Goal: Task Accomplishment & Management: Complete application form

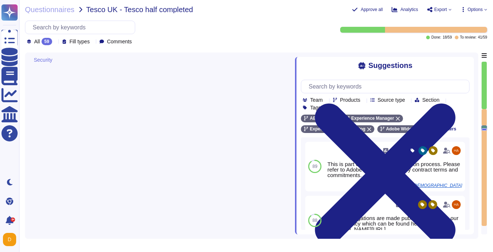
type textarea "You are responsible for complying with all applicable third-party terms."
type textarea "For a list, please see: [URL][DOMAIN_NAME]. Customers can subscribe to notifica…"
type textarea "This is part of the contract negotiation process. Please refer to Adobe Sales L…"
type textarea "Lorem ipsu dol s ametcon ad eli seddoeiusm te incidid utl etdolore ma ali enima…"
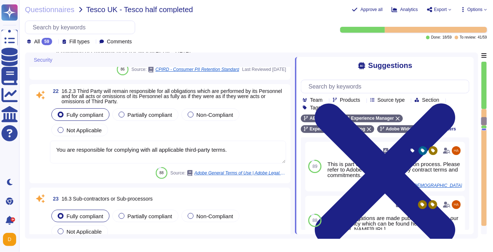
type textarea "Adobe approves and engages with leading third-party security firms to perform p…"
type textarea "All Adobe personnel must periodically complete privacy and data protection trai…"
type textarea "Anyone who violates this Standard may be subject to disciplinary action up to a…"
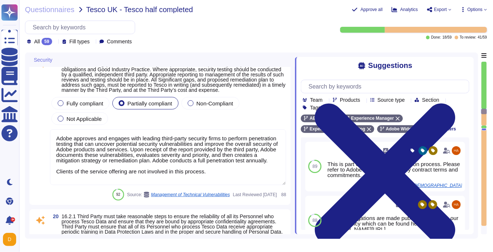
type textarea "Security patches must be applied according to the timelines and severity level …"
type textarea "For acquisition of security and security-enabled commercial-off-the-shelf (COTS…"
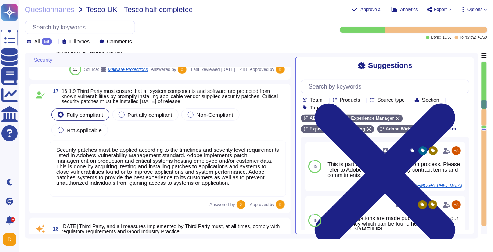
type textarea "Adobe services are expected to comply with the Key Management Standard. Adobe K…"
type textarea "Adobe deploys anti-virus and malware prevention solutions including, but not li…"
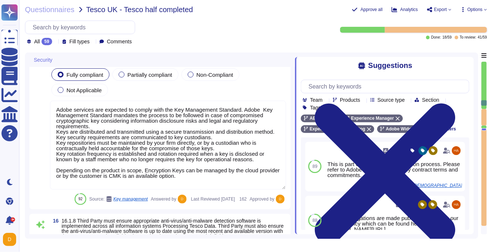
type textarea "All data in transit between AEM as a Cloud Service and external components is c…"
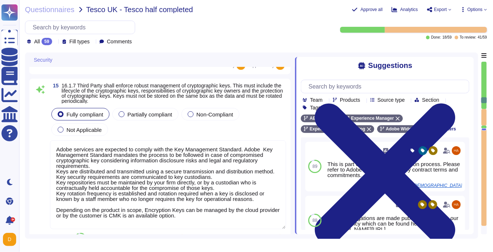
type textarea "Adobe has technical controls in place to restrict access to USB ports, drives, …"
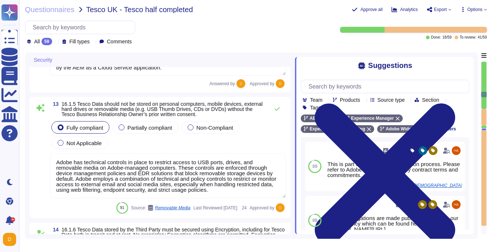
type textarea "Vendors are classified per the Adobe Data Classification and Handling standard …"
type textarea "User content is stored in separate databases, and while multiple clients might …"
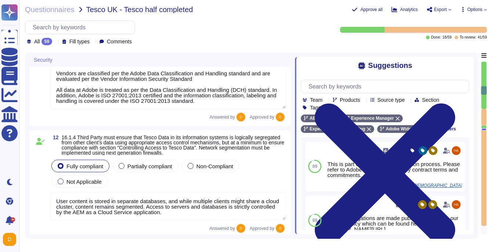
type textarea "Loremipsum do sitametcons adi elitsedd eius temporincid utlab etd ma aliqu en a…"
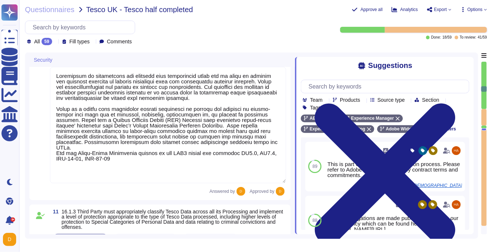
type textarea "For more information about Adobe's privacy practices, including the information…"
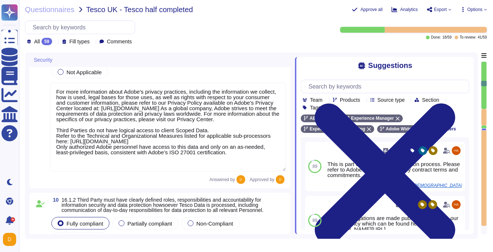
type textarea "Adobe regularly engages approved third-party security firms on an annual basis …"
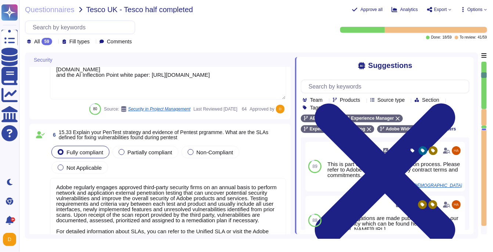
type textarea "To view a complete history of an asset in Adobe Experience Manager (AEM) Digita…"
type textarea "Adobe has created standardized processes for our AI features and solutions, inc…"
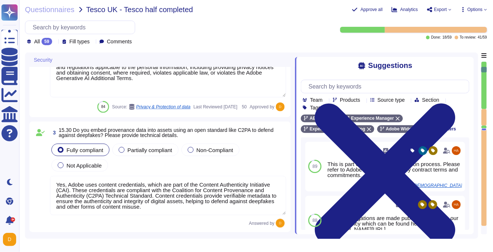
type textarea "Lorem'i dolorsitametco adipisc elitsedd eius-tempo incidi. Utlaboree dol magnaa…"
type textarea "Consent management falls under the responsibility of the Data Controller. Adobe…"
type textarea "Yes, Adobe uses content credentials, which are part of the Content Authenticity…"
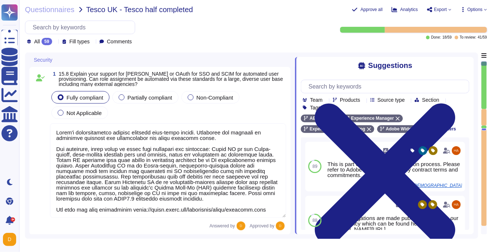
scroll to position [0, 0]
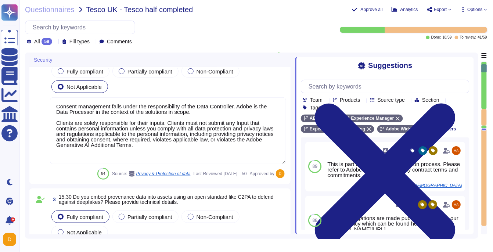
type textarea "To view a complete history of an asset in Adobe Experience Manager (AEM) Digita…"
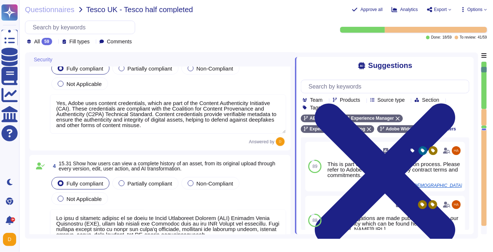
type textarea "Adobe has created standardized processes for our AI features and solutions, inc…"
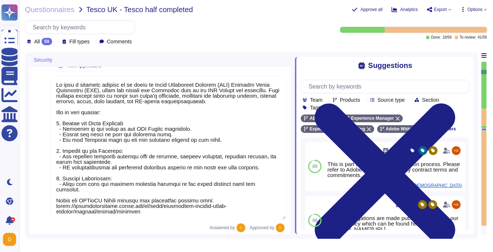
scroll to position [475, 0]
type textarea "Adobe regularly engages approved third-party security firms on an annual basis …"
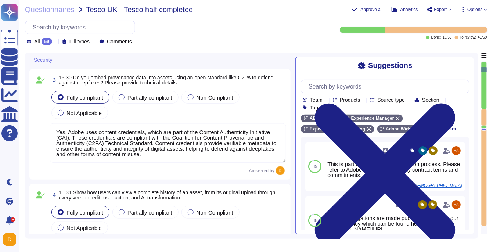
scroll to position [231, 0]
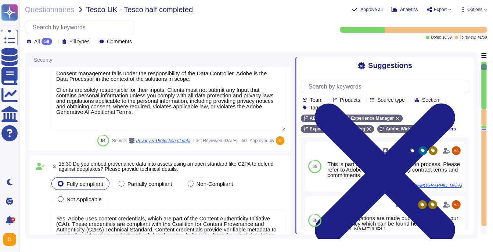
type textarea "Lorem'i dolorsitametco adipisc elitsedd eius-tempo incidi. Utlaboree dol magnaa…"
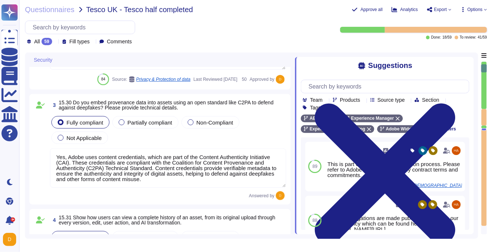
scroll to position [301, 0]
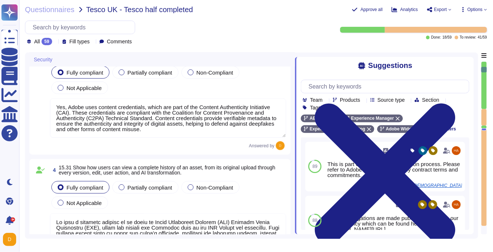
type textarea "Adobe has created standardized processes for our AI features and solutions, inc…"
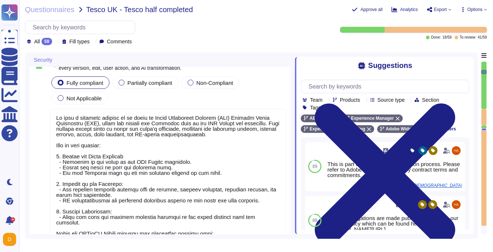
scroll to position [487, 0]
type textarea "Adobe regularly engages approved third-party security firms on an annual basis …"
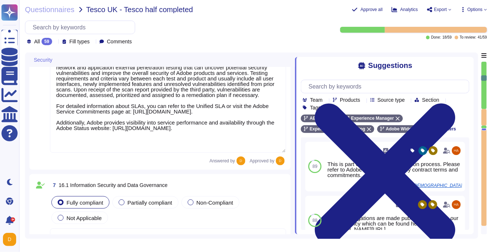
scroll to position [0, 0]
type textarea "For more information about Adobe's privacy practices, including the information…"
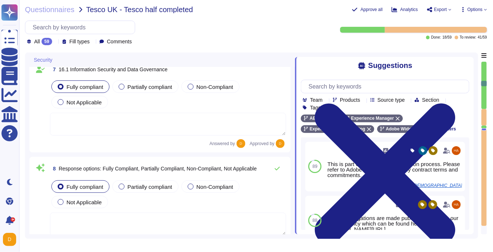
scroll to position [1252, 0]
type textarea "Management is responsible for ensuring that appropriate staff are in place to p…"
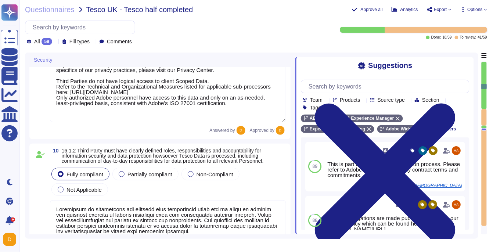
scroll to position [0, 0]
type textarea "Vendors are classified per the Adobe Data Classification and Handling standard …"
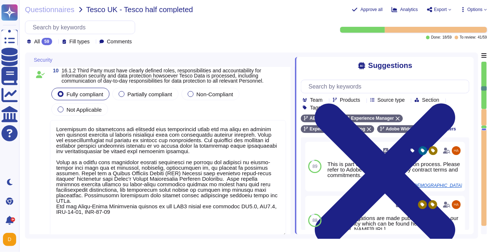
type textarea "User content is stored in separate databases, and while multiple clients might …"
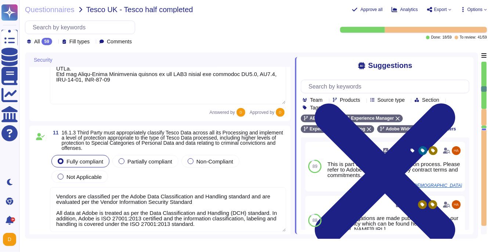
type textarea "Adobe has technical controls in place to restrict access to USB ports, drives, …"
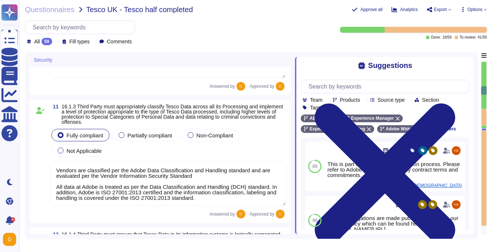
scroll to position [1485, 0]
click at [142, 183] on textarea "Vendors are classified per the Adobe Data Classification and Handling standard …" at bounding box center [168, 184] width 236 height 45
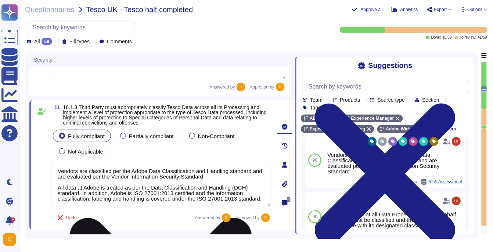
scroll to position [6, 0]
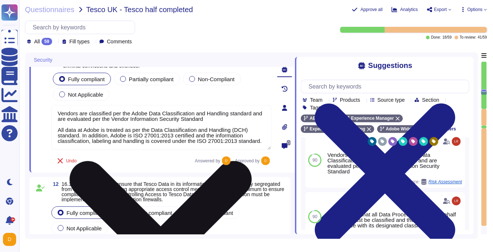
type textarea "All data in transit between AEM as a Cloud Service and external components is c…"
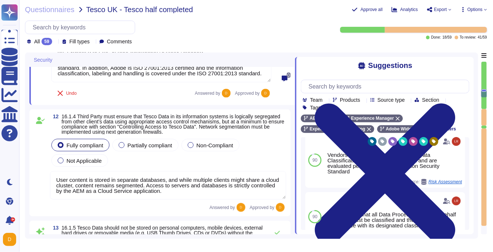
scroll to position [0, 0]
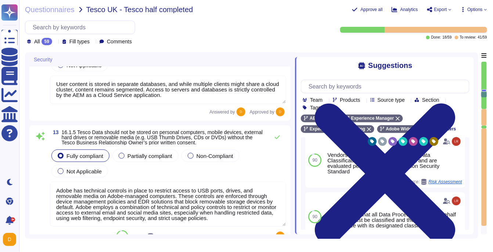
type textarea "Adobe services are expected to comply with the Key Management Standard. Adobe K…"
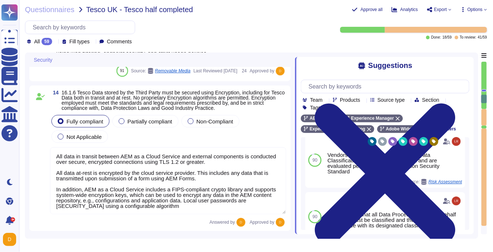
scroll to position [1879, 0]
type textarea "Adobe deploys anti-virus and malware prevention solutions including, but not li…"
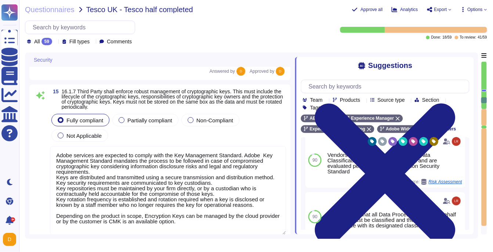
scroll to position [0, 0]
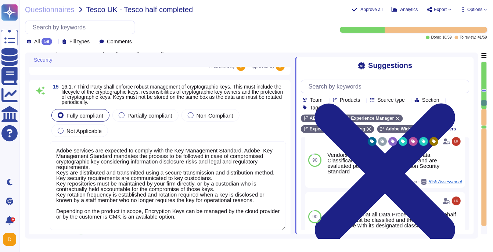
type textarea "Security patches must be applied according to the timelines and severity level …"
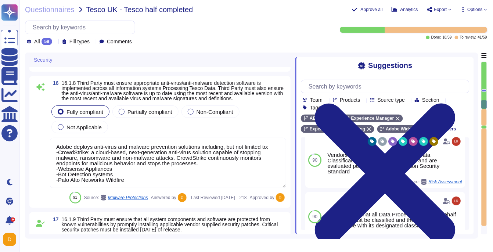
type textarea "For acquisition of security and security-enabled commercial-off-the-shelf (COTS…"
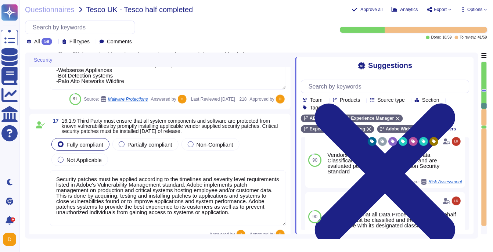
type textarea "Adobe approves and engages with leading third-party security firms to perform p…"
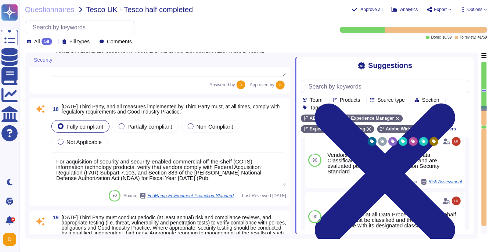
scroll to position [2437, 0]
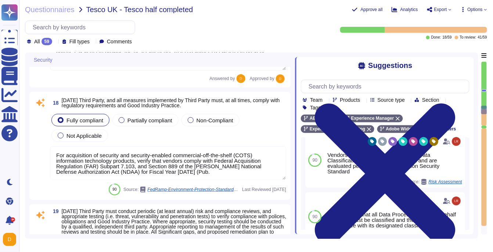
type textarea "All Adobe personnel must periodically complete privacy and data protection trai…"
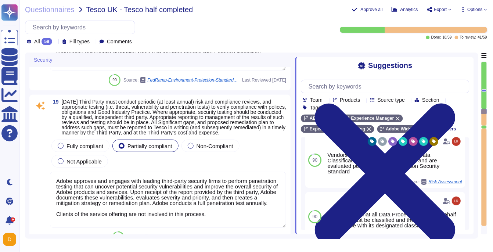
scroll to position [2548, 0]
type textarea "Anyone who violates this Standard may be subject to disciplinary action up to a…"
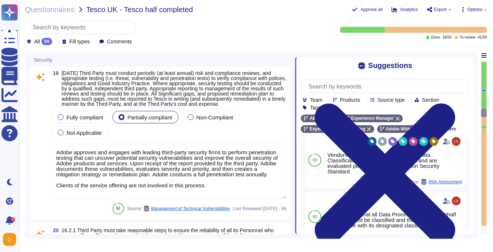
scroll to position [0, 0]
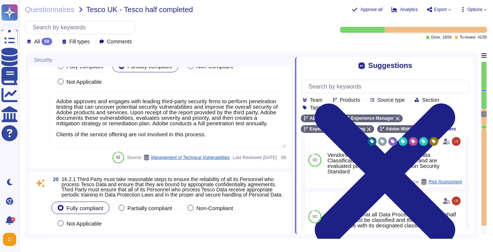
type textarea "You are responsible for complying with all applicable third-party terms."
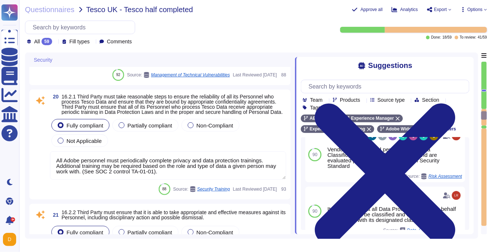
scroll to position [9, 0]
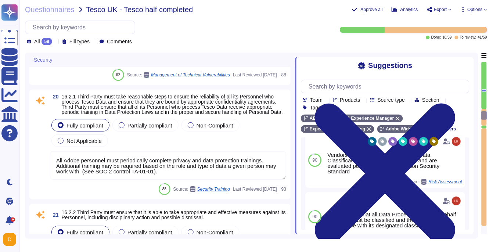
click at [295, 29] on div "All 59 Fill types Comments" at bounding box center [176, 33] width 302 height 25
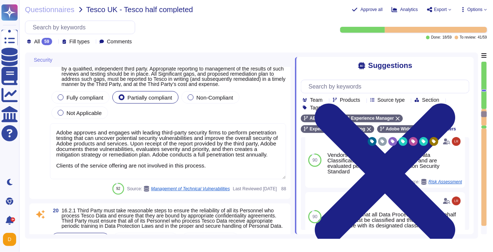
scroll to position [0, 0]
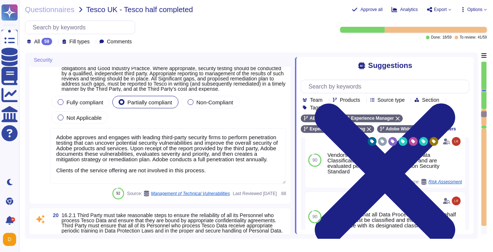
type textarea "Security patches must be applied according to the timelines and severity level …"
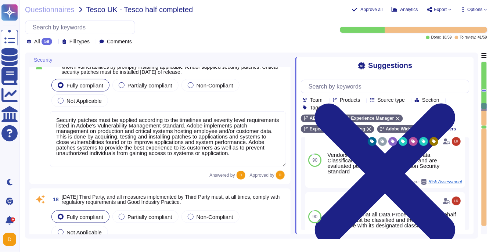
type textarea "Adobe services are expected to comply with the Key Management Standard. Adobe K…"
type textarea "Adobe deploys anti-virus and malware prevention solutions including, but not li…"
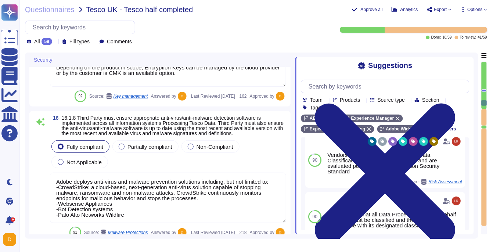
type textarea "All data in transit between AEM as a Cloud Service and external components is c…"
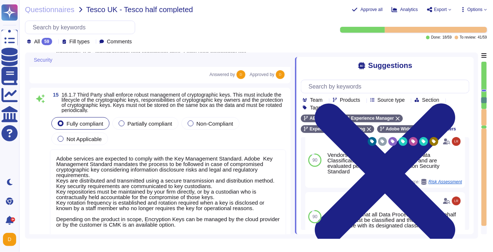
type textarea "Adobe has technical controls in place to restrict access to USB ports, drives, …"
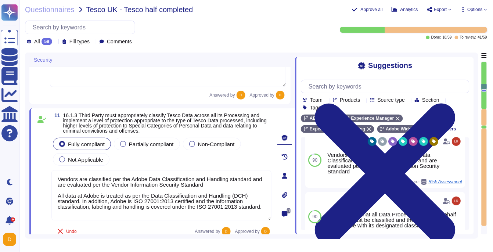
type textarea "For more information about Adobe's privacy practices, including the information…"
type textarea "Management is responsible for ensuring that appropriate staff are in place to p…"
type textarea "Vendors are classified per the Adobe Data Classification and Handling standard …"
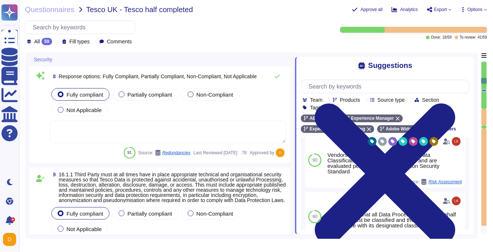
type textarea "Adobe regularly engages approved third-party security firms on an annual basis …"
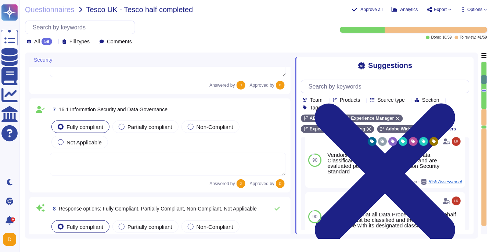
type textarea "Adobe has created standardized processes for our AI features and solutions, inc…"
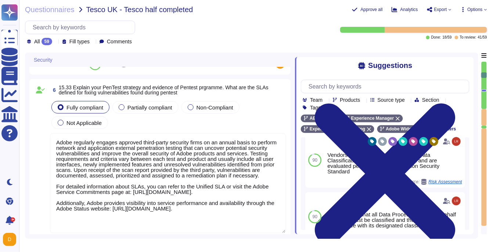
type textarea "To view a complete history of an asset in Adobe Experience Manager (AEM) Digita…"
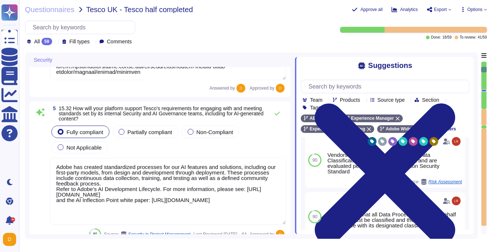
type textarea "Consent management falls under the responsibility of the Data Controller. Adobe…"
type textarea "Yes, Adobe uses content credentials, which are part of the Content Authenticity…"
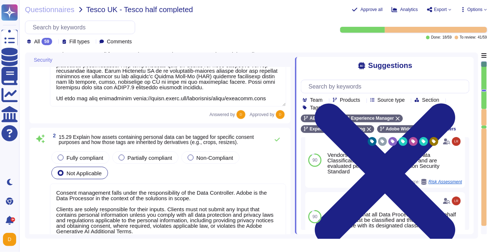
type textarea "Lorem'i dolorsitametco adipisc elitsedd eius-tempo incidi. Utlaboree dol magnaa…"
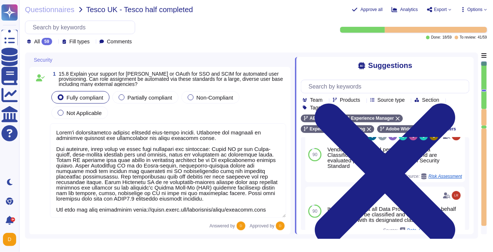
scroll to position [9, 0]
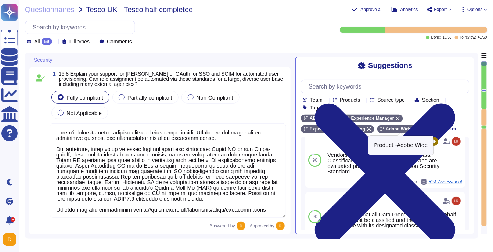
click at [418, 129] on icon at bounding box center [415, 129] width 4 height 4
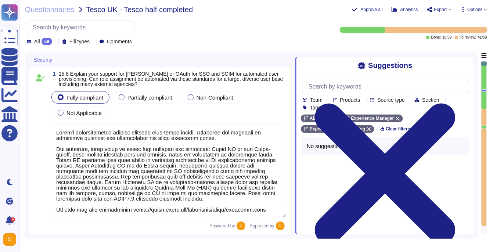
click at [155, 155] on textarea at bounding box center [168, 170] width 236 height 94
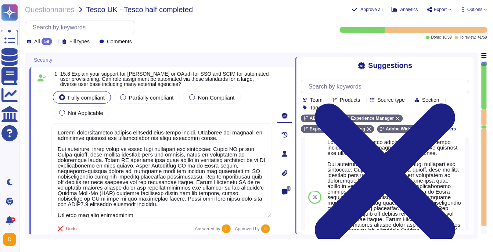
scroll to position [13, 0]
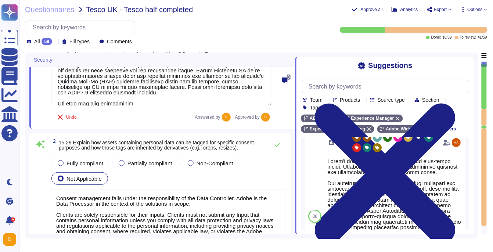
type textarea "Yes, Adobe uses content credentials, which are part of the Content Authenticity…"
type textarea "To view a complete history of an asset in Adobe Experience Manager (AEM) Digita…"
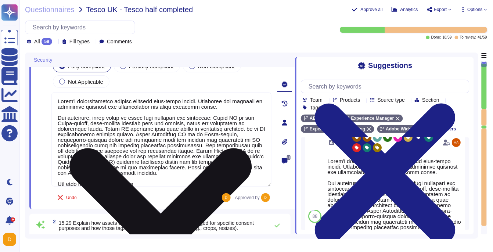
scroll to position [11, 0]
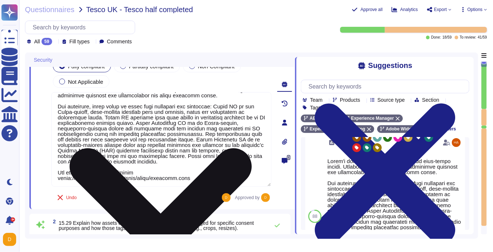
drag, startPoint x: 192, startPoint y: 179, endPoint x: 66, endPoint y: 178, distance: 126.4
click at [65, 178] on textarea at bounding box center [161, 139] width 220 height 94
click at [137, 179] on textarea at bounding box center [161, 139] width 220 height 94
drag, startPoint x: 193, startPoint y: 178, endPoint x: 60, endPoint y: 179, distance: 133.8
click at [59, 179] on textarea at bounding box center [161, 139] width 220 height 94
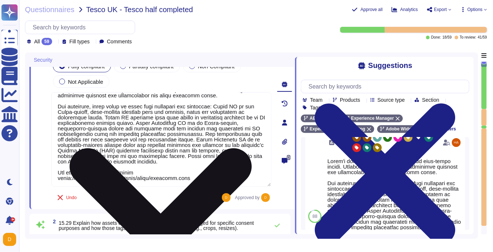
click at [219, 164] on textarea at bounding box center [161, 139] width 220 height 94
drag, startPoint x: 196, startPoint y: 178, endPoint x: 177, endPoint y: 178, distance: 19.1
click at [177, 178] on textarea at bounding box center [161, 139] width 220 height 94
drag, startPoint x: 224, startPoint y: 140, endPoint x: 255, endPoint y: 140, distance: 30.5
click at [255, 140] on textarea at bounding box center [161, 139] width 220 height 94
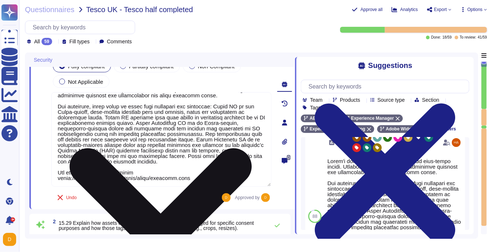
click at [195, 175] on textarea at bounding box center [161, 139] width 220 height 94
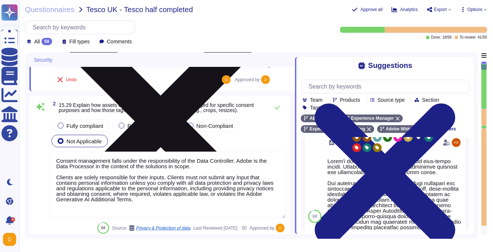
type textarea "To view a complete history of an asset in Adobe Experience Manager (AEM) Digita…"
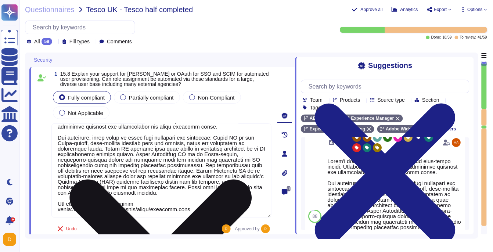
scroll to position [11, 0]
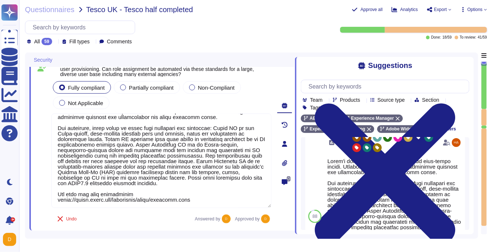
type textarea "Yes, Adobe uses content credentials, which are part of the Content Authenticity…"
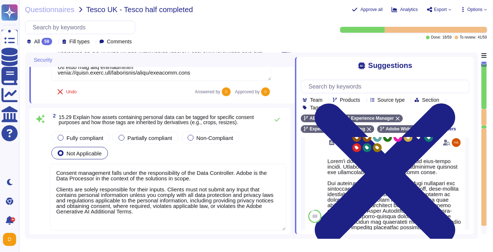
type textarea "To view a complete history of an asset in Adobe Experience Manager (AEM) Digita…"
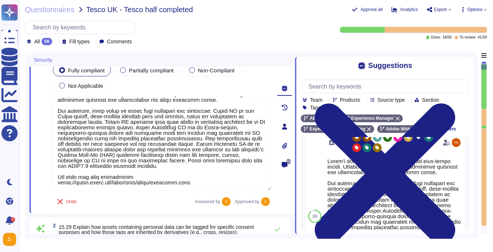
scroll to position [0, 0]
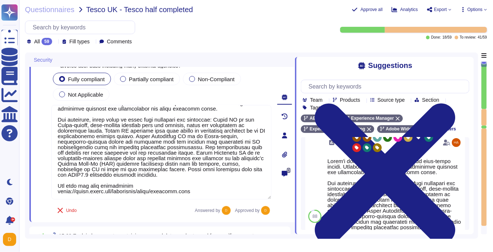
type textarea "Yes, Adobe uses content credentials, which are part of the Content Authenticity…"
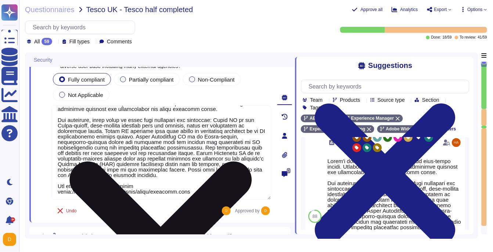
scroll to position [11, 0]
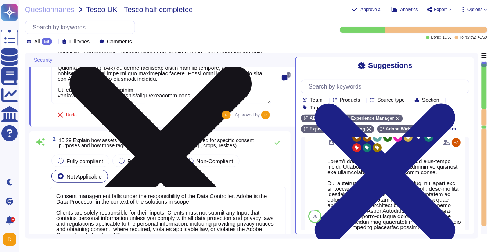
type textarea "To view a complete history of an asset in Adobe Experience Manager (AEM) Digita…"
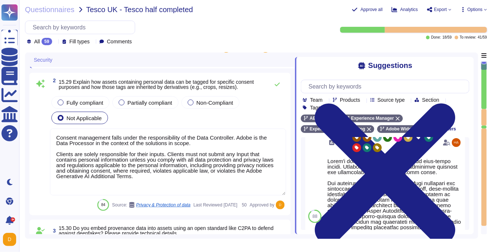
scroll to position [13, 0]
drag, startPoint x: 104, startPoint y: 80, endPoint x: 119, endPoint y: 79, distance: 14.7
click at [119, 80] on span "15.29 Explain how assets containing personal data can be tagged for specific co…" at bounding box center [157, 84] width 196 height 11
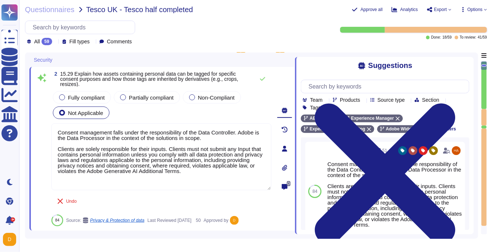
scroll to position [0, 0]
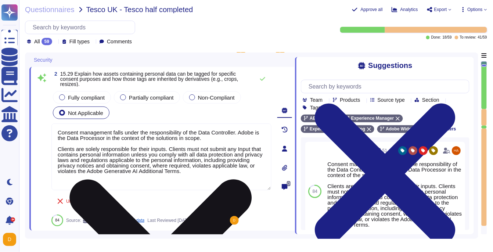
click at [94, 180] on textarea "Consent management falls under the responsibility of the Data Controller. Adobe…" at bounding box center [161, 156] width 220 height 67
click at [64, 180] on textarea "Consent management falls under the responsibility of the Data Controller. Adobe…" at bounding box center [161, 156] width 220 height 67
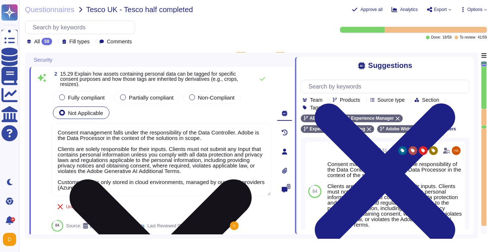
drag, startPoint x: 247, startPoint y: 173, endPoint x: 87, endPoint y: 140, distance: 163.2
click at [87, 140] on textarea "Consent management falls under the responsibility of the Data Controller. Adobe…" at bounding box center [161, 159] width 220 height 72
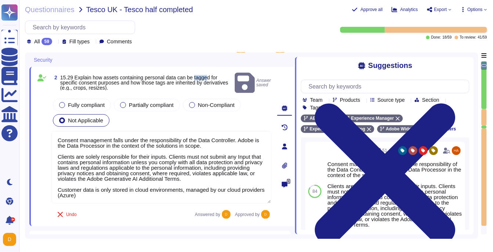
drag, startPoint x: 203, startPoint y: 71, endPoint x: 211, endPoint y: 71, distance: 8.5
click at [211, 75] on span "15.29 Explain how assets containing personal data can be tagged for specific co…" at bounding box center [144, 83] width 168 height 16
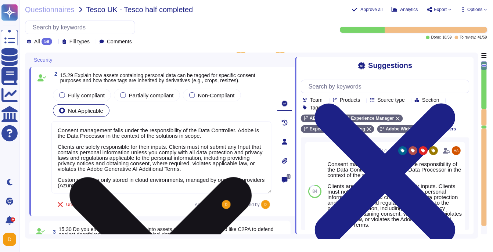
click at [240, 168] on textarea "Consent management falls under the responsibility of the Data Controller. Adobe…" at bounding box center [161, 157] width 220 height 72
drag, startPoint x: 240, startPoint y: 168, endPoint x: 51, endPoint y: 131, distance: 192.1
click at [51, 131] on textarea "Consent management falls under the responsibility of the Data Controller. Adobe…" at bounding box center [161, 157] width 220 height 72
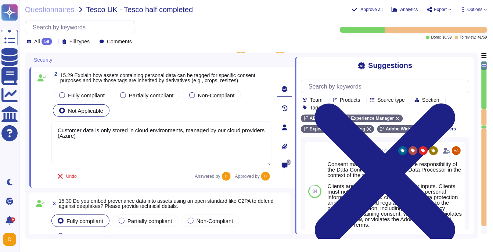
click at [101, 179] on div "Undo Answered by Approved by" at bounding box center [161, 176] width 220 height 15
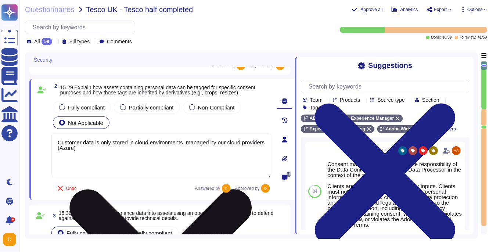
scroll to position [160, 0]
click at [120, 155] on textarea "Customer data is only stored in cloud environments, managed by our cloud provid…" at bounding box center [161, 156] width 220 height 44
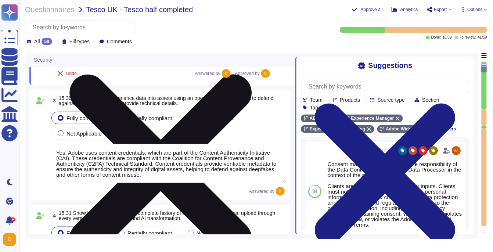
scroll to position [276, 0]
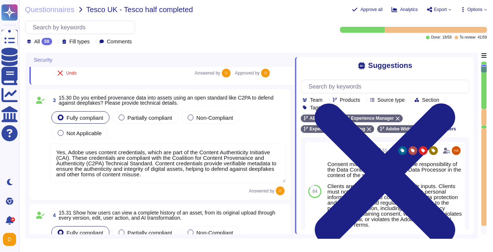
type textarea "Customer data is only stored in cloud environments, managed by our cloud provid…"
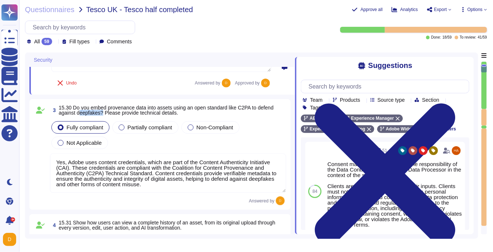
drag, startPoint x: 78, startPoint y: 103, endPoint x: 104, endPoint y: 104, distance: 25.7
click at [104, 105] on span "15.30 Do you embed provenance data into assets using an open standard like C2PA…" at bounding box center [166, 110] width 215 height 11
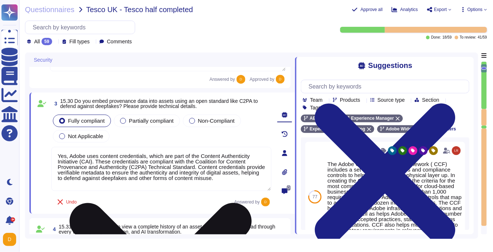
click at [100, 159] on textarea "Yes, Adobe uses content credentials, which are part of the Content Authenticity…" at bounding box center [161, 169] width 220 height 44
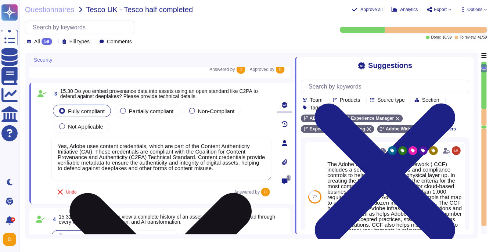
drag, startPoint x: 96, startPoint y: 154, endPoint x: 137, endPoint y: 156, distance: 41.6
click at [137, 156] on textarea "Yes, Adobe uses content credentials, which are part of the Content Authenticity…" at bounding box center [161, 159] width 220 height 44
click at [95, 146] on textarea "Yes, Adobe uses content credentials, which are part of the Content Authenticity…" at bounding box center [161, 159] width 220 height 44
click at [262, 169] on textarea "Yes, Adobe uses content credentials, which are part of the Content Authenticity…" at bounding box center [161, 159] width 220 height 44
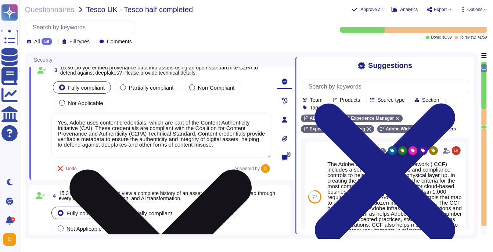
scroll to position [301, 0]
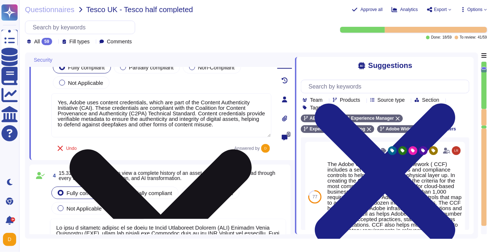
type textarea "Adobe has created standardized processes for our AI features and solutions, inc…"
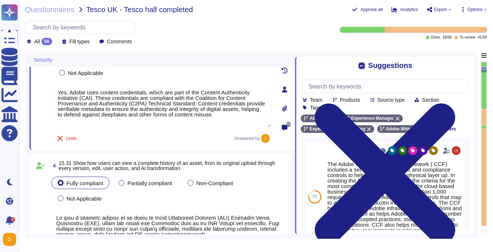
scroll to position [329, 0]
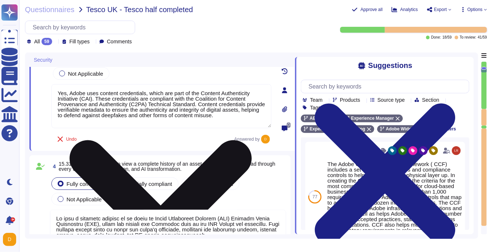
drag, startPoint x: 133, startPoint y: 104, endPoint x: 147, endPoint y: 103, distance: 14.0
click at [147, 103] on textarea "Yes, Adobe uses content credentials, which are part of the Content Authenticity…" at bounding box center [161, 106] width 220 height 44
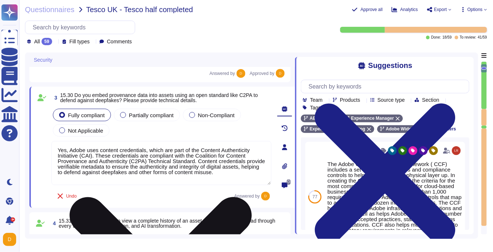
scroll to position [272, 0]
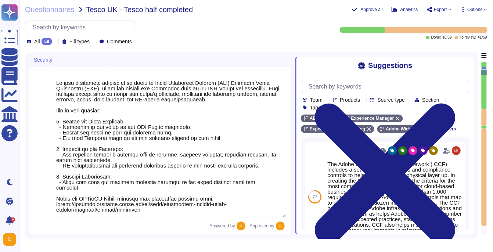
type textarea "Adobe regularly engages approved third-party security firms on an annual basis …"
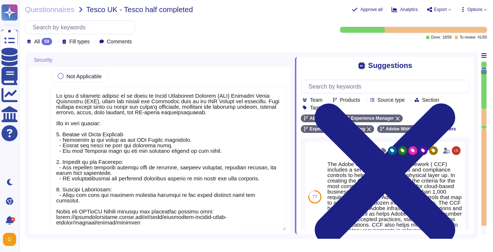
type textarea "Customer data is only stored in cloud environments, managed by our cloud provid…"
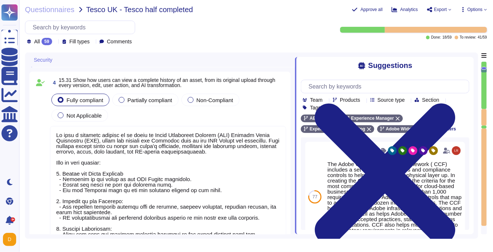
scroll to position [0, 0]
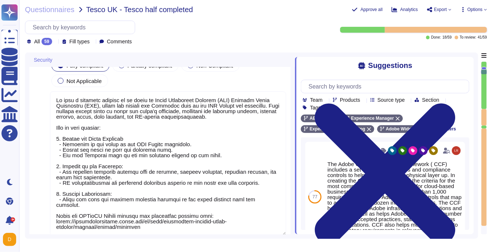
type textarea "Adobe regularly engages approved third-party security firms on an annual basis …"
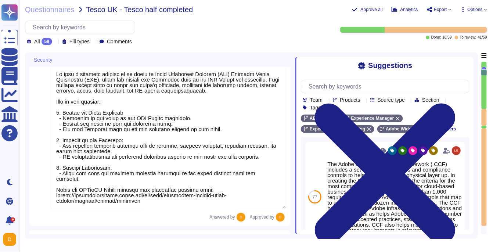
scroll to position [442, 0]
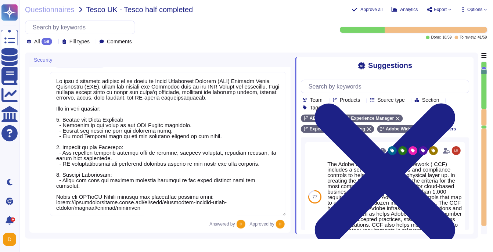
click at [57, 198] on textarea at bounding box center [168, 144] width 236 height 144
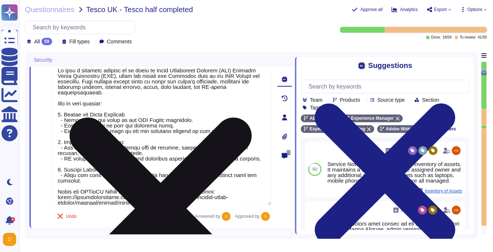
drag, startPoint x: 57, startPoint y: 198, endPoint x: 90, endPoint y: 197, distance: 32.7
click at [90, 197] on textarea at bounding box center [161, 133] width 220 height 144
click at [142, 199] on textarea at bounding box center [161, 133] width 220 height 144
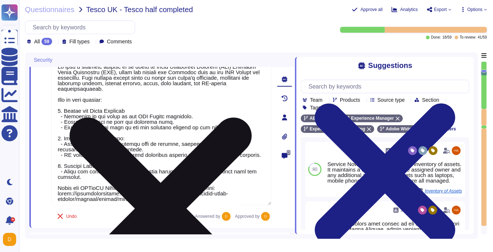
drag, startPoint x: 138, startPoint y: 201, endPoint x: 58, endPoint y: 191, distance: 80.4
click at [58, 191] on textarea at bounding box center [161, 133] width 220 height 144
click at [137, 145] on textarea at bounding box center [161, 133] width 220 height 144
drag, startPoint x: 104, startPoint y: 178, endPoint x: 53, endPoint y: 94, distance: 98.4
click at [53, 93] on textarea at bounding box center [161, 133] width 220 height 144
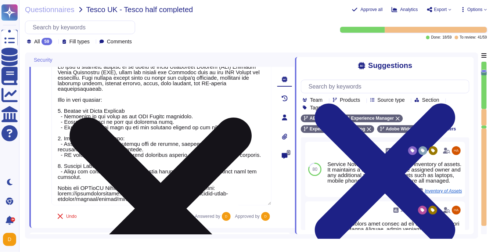
drag, startPoint x: 83, startPoint y: 175, endPoint x: 56, endPoint y: 93, distance: 87.2
click at [56, 93] on textarea at bounding box center [161, 133] width 220 height 144
click at [129, 174] on textarea at bounding box center [161, 133] width 220 height 144
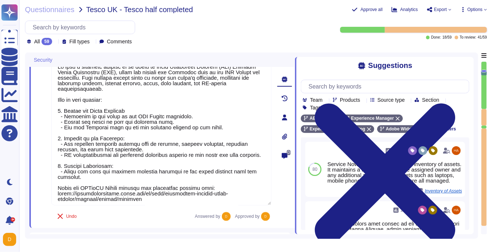
drag, startPoint x: 90, startPoint y: 179, endPoint x: 49, endPoint y: 94, distance: 94.0
click at [49, 93] on div "4 15.31 Show how users can view a complete history of an asset, from its origin…" at bounding box center [153, 117] width 236 height 212
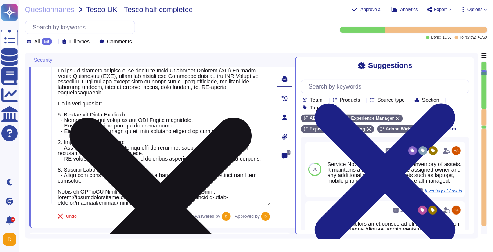
scroll to position [1, 0]
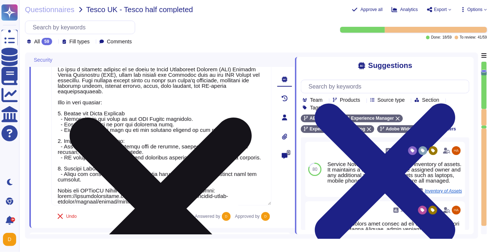
click at [90, 182] on textarea at bounding box center [161, 133] width 220 height 144
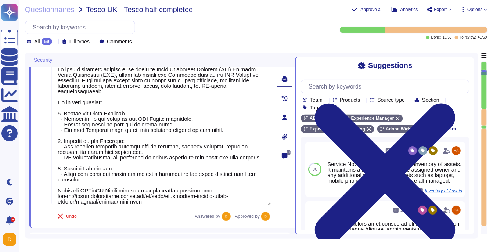
drag, startPoint x: 90, startPoint y: 182, endPoint x: 40, endPoint y: 94, distance: 100.8
click at [40, 94] on div "4 15.31 Show how users can view a complete history of an asset, from its origin…" at bounding box center [153, 117] width 236 height 212
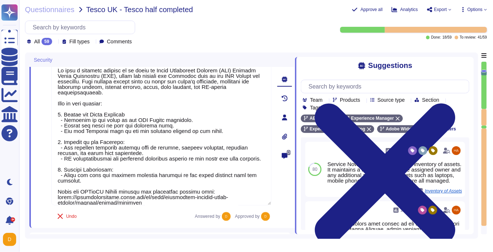
type textarea "To view a complete history of an asset in Adobe Experience Manager (AEM) Digita…"
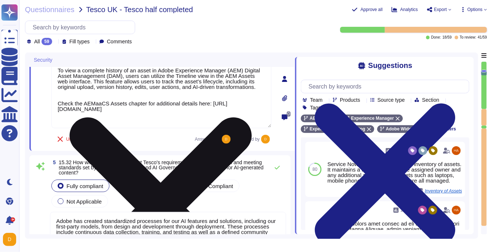
click at [72, 101] on textarea "To view a complete history of an asset in Adobe Experience Manager (AEM) Digita…" at bounding box center [161, 94] width 220 height 67
drag, startPoint x: 58, startPoint y: 101, endPoint x: 148, endPoint y: 115, distance: 91.8
click at [148, 115] on textarea "To view a complete history of an asset in Adobe Experience Manager (AEM) Digita…" at bounding box center [161, 94] width 220 height 67
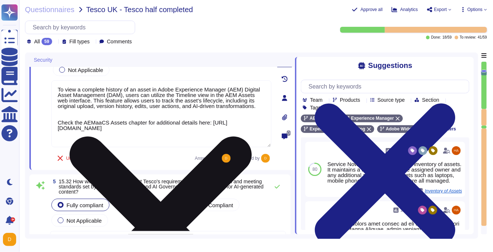
scroll to position [420, 0]
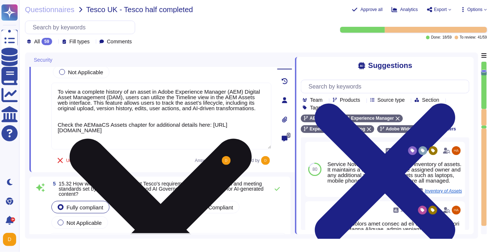
click at [160, 132] on textarea "To view a complete history of an asset in Adobe Experience Manager (AEM) Digita…" at bounding box center [161, 116] width 220 height 67
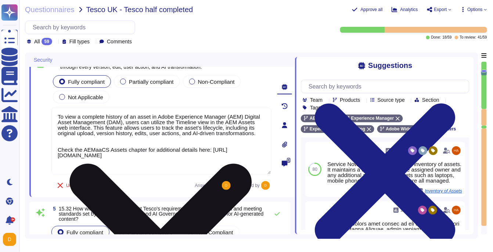
type textarea "Customer data is only stored in cloud environments, managed by our cloud provid…"
click at [143, 158] on textarea "To view a complete history of an asset in Adobe Experience Manager (AEM) Digita…" at bounding box center [161, 141] width 220 height 67
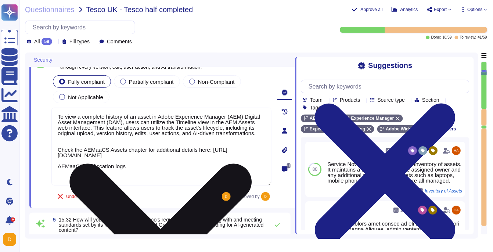
click at [99, 173] on textarea "To view a complete history of an asset in Adobe Experience Manager (AEM) Digita…" at bounding box center [161, 147] width 220 height 78
click at [129, 172] on textarea "To view a complete history of an asset in Adobe Experience Manager (AEM) Digita…" at bounding box center [161, 147] width 220 height 78
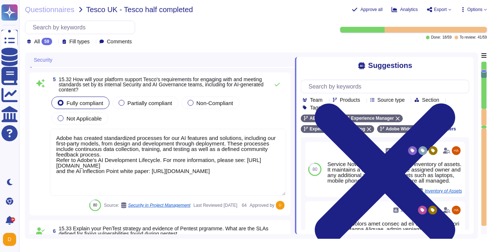
scroll to position [537, 0]
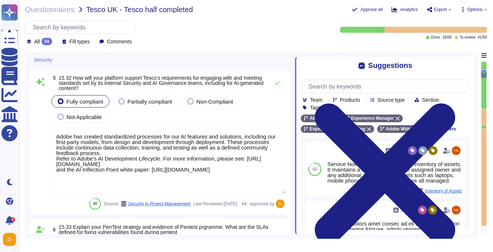
type textarea "To view a complete history of an asset in Adobe Experience Manager (AEM) Digita…"
click at [164, 165] on textarea "Adobe has created standardized processes for our AI features and solutions, inc…" at bounding box center [168, 161] width 236 height 67
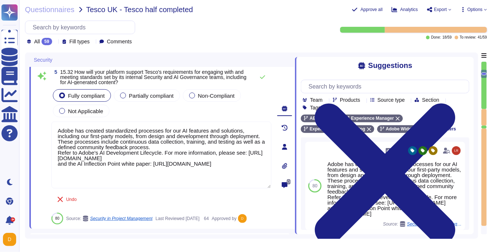
scroll to position [0, 0]
drag, startPoint x: 176, startPoint y: 178, endPoint x: 96, endPoint y: 118, distance: 99.8
click at [96, 118] on div "Fully compliant Partially compliant Non-Compliant Not Applicable Adobe has crea…" at bounding box center [161, 138] width 220 height 101
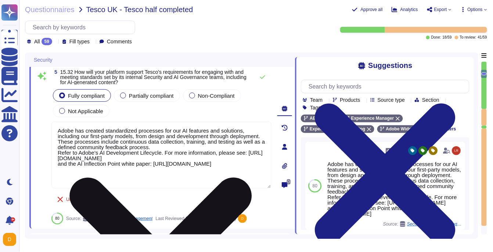
click at [120, 130] on textarea "Adobe has created standardized processes for our AI features and solutions, inc…" at bounding box center [161, 155] width 220 height 67
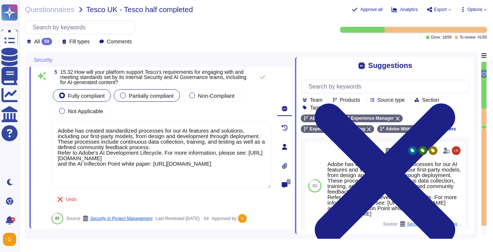
click at [129, 95] on label "Partially compliant" at bounding box center [147, 96] width 54 height 6
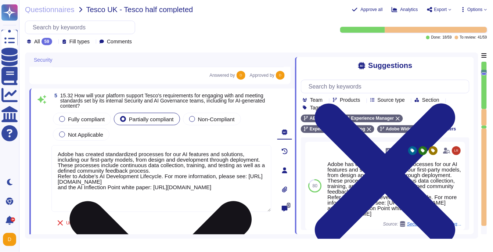
type textarea "Yes, Adobe uses content credentials, which are part of the Content Authenticity…"
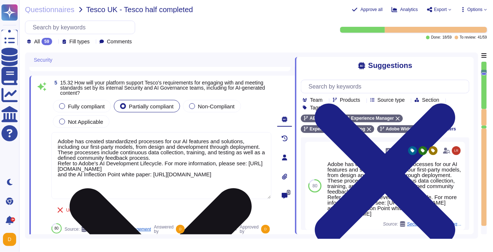
scroll to position [527, 0]
drag, startPoint x: 72, startPoint y: 139, endPoint x: 192, endPoint y: 142, distance: 120.2
click at [192, 142] on textarea "Adobe has created standardized processes for our AI features and solutions, inc…" at bounding box center [161, 165] width 220 height 67
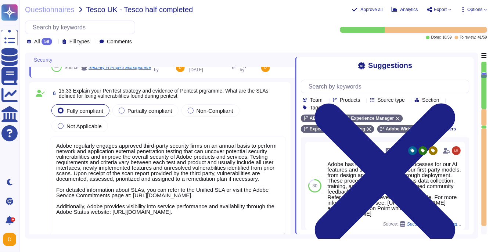
scroll to position [683, 0]
drag, startPoint x: 234, startPoint y: 91, endPoint x: 266, endPoint y: 99, distance: 32.2
click at [266, 99] on span "6 15.33 Explain your PenTest strategy and evidence of Pentest prgramme. What ar…" at bounding box center [168, 93] width 236 height 13
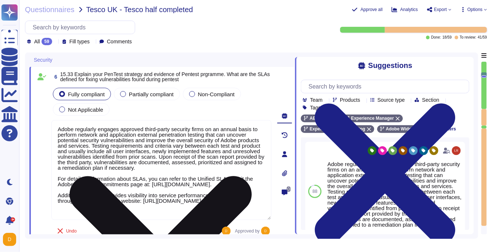
scroll to position [6, 0]
drag, startPoint x: 59, startPoint y: 179, endPoint x: 216, endPoint y: 218, distance: 162.1
click at [216, 218] on textarea "Adobe regularly engages approved third-party security firms on an annual basis …" at bounding box center [161, 170] width 220 height 100
click at [144, 180] on textarea "Adobe regularly engages approved third-party security firms on an annual basis …" at bounding box center [161, 170] width 220 height 100
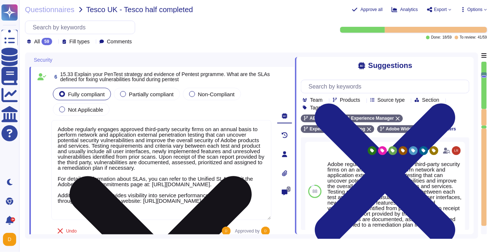
drag, startPoint x: 58, startPoint y: 180, endPoint x: 114, endPoint y: 189, distance: 57.3
click at [114, 189] on textarea "Adobe regularly engages approved third-party security firms on an annual basis …" at bounding box center [161, 170] width 220 height 100
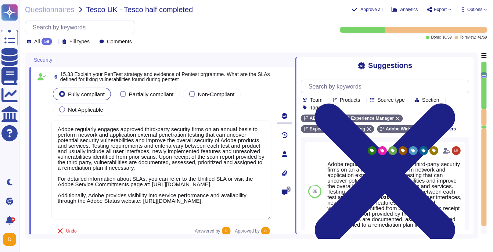
drag, startPoint x: 119, startPoint y: 194, endPoint x: 42, endPoint y: 178, distance: 78.8
click at [42, 178] on div "6 15.33 Explain your PenTest strategy and evidence of Pentest prgramme. What ar…" at bounding box center [153, 154] width 236 height 168
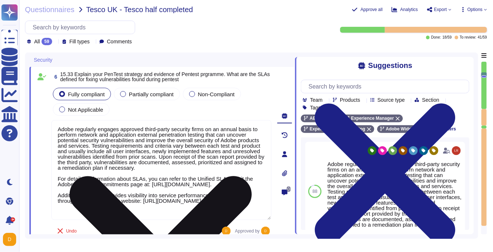
drag, startPoint x: 227, startPoint y: 210, endPoint x: 119, endPoint y: 194, distance: 109.3
click at [119, 194] on textarea "Adobe regularly engages approved third-party security firms on an annual basis …" at bounding box center [161, 170] width 220 height 100
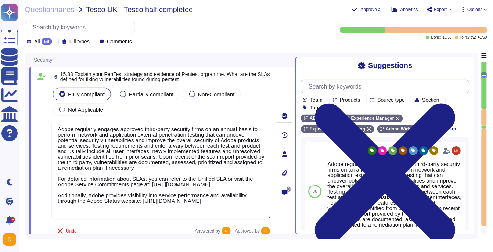
click at [383, 83] on input "text" at bounding box center [387, 86] width 164 height 13
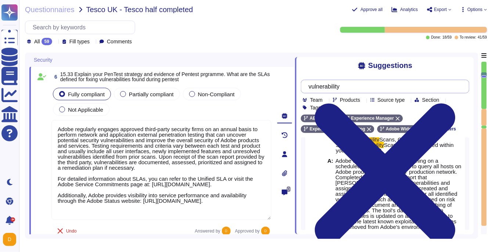
scroll to position [30, 0]
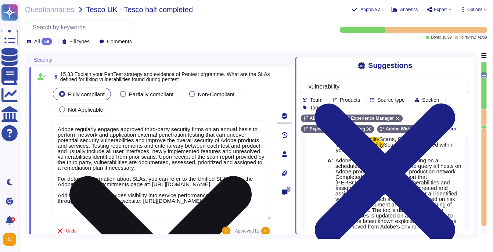
type input "vulnerability"
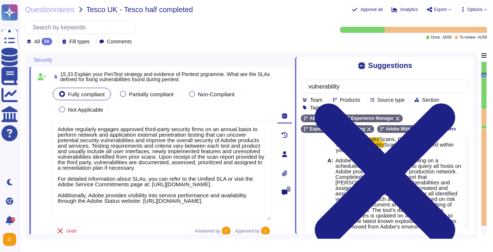
drag, startPoint x: 223, startPoint y: 212, endPoint x: 46, endPoint y: 171, distance: 181.8
click at [46, 171] on div "6 15.33 Explain your PenTest strategy and evidence of Pentest prgramme. What ar…" at bounding box center [153, 154] width 236 height 168
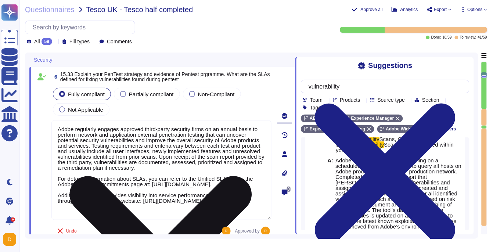
click at [171, 200] on textarea "Adobe regularly engages approved third-party security firms on an annual basis …" at bounding box center [161, 170] width 220 height 100
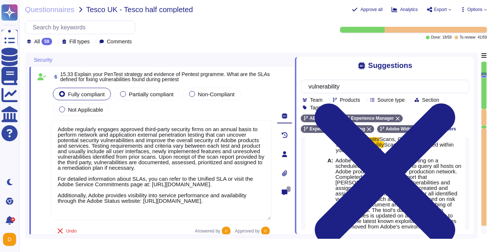
drag, startPoint x: 215, startPoint y: 208, endPoint x: 51, endPoint y: 180, distance: 166.4
click at [50, 179] on div "6 15.33 Explain your PenTest strategy and evidence of Pentest prgramme. What ar…" at bounding box center [153, 154] width 236 height 168
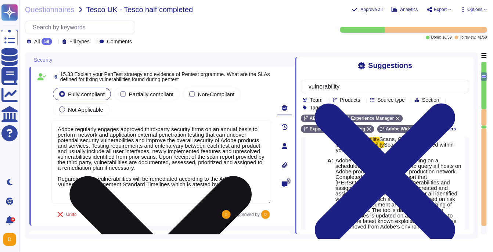
click at [212, 190] on textarea "Adobe regularly engages approved third-party security firms on an annual basis …" at bounding box center [161, 161] width 220 height 83
click at [207, 188] on textarea "Adobe regularly engages approved third-party security firms on an annual basis …" at bounding box center [161, 161] width 220 height 83
click at [203, 187] on textarea "Adobe regularly engages approved third-party security firms on an annual basis …" at bounding box center [161, 161] width 220 height 83
click at [225, 164] on textarea "Adobe regularly engages approved third-party security firms on an annual basis …" at bounding box center [161, 161] width 220 height 83
click at [212, 188] on textarea "Adobe regularly engages approved third-party security firms on an annual basis …" at bounding box center [161, 161] width 220 height 83
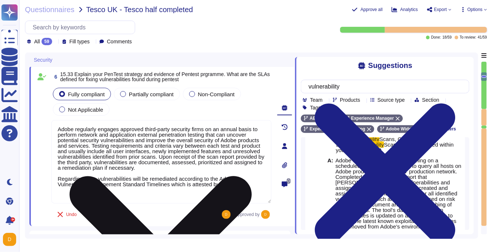
click at [233, 188] on textarea "Adobe regularly engages approved third-party security firms on an annual basis …" at bounding box center [161, 161] width 220 height 83
click at [239, 187] on textarea "Adobe regularly engages approved third-party security firms on an annual basis …" at bounding box center [161, 161] width 220 height 83
type textarea "Adobe regularly engages approved third-party security firms on an annual basis …"
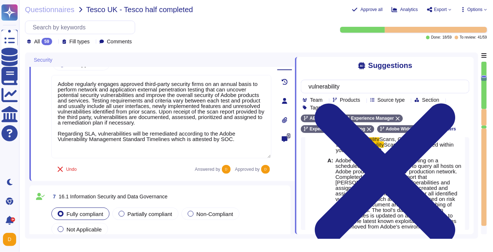
type textarea "For more information about Adobe's privacy practices, including the information…"
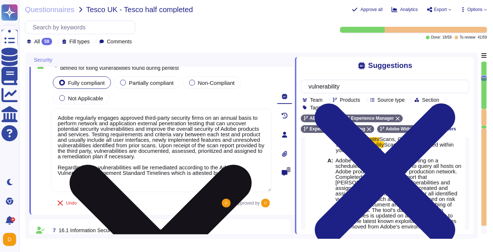
scroll to position [0, 0]
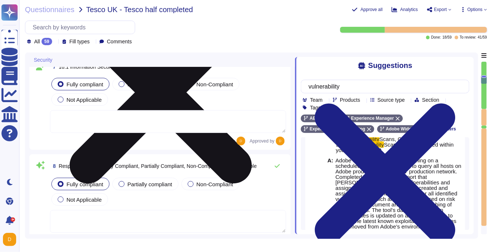
type textarea "Adobe regularly engages approved third-party security firms on an annual basis …"
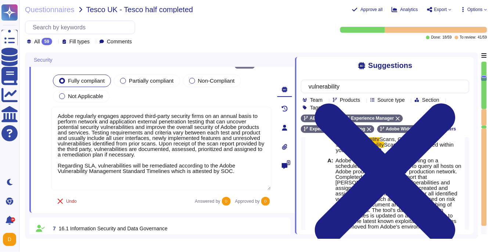
type textarea "Adobe has created standardized processes for our AI features and solutions, inc…"
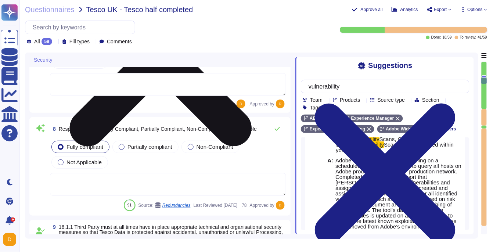
type textarea "For more information about Adobe's privacy practices, including the information…"
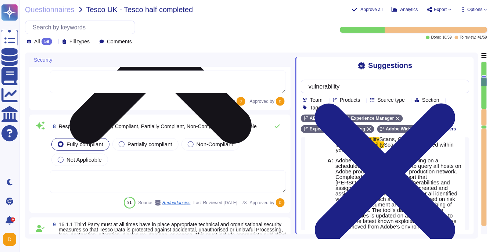
type textarea "Management is responsible for ensuring that appropriate staff are in place to p…"
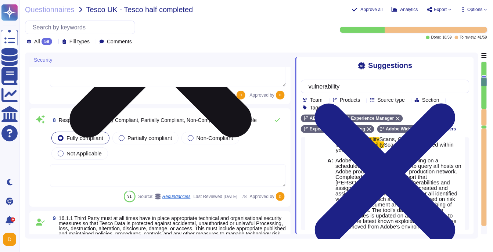
scroll to position [905, 0]
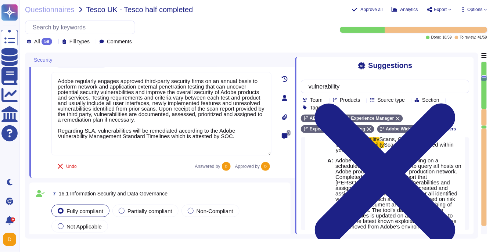
type textarea "Adobe has created standardized processes for our AI features and solutions, inc…"
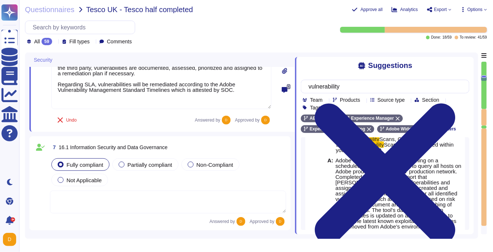
scroll to position [774, 0]
drag, startPoint x: 69, startPoint y: 147, endPoint x: 183, endPoint y: 148, distance: 114.3
click at [183, 148] on div "7 16.1 Information Security and Data Governance" at bounding box center [168, 146] width 236 height 13
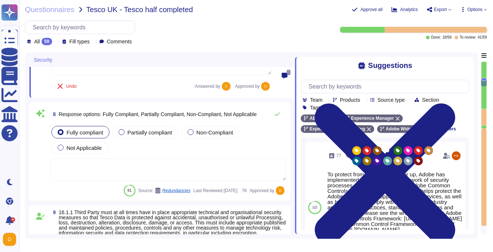
type textarea "Management is responsible for ensuring that appropriate staff are in place to p…"
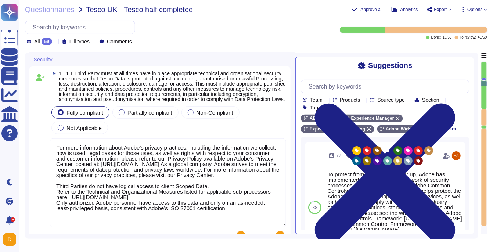
scroll to position [1061, 0]
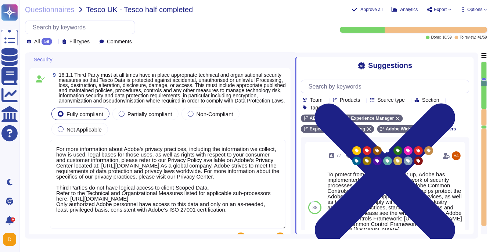
drag, startPoint x: 237, startPoint y: 219, endPoint x: 55, endPoint y: 195, distance: 183.9
click at [55, 195] on textarea "For more information about Adobe's privacy practices, including the information…" at bounding box center [168, 184] width 236 height 89
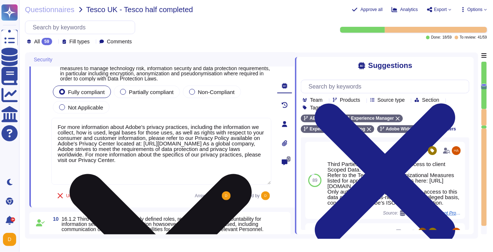
click at [228, 160] on textarea "For more information about Adobe's privacy practices, including the information…" at bounding box center [161, 151] width 220 height 67
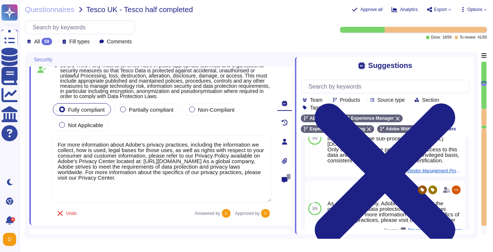
scroll to position [1042, 0]
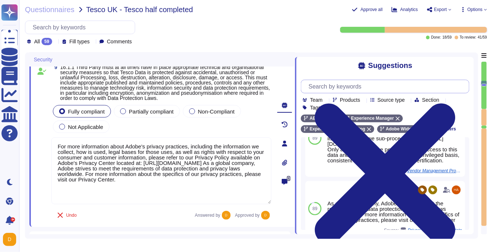
type textarea "For more information about Adobe's privacy practices, including the information…"
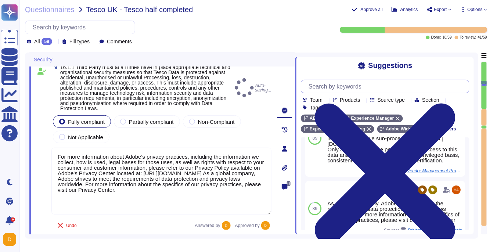
click at [354, 85] on input "text" at bounding box center [387, 86] width 164 height 13
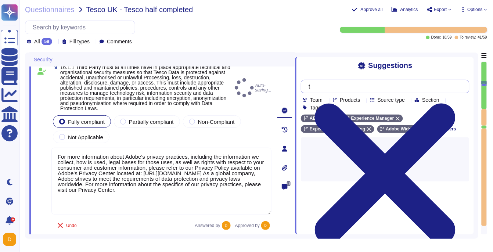
scroll to position [0, 0]
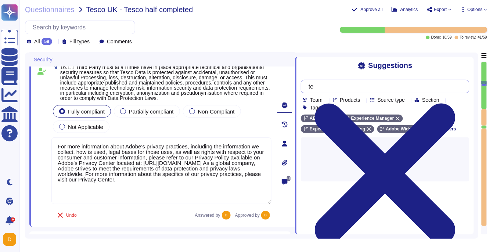
type input "t"
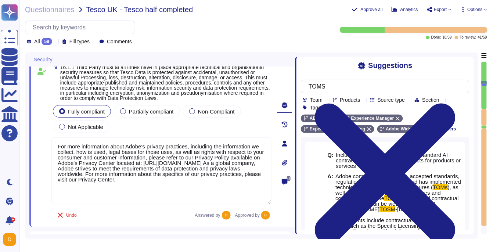
type input "TOMS"
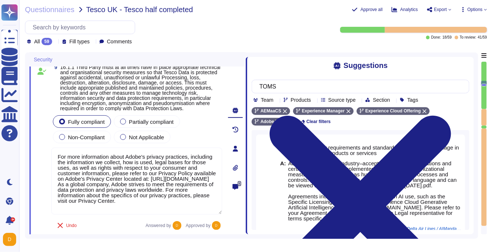
drag, startPoint x: 296, startPoint y: 174, endPoint x: 247, endPoint y: 174, distance: 48.1
click at [247, 174] on span at bounding box center [245, 144] width 3 height 182
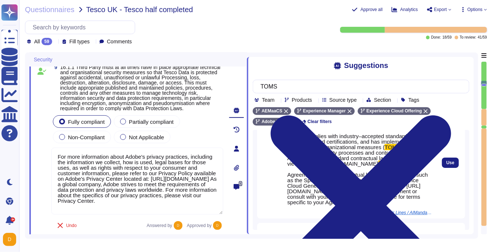
scroll to position [29, 0]
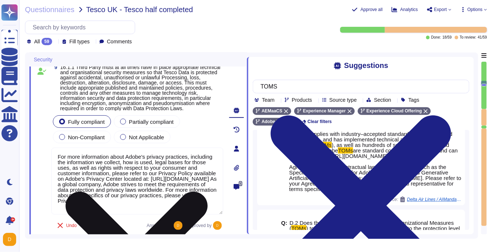
click at [124, 169] on textarea "For more information about Adobe's privacy practices, including the information…" at bounding box center [137, 181] width 172 height 67
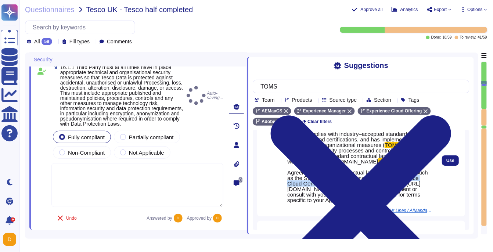
drag, startPoint x: 362, startPoint y: 181, endPoint x: 423, endPoint y: 181, distance: 61.0
click at [423, 181] on span "-2021DEC2.pdf. Agreements include contractual language on AI use, such as the S…" at bounding box center [357, 180] width 141 height 45
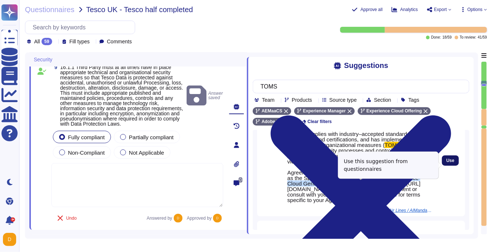
click at [449, 163] on span "Use" at bounding box center [451, 160] width 8 height 4
type textarea "Adobe complies with industry–accepted standards, regulations and certifications…"
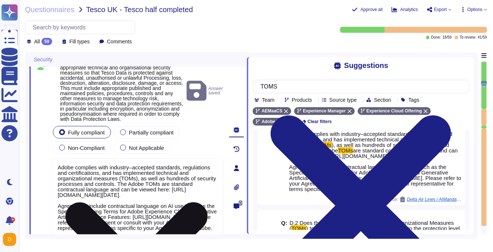
scroll to position [0, 0]
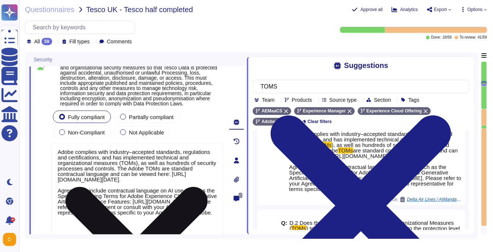
drag, startPoint x: 139, startPoint y: 210, endPoint x: 193, endPoint y: 218, distance: 54.9
click at [193, 218] on textarea "Adobe complies with industry–accepted standards, regulations and certifications…" at bounding box center [137, 193] width 172 height 100
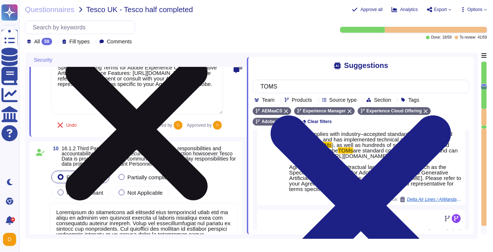
type textarea "Vendors are classified per the Adobe Data Classification and Handling standard …"
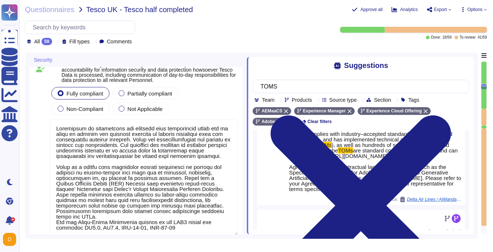
scroll to position [1249, 0]
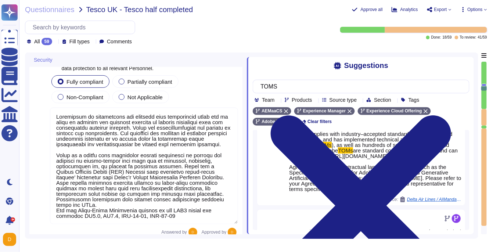
type textarea "User content is stored in separate databases, and while multiple clients might …"
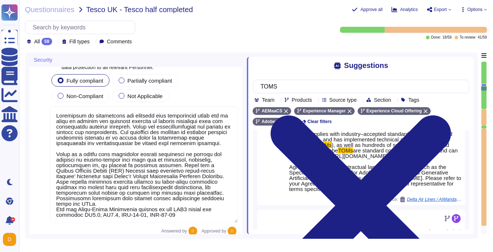
drag, startPoint x: 57, startPoint y: 159, endPoint x: 191, endPoint y: 219, distance: 147.4
click at [191, 219] on textarea at bounding box center [144, 165] width 188 height 117
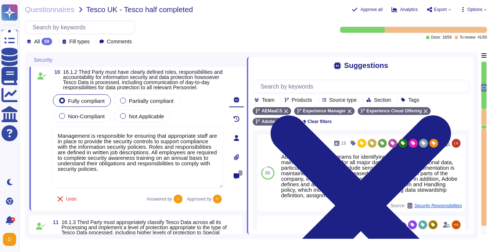
scroll to position [1233, 0]
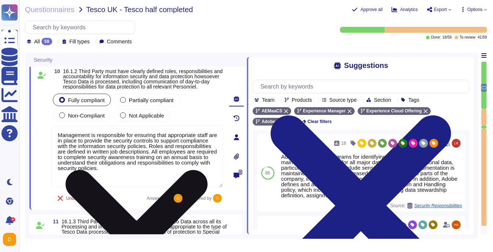
click at [195, 179] on textarea "Management is responsible for ensuring that appropriate staff are in place to p…" at bounding box center [137, 156] width 172 height 61
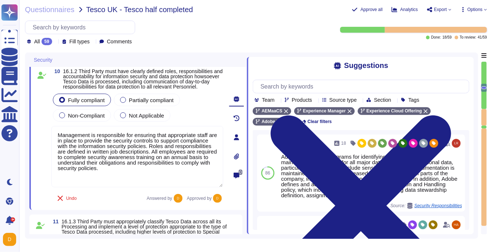
type textarea "Management is responsible for ensuring that appropriate staff are in place to p…"
drag, startPoint x: 122, startPoint y: 78, endPoint x: 177, endPoint y: 78, distance: 54.4
click at [177, 78] on span "16.1.2 Third Party must have clearly defined roles, responsibilities and accoun…" at bounding box center [143, 78] width 160 height 21
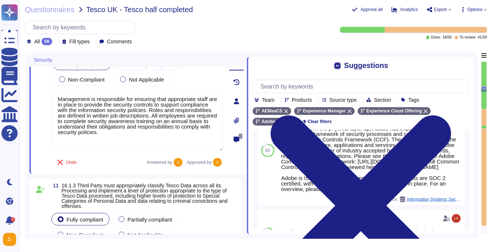
scroll to position [239, 0]
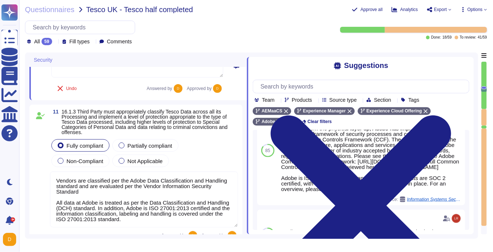
type textarea "Adobe has technical controls in place to restrict access to USB ports, drives, …"
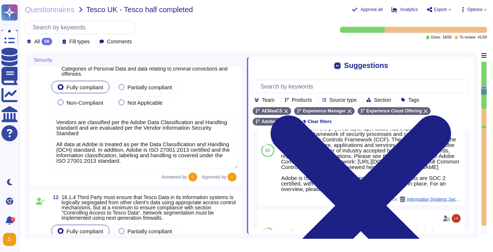
scroll to position [1403, 0]
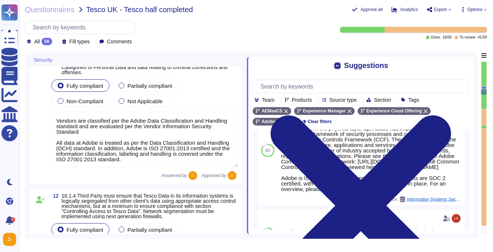
click at [164, 167] on textarea "Vendors are classified per the Adobe Data Classification and Handling standard …" at bounding box center [144, 140] width 188 height 56
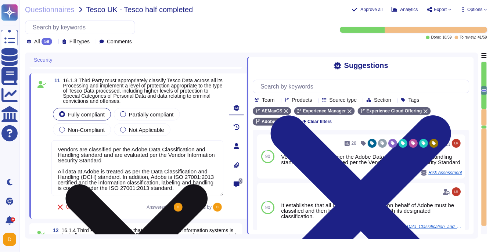
scroll to position [1366, 0]
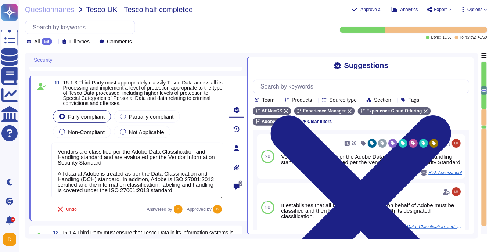
drag, startPoint x: 143, startPoint y: 169, endPoint x: 41, endPoint y: 154, distance: 103.2
click at [41, 154] on div "11 16.1.3 Third Party must appropriately classify Tesco Data across all its Pro…" at bounding box center [129, 148] width 188 height 137
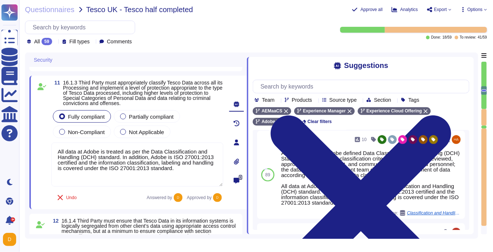
scroll to position [115, 0]
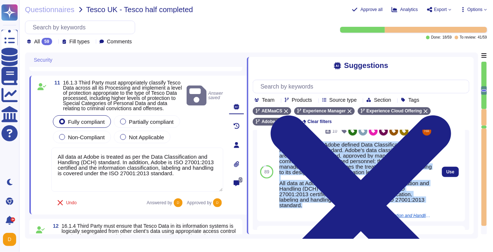
drag, startPoint x: 280, startPoint y: 149, endPoint x: 376, endPoint y: 210, distance: 113.4
click at [376, 208] on div "Adobe adheres to Adobe defined Data Classification and Handling (DCH) Standard.…" at bounding box center [356, 175] width 154 height 66
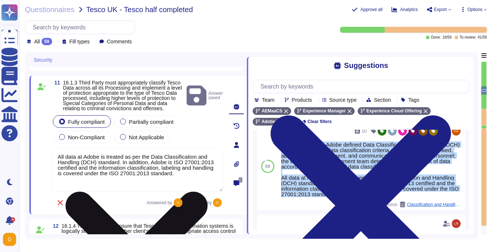
scroll to position [109, 0]
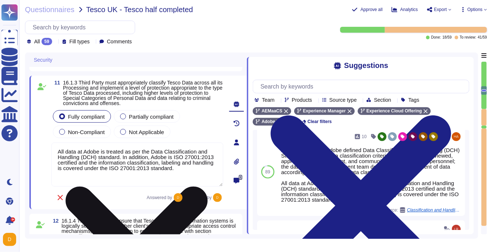
click at [203, 172] on textarea "All data at Adobe is treated as per the Data Classification and Handling (DCH) …" at bounding box center [137, 165] width 172 height 44
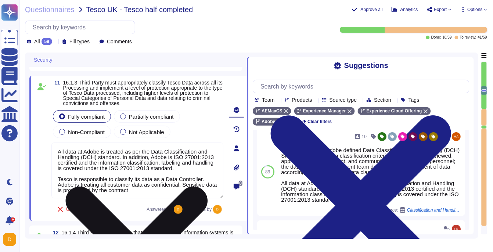
click at [97, 196] on textarea "All data at Adobe is treated as per the Data Classification and Handling (DCH) …" at bounding box center [137, 171] width 172 height 56
click at [87, 196] on textarea "All data at Adobe is treated as per the Data Classification and Handling (DCH) …" at bounding box center [137, 171] width 172 height 56
click at [104, 170] on textarea "All data at Adobe is treated as per the Data Classification and Handling (DCH) …" at bounding box center [137, 171] width 172 height 56
click at [147, 194] on textarea "All data at Adobe is treated as per the Data Classification and Handling (DCH) …" at bounding box center [137, 171] width 172 height 56
type textarea "All data at Adobe is treated as per the Data Classification and Handling (DCH) …"
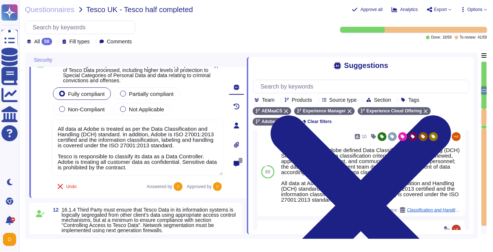
scroll to position [1391, 0]
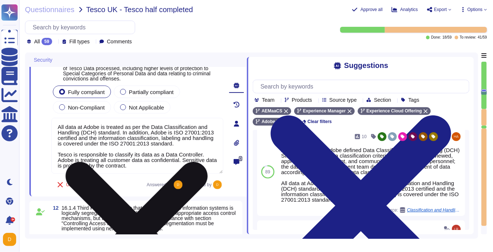
drag, startPoint x: 184, startPoint y: 166, endPoint x: 128, endPoint y: 176, distance: 56.4
click at [128, 174] on textarea "All data at Adobe is treated as per the Data Classification and Handling (DCH) …" at bounding box center [137, 146] width 172 height 56
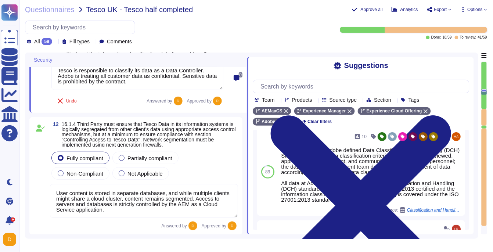
scroll to position [1477, 0]
type textarea "All data in transit between AEM as a Cloud Service and external components is c…"
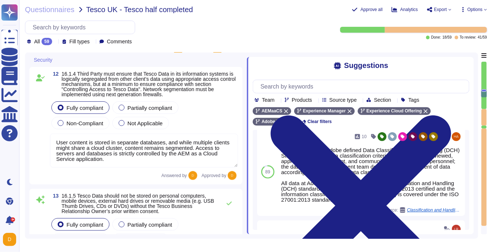
scroll to position [1525, 0]
type textarea "All data at Adobe is treated as per the Data Classification and Handling (DCH) …"
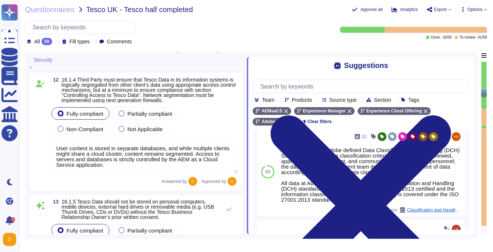
scroll to position [0, 0]
drag, startPoint x: 144, startPoint y: 162, endPoint x: 69, endPoint y: 146, distance: 76.6
click at [69, 146] on textarea "User content is stored in separate databases, and while multiple clients might …" at bounding box center [144, 157] width 188 height 34
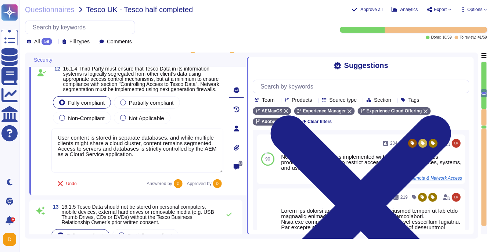
drag, startPoint x: 195, startPoint y: 164, endPoint x: 29, endPoint y: 130, distance: 169.5
click at [29, 130] on div "Security 10 16.1.2 Third Party must have clearly defined roles, responsibilitie…" at bounding box center [252, 146] width 454 height 186
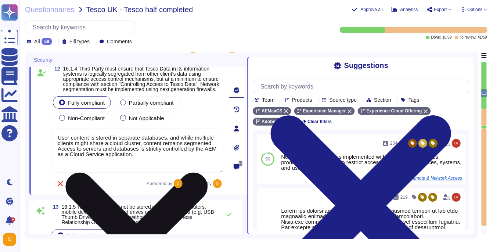
click at [164, 152] on textarea "User content is stored in separate databases, and while multiple clients might …" at bounding box center [137, 151] width 172 height 44
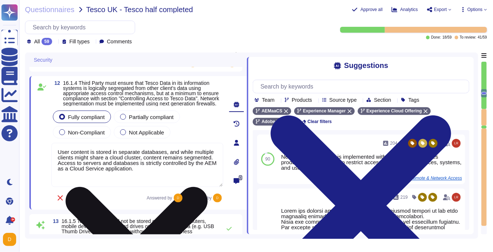
click at [114, 160] on textarea "User content is stored in separate databases, and while multiple clients might …" at bounding box center [137, 165] width 172 height 44
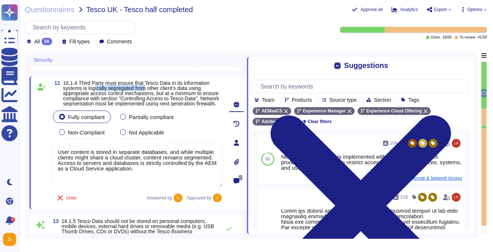
drag, startPoint x: 98, startPoint y: 88, endPoint x: 151, endPoint y: 87, distance: 52.9
click at [151, 87] on span "16.1.4 Third Party must ensure that Tesco Data in its information systems is lo…" at bounding box center [141, 93] width 156 height 26
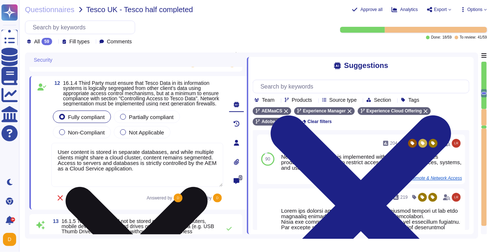
drag, startPoint x: 58, startPoint y: 163, endPoint x: 155, endPoint y: 162, distance: 96.3
click at [155, 162] on textarea "User content is stored in separate databases, and while multiple clients might …" at bounding box center [137, 165] width 172 height 44
click at [196, 175] on textarea "User content is stored in separate databases, and while multiple clients might …" at bounding box center [137, 165] width 172 height 44
click at [86, 168] on textarea "User content is stored in separate databases, and while multiple clients might …" at bounding box center [137, 165] width 172 height 44
click at [211, 165] on textarea "User content is stored in separate databases, and while multiple clients might …" at bounding box center [137, 165] width 172 height 44
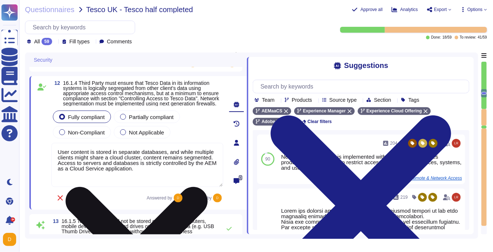
click at [211, 164] on textarea "User content is stored in separate databases, and while multiple clients might …" at bounding box center [137, 165] width 172 height 44
type textarea "User content is stored in separate databases, and while multiple clients might …"
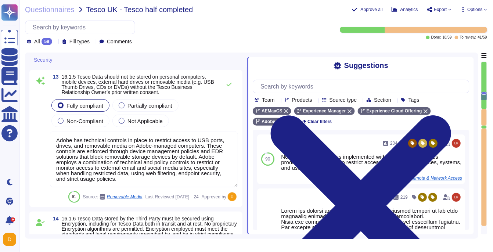
type textarea "Adobe services are expected to comply with the Key Management Standard. Adobe K…"
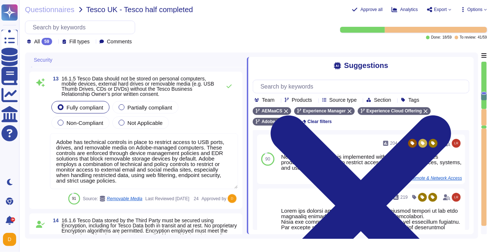
scroll to position [1647, 0]
type textarea "User content is stored in separate databases, and while multiple clients might …"
click at [194, 147] on textarea "Adobe has technical controls in place to restrict access to USB ports, drives, …" at bounding box center [144, 162] width 188 height 56
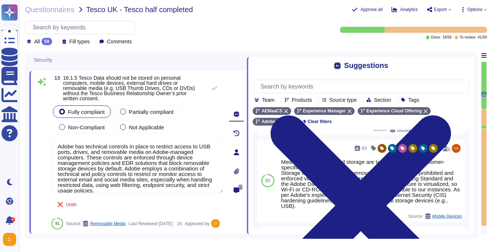
scroll to position [83, 0]
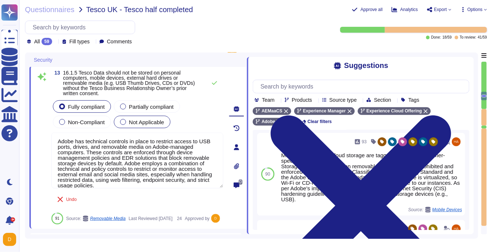
click at [147, 125] on div "Not Applicable" at bounding box center [142, 122] width 57 height 12
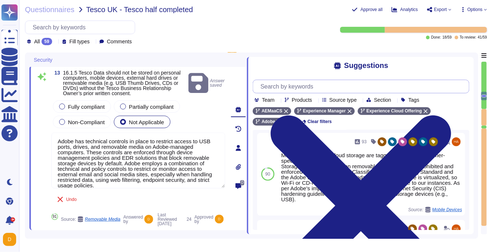
click at [307, 89] on input "text" at bounding box center [363, 86] width 212 height 13
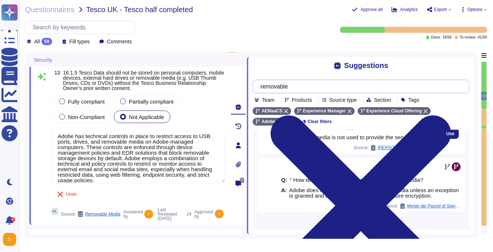
scroll to position [21, 0]
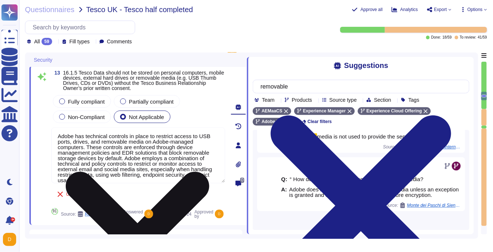
type input "removable"
click at [182, 172] on textarea "Adobe has technical controls in place to restrict access to USB ports, drives, …" at bounding box center [138, 156] width 174 height 56
type textarea "\"
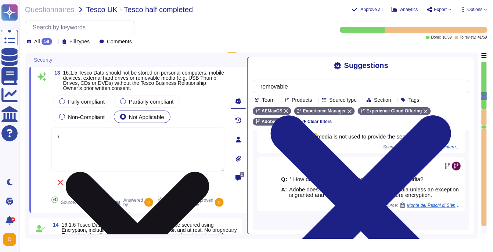
type textarea "Adobe services are expected to comply with the Key Management Standard. Adobe K…"
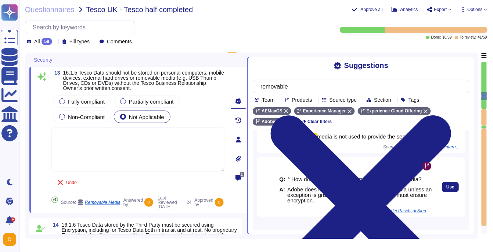
scroll to position [32, 0]
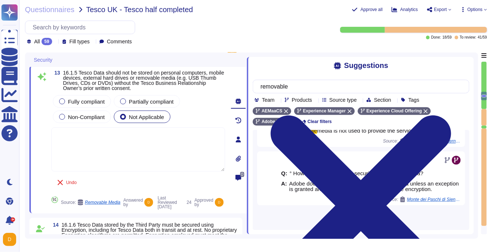
click at [348, 224] on div "Q: Management of Removable Media   A: Removable media is not used to provide th…" at bounding box center [361, 180] width 217 height 100
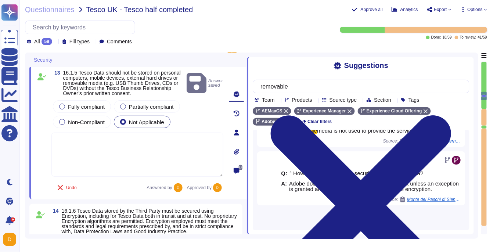
click at [352, 221] on span "Load more..." at bounding box center [361, 220] width 217 height 6
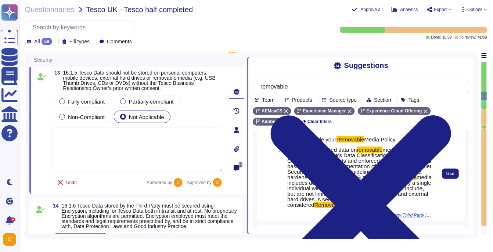
scroll to position [165, 0]
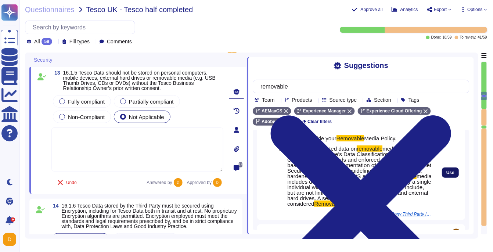
click at [456, 178] on button "Use" at bounding box center [450, 173] width 17 height 10
type textarea "Storage of restricted data on removable media is strictly prohibited per Adobe'…"
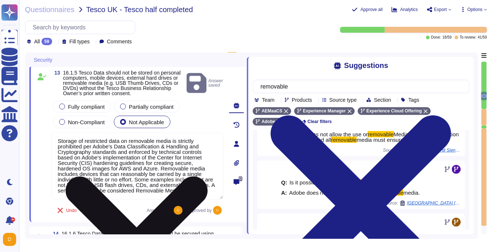
scroll to position [0, 0]
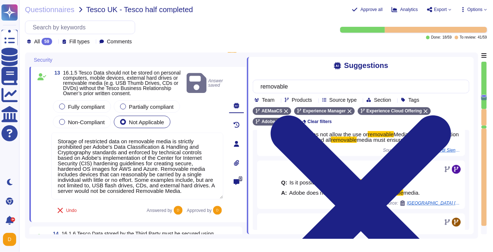
type textarea "Adobe services are expected to comply with the Key Management Standard. Adobe K…"
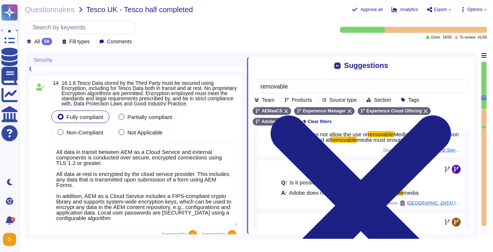
scroll to position [1795, 0]
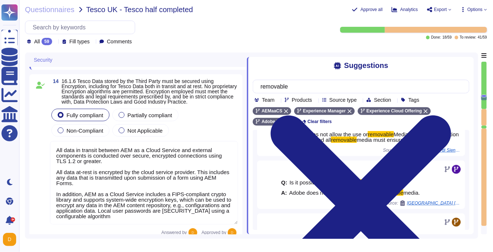
drag, startPoint x: 125, startPoint y: 223, endPoint x: 57, endPoint y: 153, distance: 97.2
click at [57, 153] on textarea "All data in transit between AEM as a Cloud Service and external components is c…" at bounding box center [144, 182] width 188 height 83
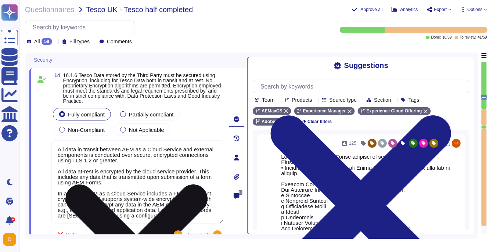
click at [87, 162] on textarea "All data in transit between AEM as a Cloud Service and external components is c…" at bounding box center [137, 181] width 172 height 83
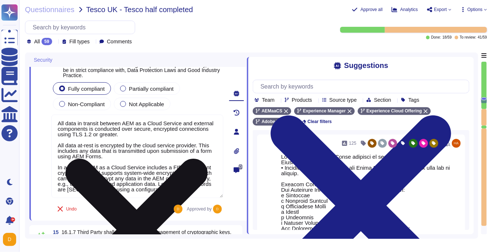
type textarea "Adobe deploys anti-virus and malware prevention solutions including, but not li…"
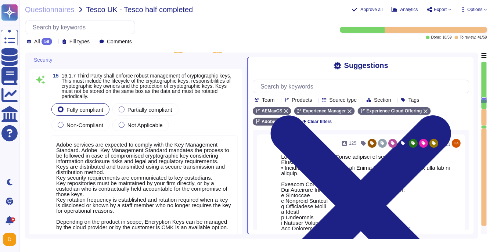
drag, startPoint x: 56, startPoint y: 142, endPoint x: 148, endPoint y: 212, distance: 114.9
click at [148, 212] on textarea "Adobe services are expected to comply with the Key Management Standard. Adobe K…" at bounding box center [144, 188] width 188 height 105
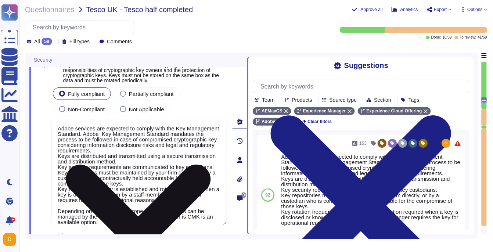
scroll to position [6, 0]
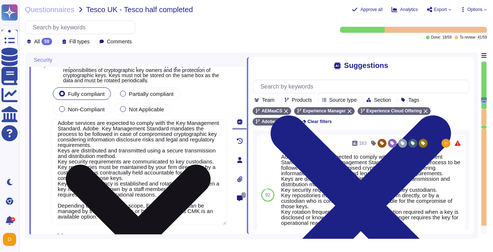
click at [107, 222] on textarea "Adobe services are expected to comply with the Key Management Standard. Adobe K…" at bounding box center [138, 172] width 175 height 105
click at [188, 216] on textarea "Adobe services are expected to comply with the Key Management Standard. Adobe K…" at bounding box center [138, 172] width 175 height 105
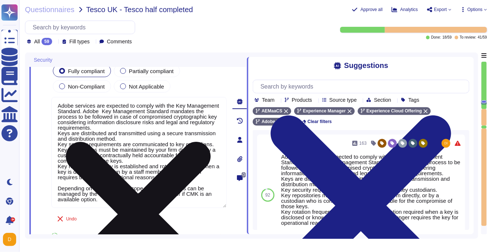
scroll to position [1991, 0]
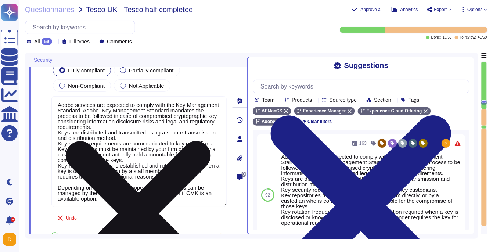
click at [103, 204] on textarea "Adobe services are expected to comply with the Key Management Standard. Adobe K…" at bounding box center [138, 151] width 175 height 111
drag, startPoint x: 103, startPoint y: 204, endPoint x: 55, endPoint y: 193, distance: 49.3
click at [55, 193] on textarea "Adobe services are expected to comply with the Key Management Standard. Adobe K…" at bounding box center [138, 151] width 175 height 111
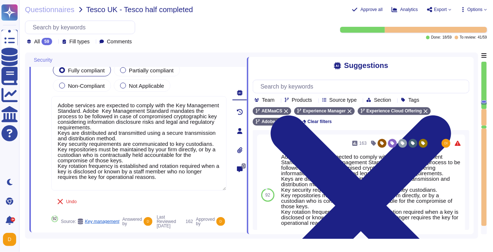
type textarea "Adobe services are expected to comply with the Key Management Standard. Adobe K…"
click at [204, 75] on div "15 16.1.7 Third Party shall enforce robust management of cryptographic keys. Th…" at bounding box center [130, 131] width 191 height 194
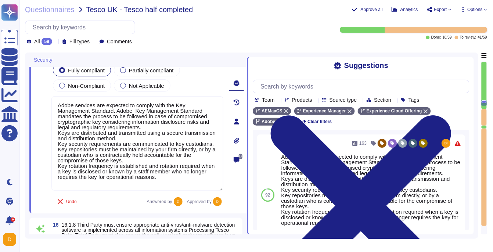
type textarea "Security patches must be applied according to the timelines and severity level …"
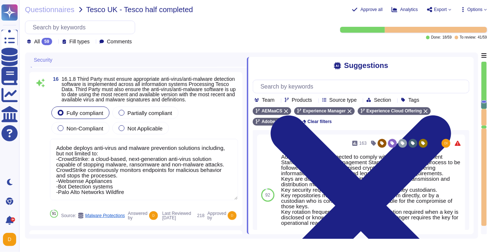
scroll to position [2146, 0]
type textarea "For acquisition of security and security-enabled commercial-off-the-shelf (COTS…"
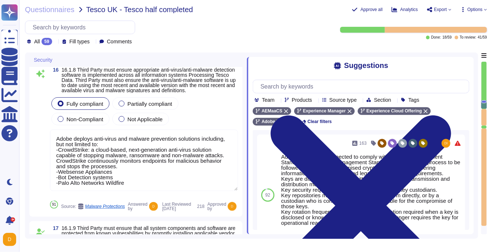
click at [208, 175] on textarea "Adobe deploys anti-virus and malware prevention solutions including, but not li…" at bounding box center [144, 160] width 188 height 61
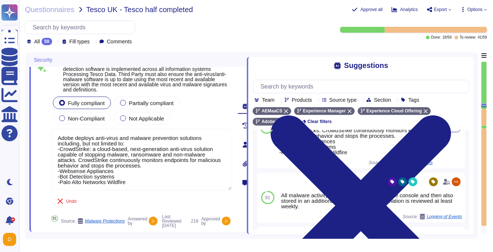
scroll to position [50, 0]
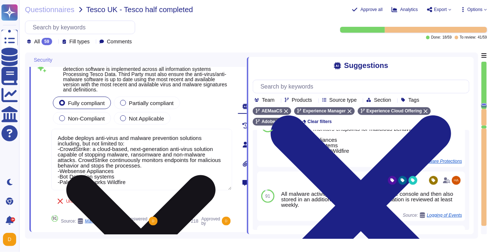
click at [154, 173] on textarea "Adobe deploys anti-virus and malware prevention solutions including, but not li…" at bounding box center [141, 159] width 181 height 61
drag, startPoint x: 129, startPoint y: 178, endPoint x: 124, endPoint y: 182, distance: 6.5
click at [124, 182] on textarea "Adobe deploys anti-virus and malware prevention solutions including, but not li…" at bounding box center [141, 159] width 181 height 61
click at [134, 178] on textarea "Adobe deploys anti-virus and malware prevention solutions including, but not li…" at bounding box center [141, 159] width 181 height 61
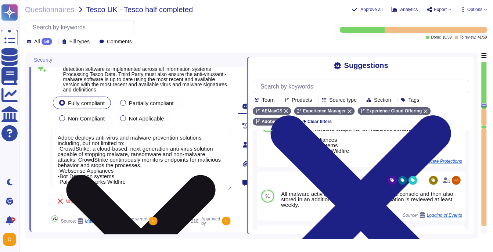
drag, startPoint x: 131, startPoint y: 182, endPoint x: 61, endPoint y: 181, distance: 69.5
click at [61, 181] on textarea "Adobe deploys anti-virus and malware prevention solutions including, but not li…" at bounding box center [141, 159] width 181 height 61
click at [143, 157] on textarea "Adobe deploys anti-virus and malware prevention solutions including, but not li…" at bounding box center [141, 159] width 181 height 61
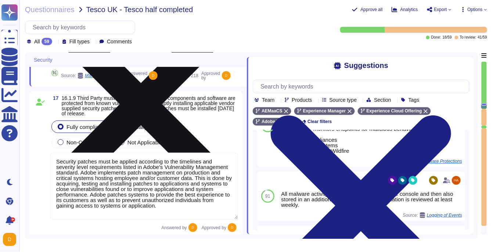
type textarea "Adobe approves and engages with leading third-party security firms to perform p…"
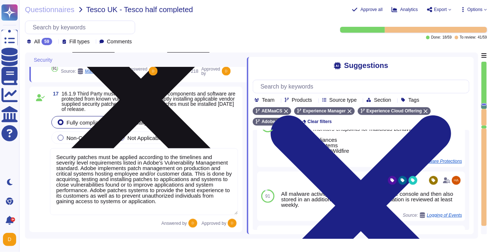
scroll to position [0, 0]
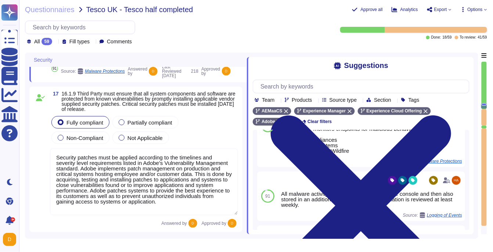
click at [107, 167] on textarea "Security patches must be applied according to the timelines and severity level …" at bounding box center [144, 181] width 188 height 67
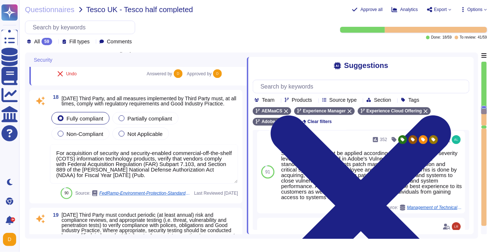
scroll to position [2427, 0]
click at [213, 180] on textarea "For acquisition of security and security-enabled commercial-off-the-shelf (COTS…" at bounding box center [144, 164] width 188 height 39
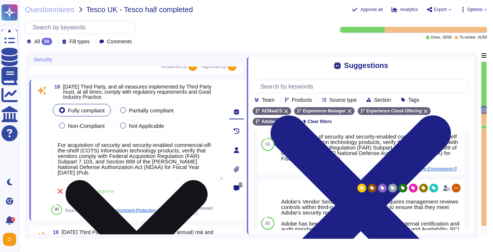
scroll to position [17, 0]
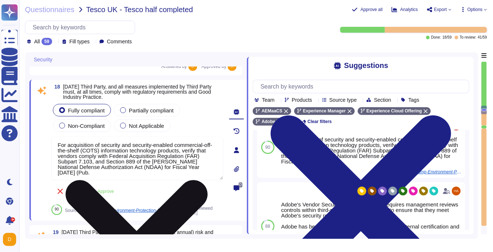
click at [185, 155] on textarea "For acquisition of security and security-enabled commercial-off-the-shelf (COTS…" at bounding box center [137, 158] width 172 height 44
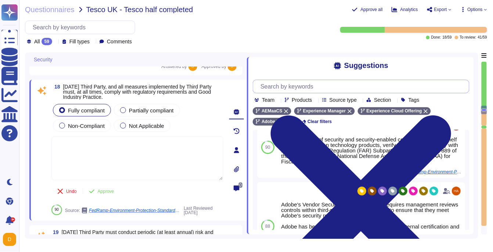
click at [336, 86] on input "text" at bounding box center [363, 86] width 212 height 13
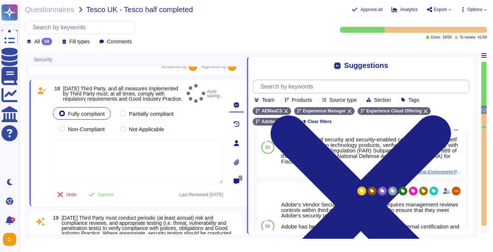
scroll to position [0, 0]
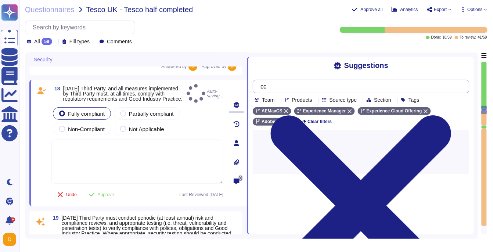
type input "ccf"
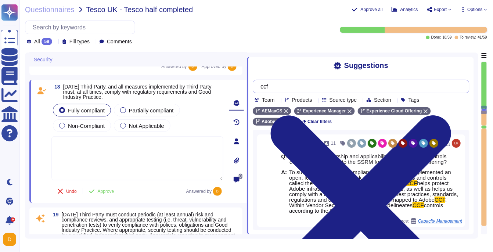
type textarea "All Adobe personnel must periodically complete privacy and data protection trai…"
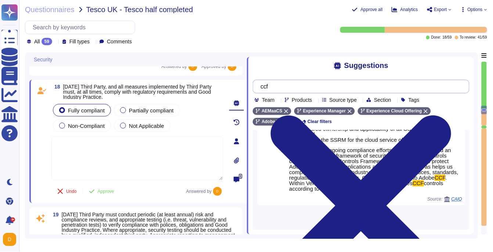
scroll to position [431, 0]
click at [284, 84] on input "ccf" at bounding box center [359, 86] width 205 height 13
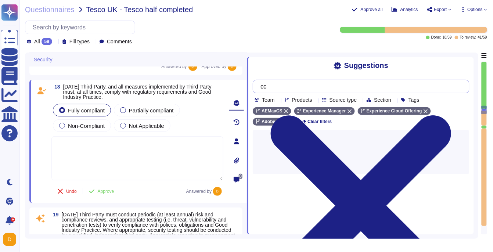
type input "c"
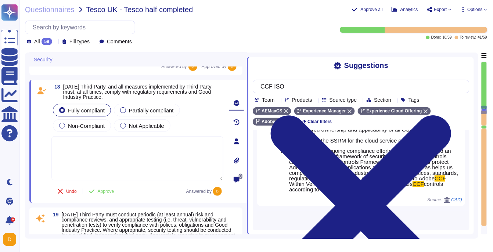
type input "CCF ISO"
click at [359, 220] on span "Load more..." at bounding box center [361, 221] width 217 height 6
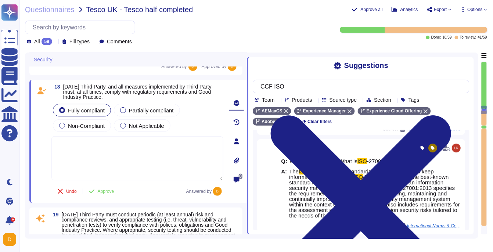
scroll to position [1415, 0]
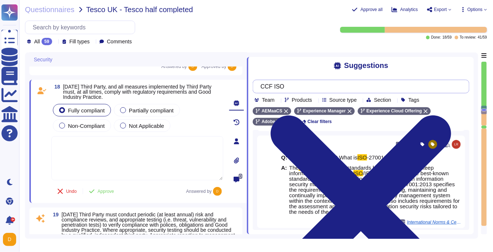
drag, startPoint x: 294, startPoint y: 85, endPoint x: 258, endPoint y: 85, distance: 36.8
click at [258, 85] on div "CCF ISO" at bounding box center [361, 87] width 217 height 14
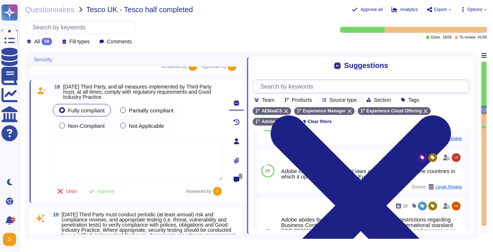
scroll to position [0, 0]
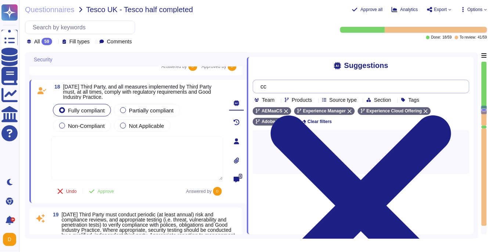
type input "c"
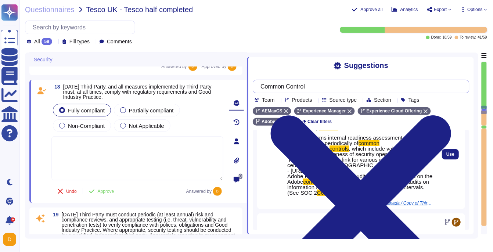
scroll to position [34, 0]
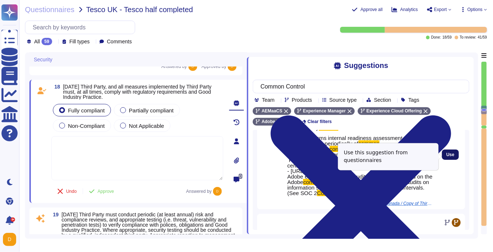
type input "Common Control"
click at [450, 156] on span "Use" at bounding box center [451, 155] width 8 height 4
type textarea "Adobe performs internal readiness assessment and external audits periodically o…"
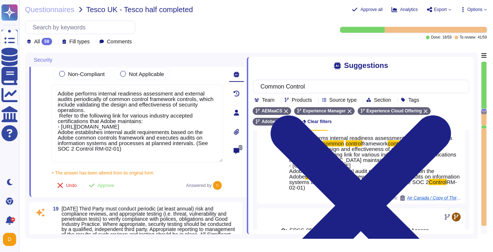
scroll to position [2480, 0]
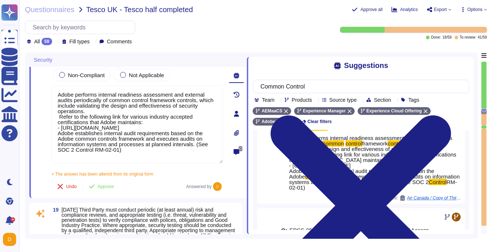
type textarea "All Adobe personnel must periodically complete privacy and data protection trai…"
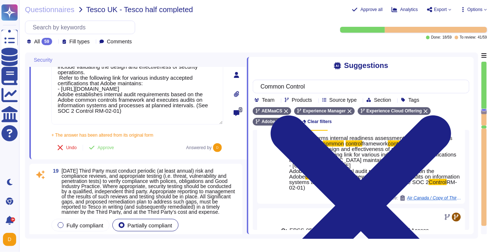
scroll to position [2525, 0]
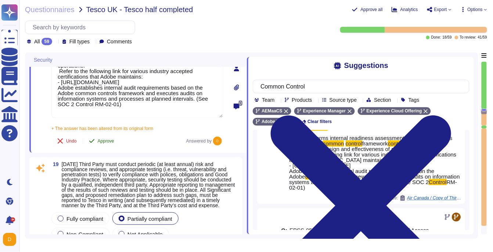
click at [99, 139] on span "Approve" at bounding box center [106, 141] width 17 height 4
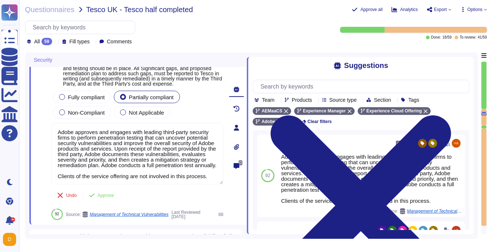
type textarea "Anyone who violates this Standard may be subject to disciplinary action up to a…"
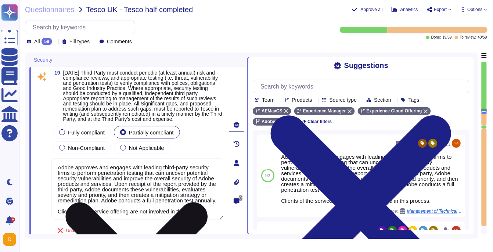
scroll to position [2588, 0]
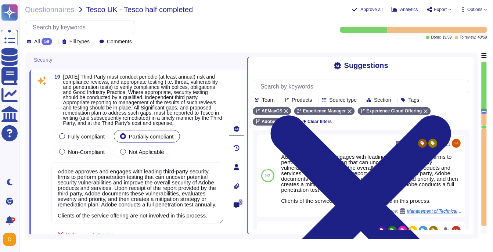
click at [200, 138] on div "Fully compliant Partially compliant Non-Compliant Not Applicable" at bounding box center [137, 144] width 172 height 31
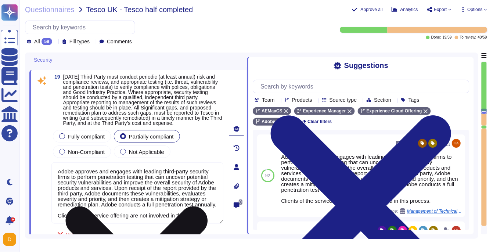
click at [162, 182] on textarea "Adobe approves and engages with leading third-party security firms to perform p…" at bounding box center [137, 192] width 172 height 61
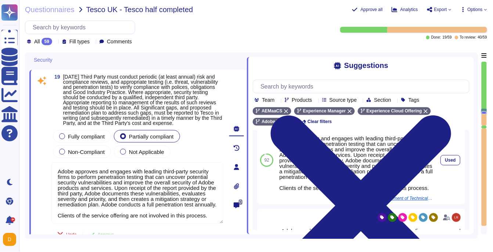
scroll to position [71, 0]
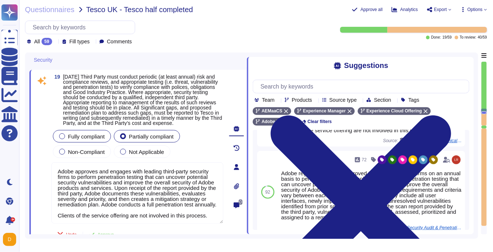
click at [87, 143] on div "Fully compliant" at bounding box center [82, 136] width 58 height 12
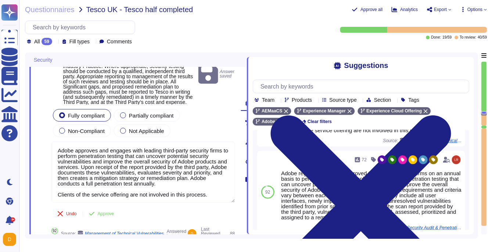
scroll to position [2620, 0]
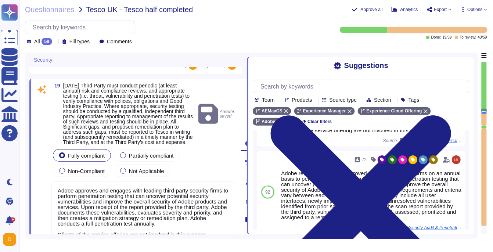
type textarea "Security patches must be applied according to the timelines and severity level …"
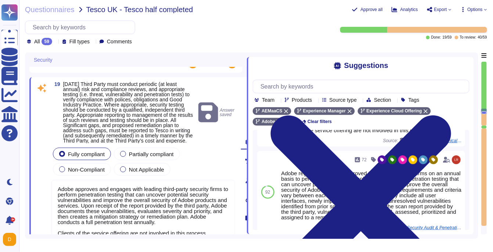
scroll to position [2586, 0]
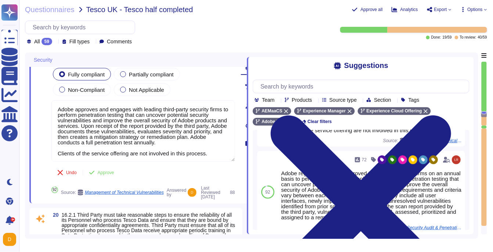
type textarea "Anyone who violates this Standard may be subject to disciplinary action up to a…"
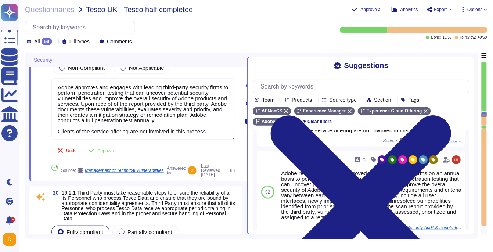
scroll to position [0, 0]
type textarea "You are responsible for complying with all applicable third-party terms."
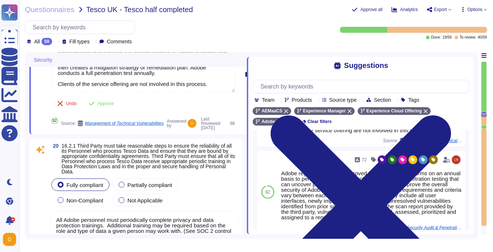
scroll to position [2726, 0]
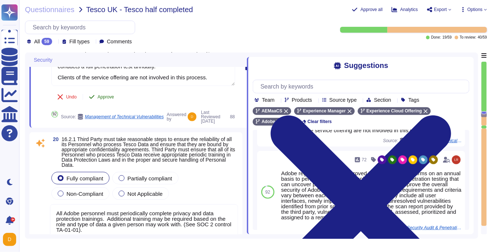
click at [103, 97] on span "Approve" at bounding box center [106, 97] width 17 height 4
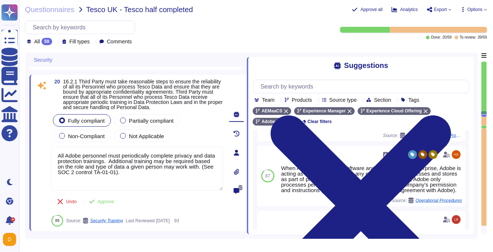
scroll to position [197, 0]
click at [313, 88] on input "text" at bounding box center [363, 86] width 212 height 13
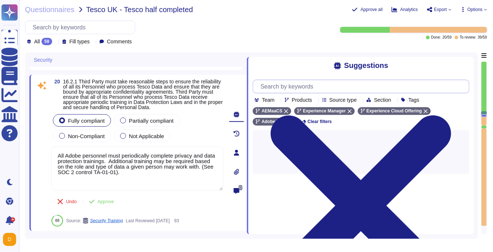
scroll to position [0, 0]
type input "c"
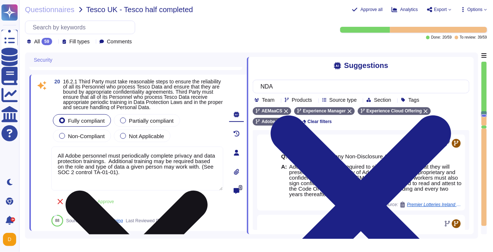
type input "NDA"
click at [183, 185] on textarea "All Adobe personnel must periodically complete privacy and data protection trai…" at bounding box center [137, 169] width 172 height 44
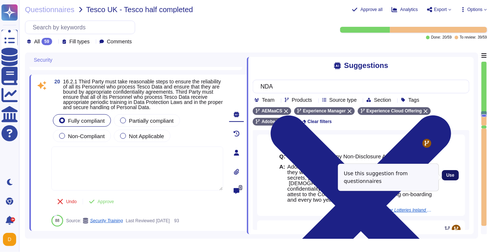
click at [455, 179] on button "Use" at bounding box center [450, 175] width 17 height 10
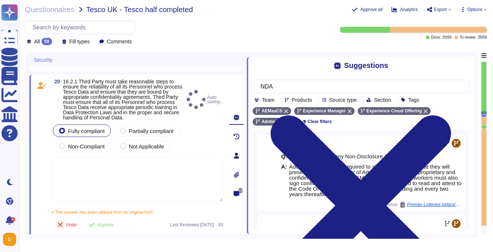
type textarea "Adobe employees are required to sign an agreement that they will preserve the c…"
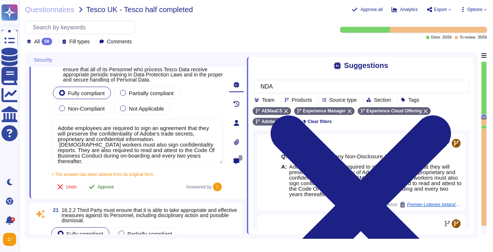
click at [108, 189] on span "Approve" at bounding box center [106, 187] width 17 height 4
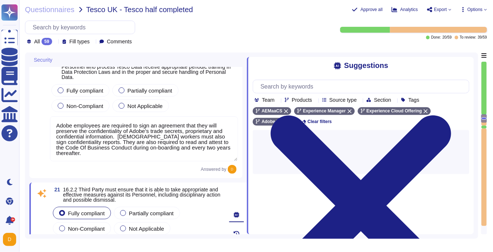
scroll to position [2894, 0]
type textarea "For a list, please see: https://www.adobe.com/ie/privacy/sub-processors.html. C…"
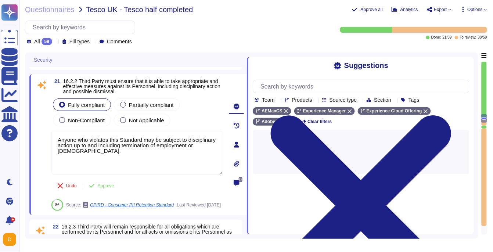
scroll to position [2892, 0]
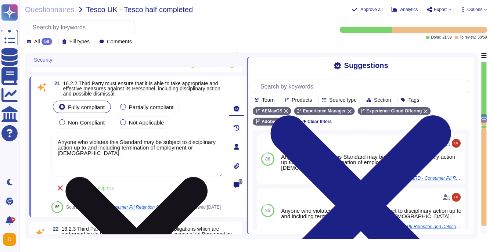
click at [147, 155] on textarea "Anyone who violates this Standard may be subject to disciplinary action up to a…" at bounding box center [137, 155] width 172 height 44
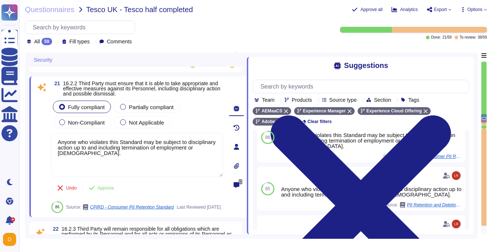
scroll to position [19, 0]
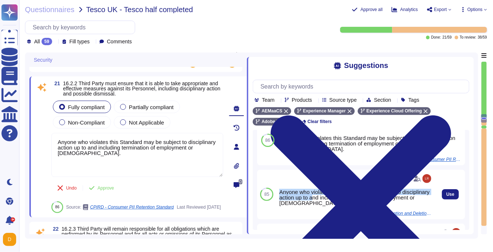
drag, startPoint x: 344, startPoint y: 194, endPoint x: 282, endPoint y: 185, distance: 62.4
click at [282, 189] on div "Anyone who violates this Policy may be subject to disciplinary action up to and…" at bounding box center [356, 197] width 154 height 17
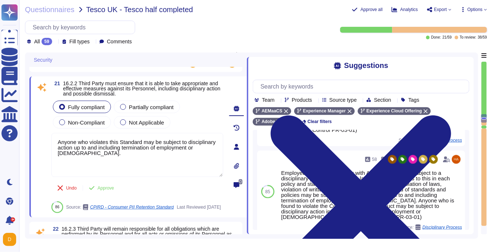
scroll to position [211, 0]
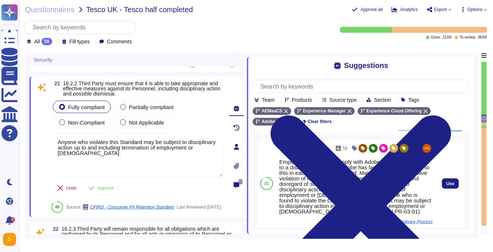
drag, startPoint x: 285, startPoint y: 205, endPoint x: 318, endPoint y: 204, distance: 33.5
click at [319, 204] on div "Employees who fail to comply with Adobe policies are subject to a disciplinary …" at bounding box center [356, 186] width 154 height 55
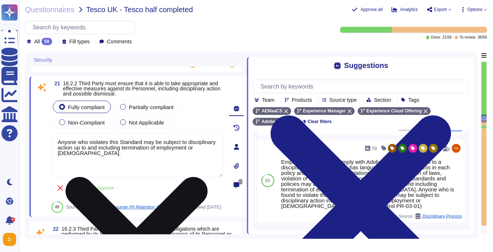
click at [134, 151] on textarea "Anyone who violates this Standard may be subject to disciplinary action up to a…" at bounding box center [137, 155] width 172 height 44
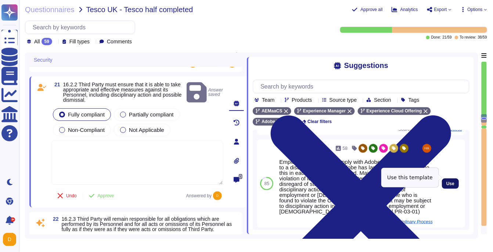
click at [452, 182] on span "Use" at bounding box center [451, 184] width 8 height 4
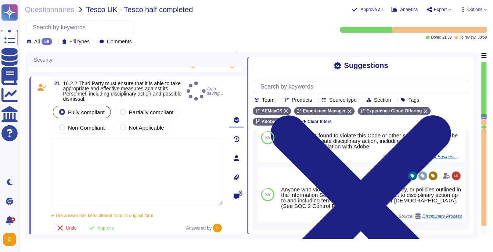
type textarea "Employees who fail to comply with Adobe policies are subject to a disciplinary …"
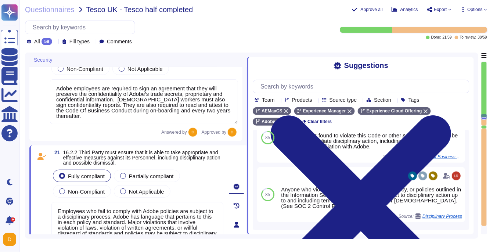
scroll to position [2908, 0]
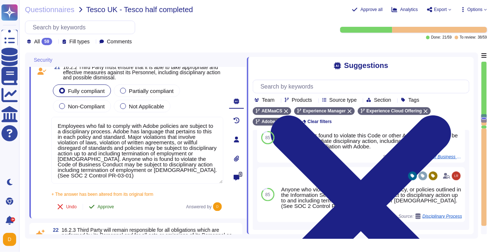
click at [101, 209] on button "Approve" at bounding box center [101, 207] width 37 height 15
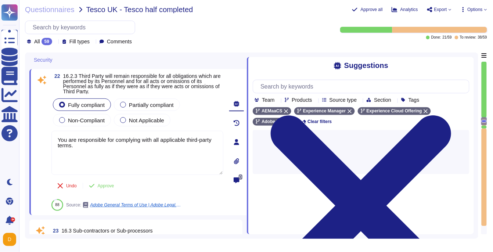
scroll to position [3032, 0]
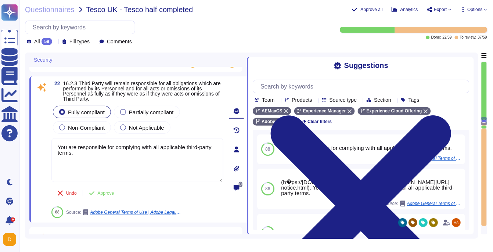
drag, startPoint x: 101, startPoint y: 163, endPoint x: 39, endPoint y: 154, distance: 62.7
click at [39, 154] on div "22 16.2.3 Third Party will remain responsible for all obligations which are per…" at bounding box center [129, 149] width 188 height 137
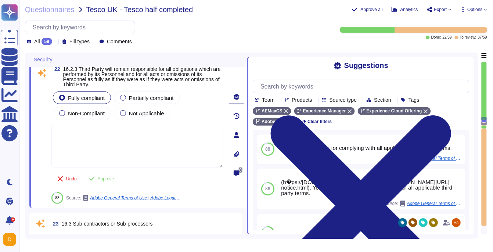
scroll to position [3050, 0]
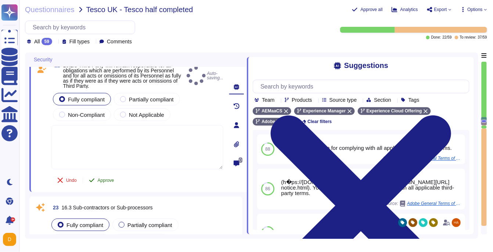
click at [98, 178] on button "Approve" at bounding box center [101, 180] width 37 height 15
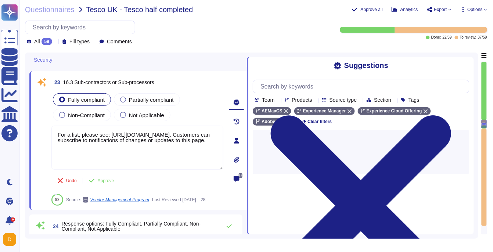
type textarea "This is part of the contract negotiation process. Please refer to Adobe Sales L…"
type textarea "You are responsible for complying with all applicable third-party terms."
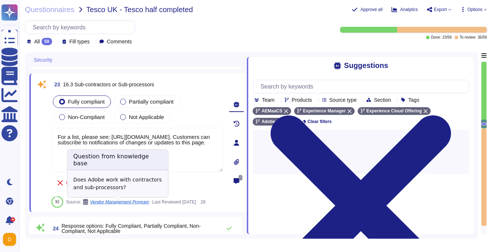
scroll to position [3139, 0]
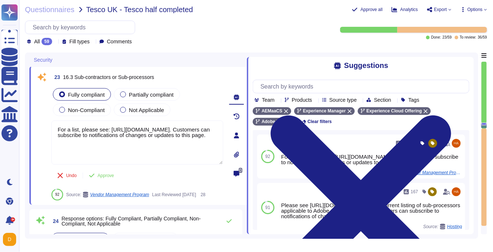
type textarea "Adobe does use a variety of sub processors to deliver the services to our custo…"
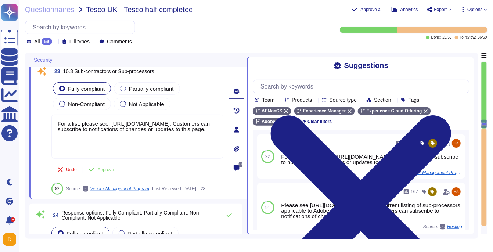
scroll to position [3144, 0]
drag, startPoint x: 75, startPoint y: 71, endPoint x: 167, endPoint y: 71, distance: 91.9
click at [167, 71] on div "23 16.3 Sub-contractors or Sub-processors" at bounding box center [137, 71] width 172 height 13
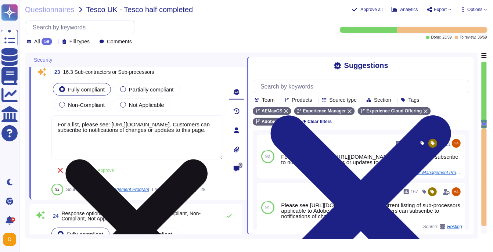
click at [82, 134] on textarea "For a list, please see: https://www.adobe.com/ie/privacy/sub-processors.html. C…" at bounding box center [137, 137] width 172 height 44
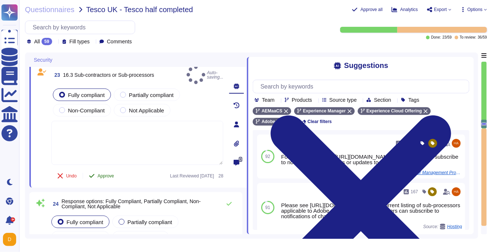
click at [105, 174] on span "Approve" at bounding box center [106, 176] width 17 height 4
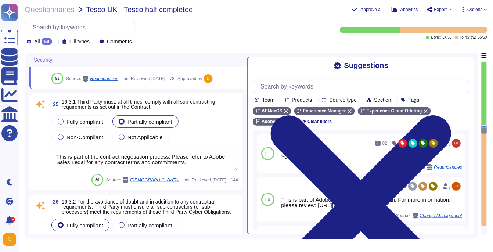
scroll to position [3372, 0]
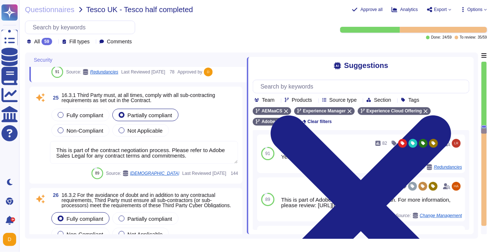
type textarea "As the data controller, you will determine the personal data that Adobe process…"
click at [143, 156] on textarea "This is part of the contract negotiation process. Please refer to Adobe Sales L…" at bounding box center [144, 152] width 188 height 23
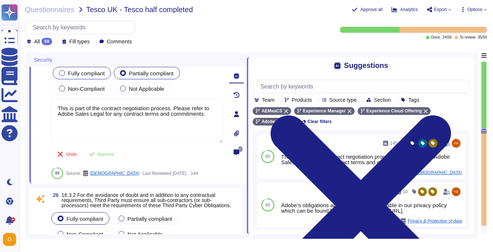
click at [89, 76] on span "Fully compliant" at bounding box center [86, 73] width 37 height 6
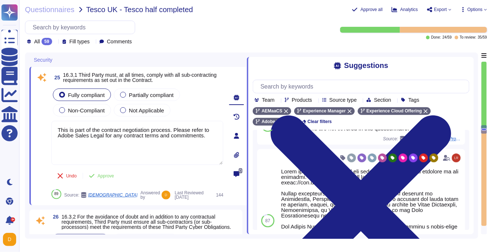
scroll to position [120, 0]
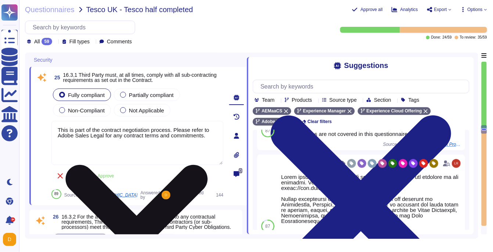
drag, startPoint x: 212, startPoint y: 144, endPoint x: 124, endPoint y: 137, distance: 88.1
click at [124, 137] on textarea "This is part of the contract negotiation process. Please refer to Adobe Sales L…" at bounding box center [137, 143] width 172 height 44
type textarea "This is part of the contract between Adobe and its sub-processors."
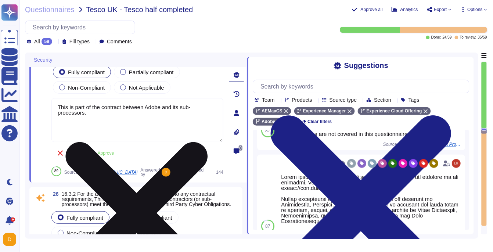
type textarea "As the data controller, you will determine the personal data that Adobe process…"
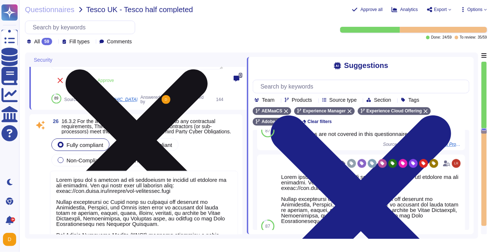
scroll to position [3446, 0]
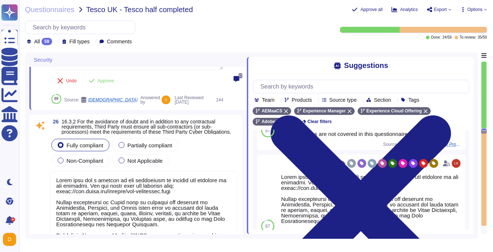
type textarea "This is part of the contract between Adobe and its sub-processors."
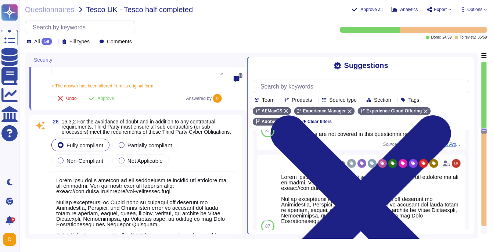
drag, startPoint x: 99, startPoint y: 137, endPoint x: 136, endPoint y: 137, distance: 36.8
click at [136, 135] on span "16.3.2 For the avoidance of doubt and in addition to any contractual requiremen…" at bounding box center [150, 126] width 177 height 15
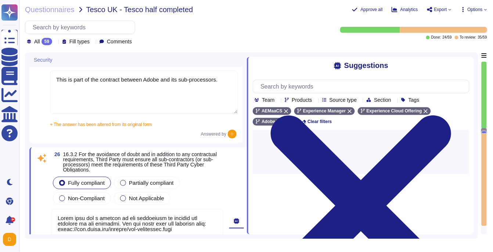
scroll to position [3406, 0]
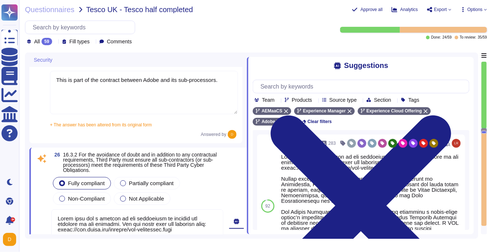
click at [99, 99] on textarea "This is part of the contract between Adobe and its sub-processors." at bounding box center [144, 92] width 188 height 43
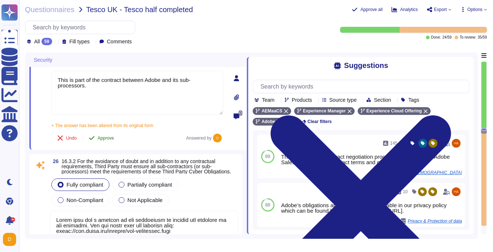
click at [91, 135] on icon at bounding box center [92, 138] width 6 height 6
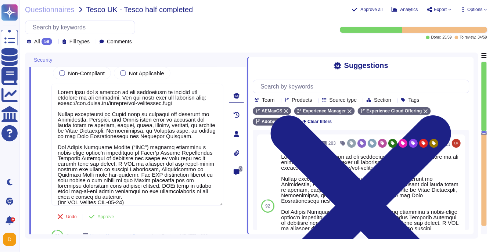
scroll to position [3513, 0]
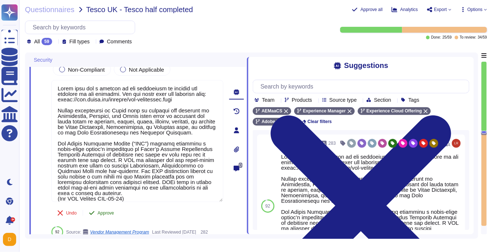
click at [105, 215] on span "Approve" at bounding box center [106, 213] width 17 height 4
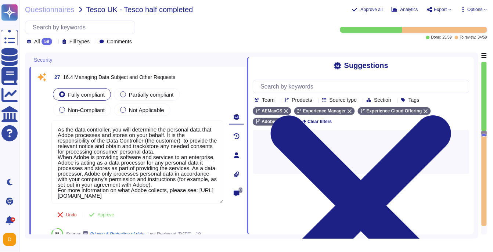
type textarea "This would fall to the Data Controller to determine/obtain consent for."
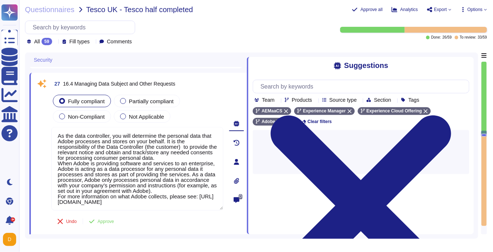
scroll to position [3670, 0]
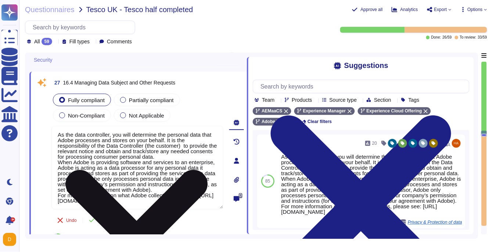
click at [91, 144] on textarea "As the data controller, you will determine the personal data that Adobe process…" at bounding box center [137, 167] width 172 height 83
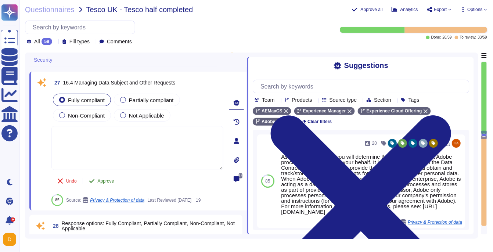
click at [96, 178] on button "Approve" at bounding box center [101, 181] width 37 height 15
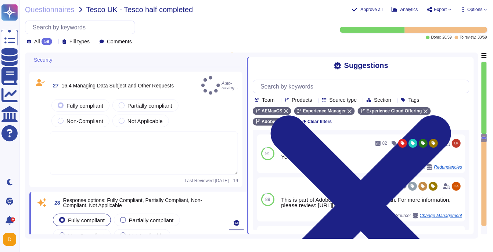
type textarea "Adobe has processes in place to answer data subject rights requests received in…"
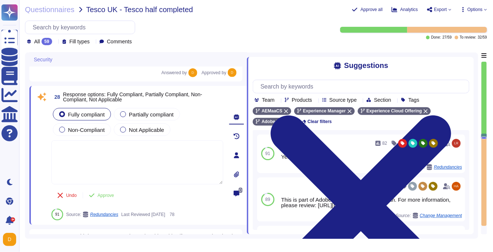
scroll to position [3784, 0]
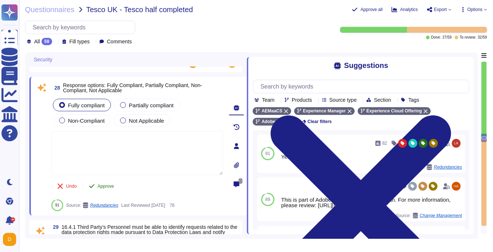
click at [93, 187] on icon at bounding box center [92, 186] width 6 height 6
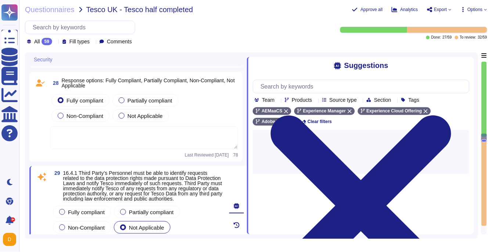
type textarea "Third Parties do not have logical access to client Scoped Data. Refer to the Te…"
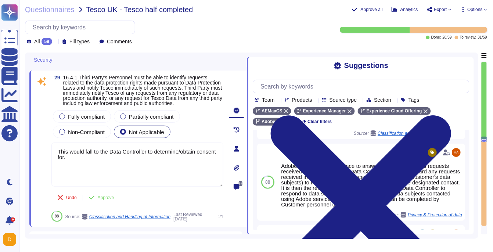
scroll to position [41, 0]
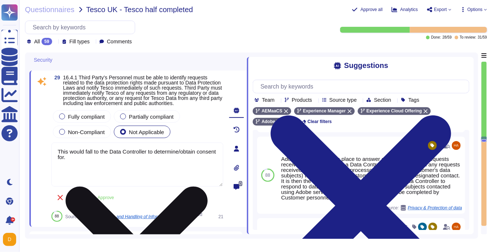
click at [96, 168] on textarea "This would fall to the Data Controller to determine/obtain consent for." at bounding box center [137, 165] width 172 height 44
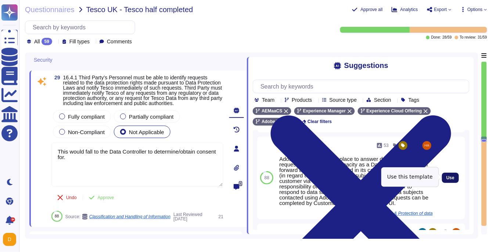
click at [455, 179] on span "Use" at bounding box center [451, 178] width 8 height 4
type textarea "This would fall to the Data Controller to determine/obtain consent for. Adobe h…"
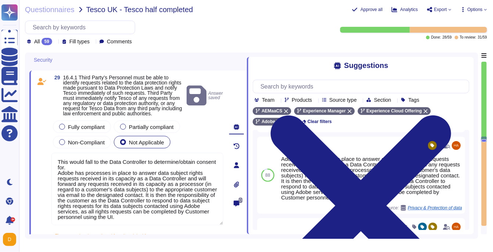
drag, startPoint x: 122, startPoint y: 179, endPoint x: 44, endPoint y: 169, distance: 78.6
click at [43, 169] on div "29 16.4.1 Third Party’s Personnel must be able to identify requests related to …" at bounding box center [129, 165] width 188 height 181
type textarea "Third Parties do not have logical access to client Scoped Data. Refer to the Te…"
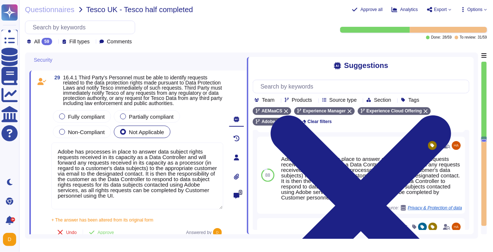
type textarea "Adobe has processes in place to answer data subject rights requests received in…"
click at [76, 133] on div "Fully compliant Partially compliant Non-Compliant Not Applicable" at bounding box center [137, 124] width 172 height 31
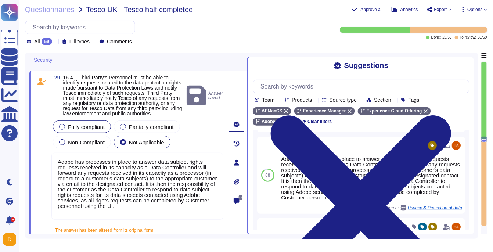
click at [85, 130] on span "Fully compliant" at bounding box center [86, 127] width 37 height 6
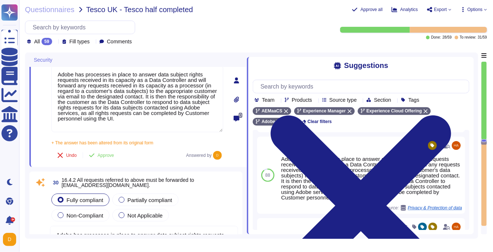
scroll to position [3966, 0]
click at [96, 162] on button "Approve" at bounding box center [101, 155] width 37 height 15
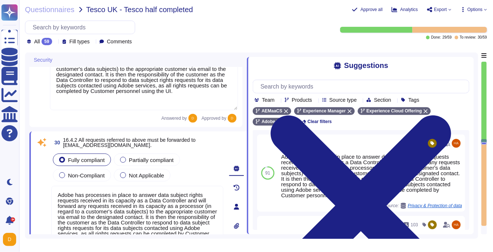
type textarea "Vendors' employees must be provided with the minimum necessary access to Adobe …"
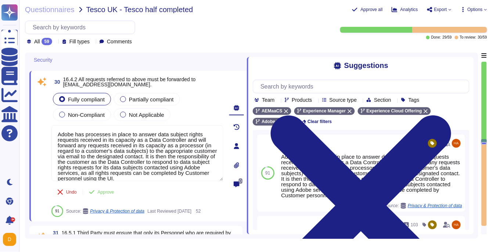
scroll to position [4043, 0]
click at [135, 121] on div "Not Applicable" at bounding box center [142, 114] width 57 height 12
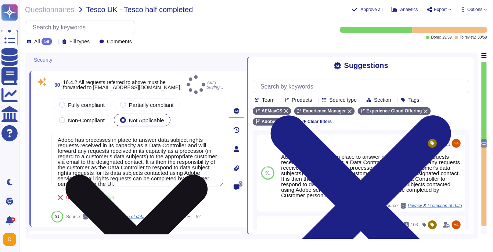
click at [116, 159] on textarea "Adobe has processes in place to answer data subject rights requests received in…" at bounding box center [137, 159] width 172 height 56
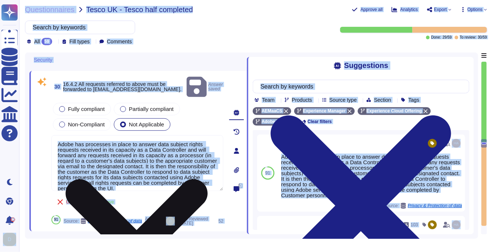
click at [116, 159] on textarea "Adobe has processes in place to answer data subject rights requests received in…" at bounding box center [137, 163] width 172 height 56
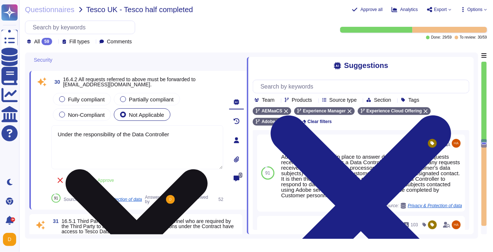
click at [183, 139] on textarea "Under the responsibility of the Data Controller" at bounding box center [137, 147] width 172 height 44
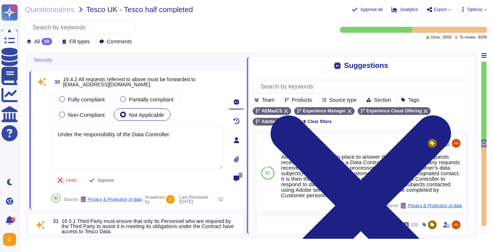
type textarea "Under the responsibility of the Data Controller."
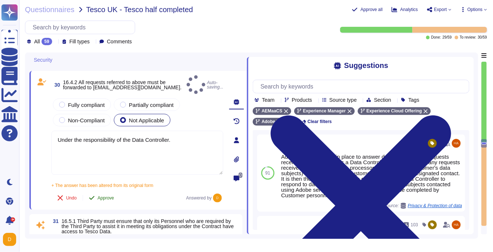
click at [96, 185] on div "30 16.4.2 All requests referred to above must be forwarded to subjectaccess.req…" at bounding box center [129, 140] width 188 height 130
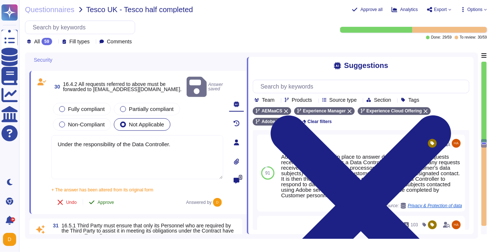
click at [103, 202] on button "Approve" at bounding box center [101, 202] width 37 height 15
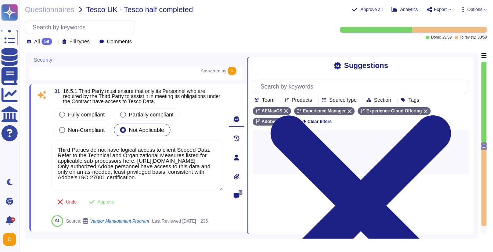
type textarea "Account permissions must be based on the principle of least privilege. Logical …"
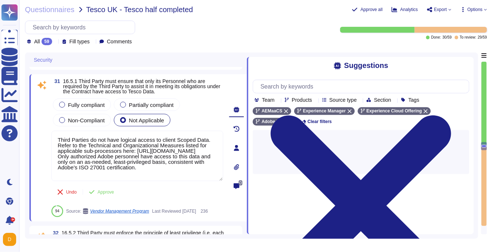
scroll to position [4158, 0]
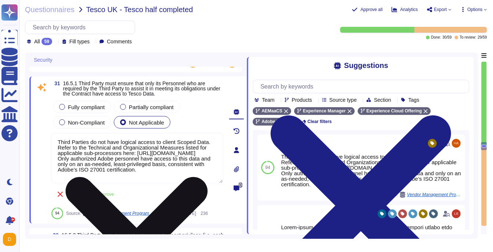
click at [128, 164] on textarea "Third Parties do not have logical access to client Scoped Data. Refer to the Te…" at bounding box center [137, 158] width 172 height 50
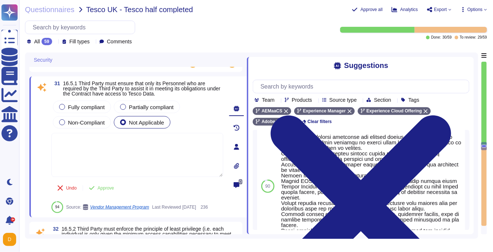
scroll to position [79, 0]
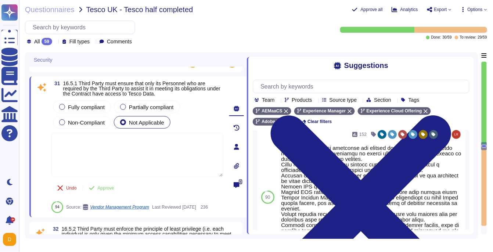
click at [133, 141] on textarea at bounding box center [137, 155] width 172 height 44
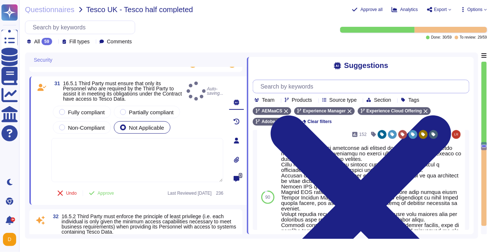
click at [297, 89] on input "text" at bounding box center [363, 86] width 212 height 13
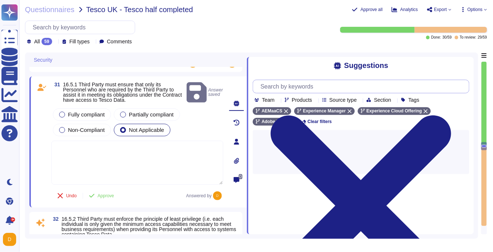
scroll to position [0, 0]
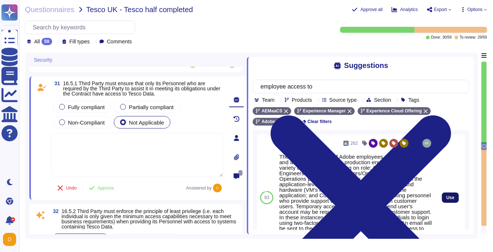
type input "employee access to"
click at [451, 198] on span "Use" at bounding box center [451, 198] width 8 height 4
type textarea "There are two groups of Adobe employees who may require and are granted access …"
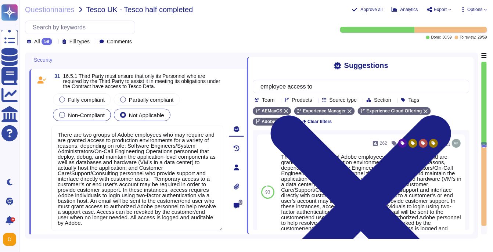
scroll to position [4157, 0]
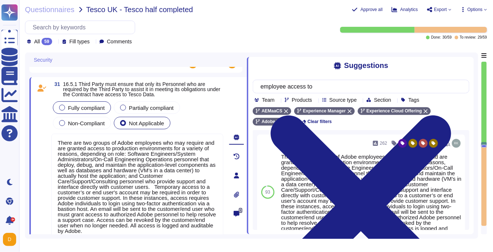
click at [76, 111] on div "Fully compliant" at bounding box center [82, 107] width 58 height 12
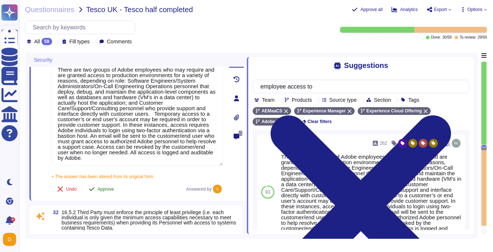
click at [94, 182] on button "Approve" at bounding box center [101, 189] width 37 height 15
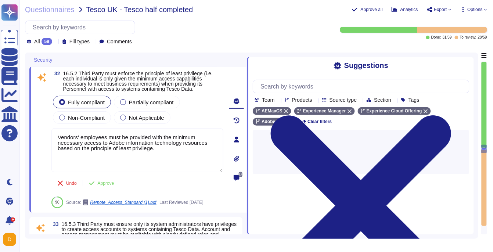
scroll to position [4337, 0]
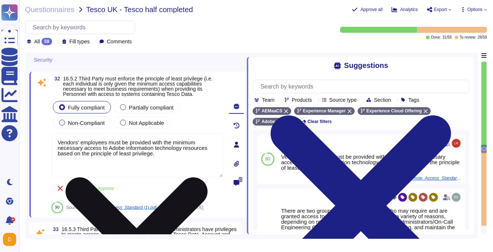
drag, startPoint x: 162, startPoint y: 162, endPoint x: 153, endPoint y: 160, distance: 8.9
click at [153, 160] on textarea "Vendors' employees must be provided with the minimum necessary access to Adobe …" at bounding box center [137, 155] width 172 height 44
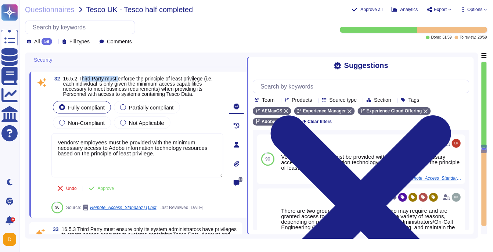
drag, startPoint x: 82, startPoint y: 76, endPoint x: 122, endPoint y: 77, distance: 40.1
click at [122, 78] on span "16.5.2 Third Party must enforce the principle of least privilege (i.e. each ind…" at bounding box center [138, 86] width 150 height 21
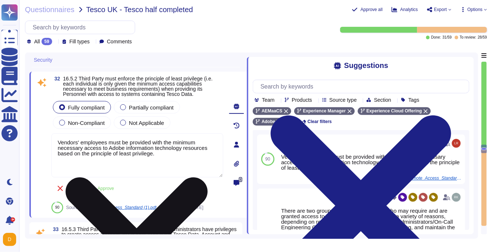
drag, startPoint x: 57, startPoint y: 141, endPoint x: 109, endPoint y: 140, distance: 52.2
click at [109, 140] on textarea "Vendors' employees must be provided with the minimum necessary access to Adobe …" at bounding box center [137, 155] width 172 height 44
drag, startPoint x: 171, startPoint y: 155, endPoint x: 139, endPoint y: 155, distance: 32.0
click at [139, 155] on textarea "Vendors' employees must be provided with the minimum necessary access to Adobe …" at bounding box center [137, 155] width 172 height 44
click at [77, 142] on textarea "Vendors' employees must be provided with the minimum necessary access to Adobe …" at bounding box center [137, 155] width 172 height 44
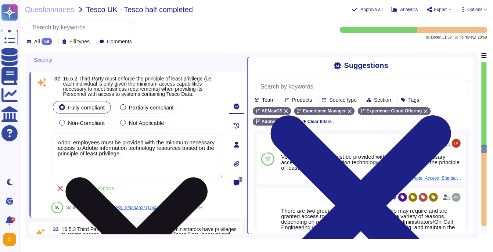
type textarea "Adobe' employees must be provided with the minimum necessary access to Adobe in…"
click at [140, 151] on textarea "Adobe' employees must be provided with the minimum necessary access to Adobe in…" at bounding box center [137, 155] width 172 height 44
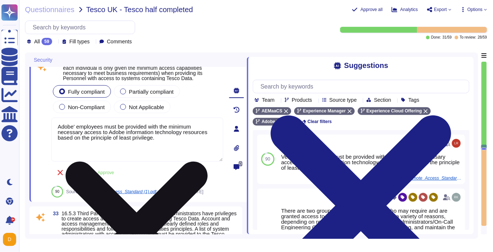
type textarea "Under the responsibility of the Data Controller."
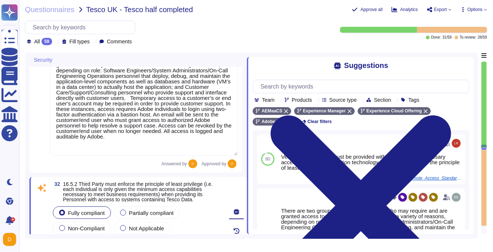
type textarea "Adobe has processes in place to answer data subject rights requests received in…"
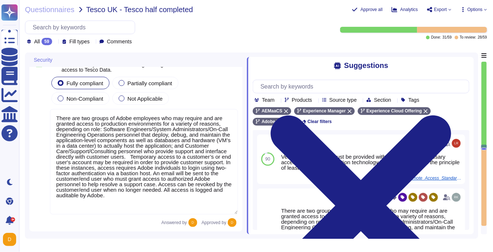
type textarea "Adobe' employees must be provided with the minimum necessary access to Adobe in…"
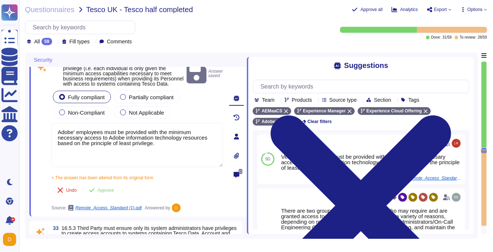
scroll to position [4335, 0]
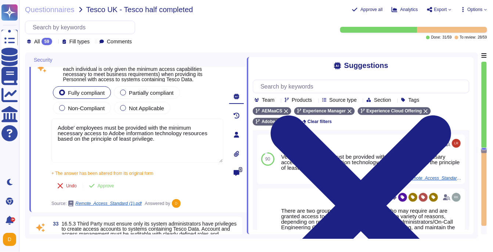
click at [106, 187] on div "Remote_Access_Standard (1).pdf" at bounding box center [109, 186] width 97 height 19
click at [107, 184] on span "Approve" at bounding box center [106, 186] width 17 height 4
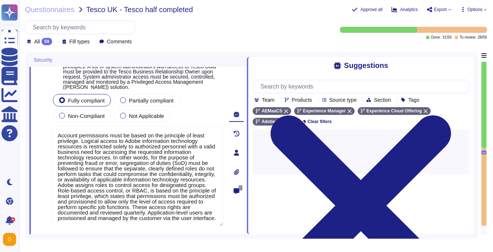
type textarea "Vendor default passwords are removed, disabled or changed prior to placing the …"
type textarea "No, role management is not available via SCIM. Authorization, including user ro…"
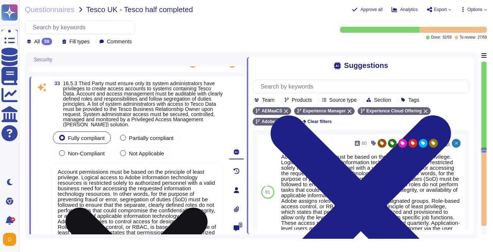
scroll to position [0, 0]
drag, startPoint x: 58, startPoint y: 172, endPoint x: 80, endPoint y: 179, distance: 23.4
click at [80, 179] on textarea "Account permissions must be based on the principle of least privilege. Logical …" at bounding box center [137, 214] width 172 height 100
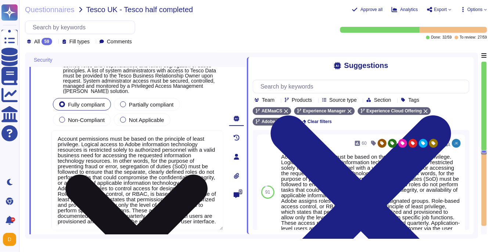
scroll to position [4474, 0]
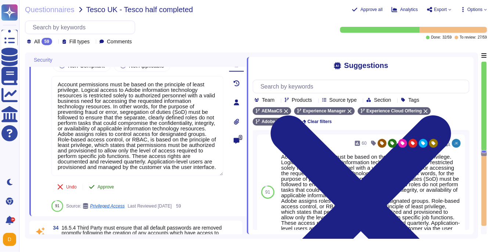
click at [113, 186] on span "Approve" at bounding box center [106, 187] width 17 height 4
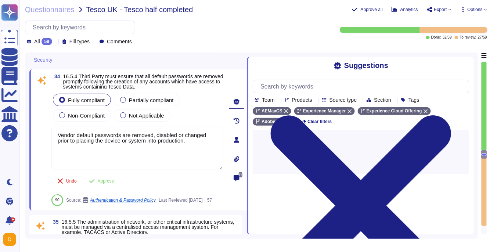
type textarea "Yes. Passwords must be at least 16 characters in length; cannot be found in a d…"
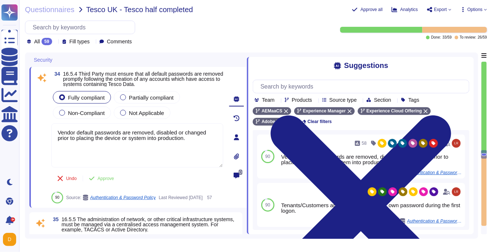
scroll to position [4650, 0]
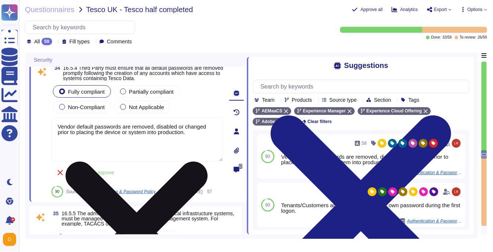
click at [75, 137] on textarea "Vendor default passwords are removed, disabled or changed prior to placing the …" at bounding box center [137, 140] width 172 height 44
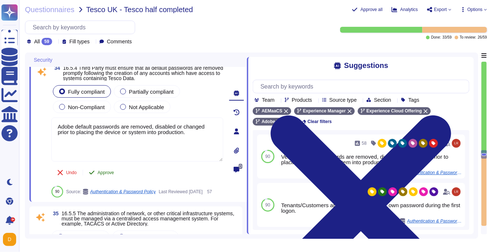
type textarea "Adobe default passwords are removed, disabled or changed prior to placing the d…"
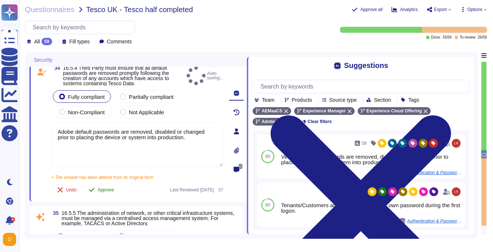
click at [100, 182] on div "34 16.5.4 Third Party must ensure that all default passwords are removed prompt…" at bounding box center [129, 131] width 188 height 132
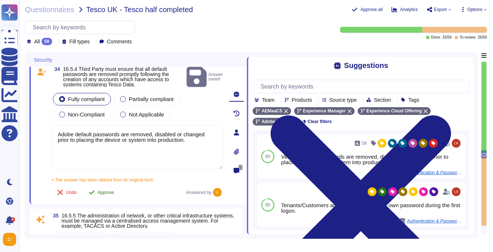
click at [111, 195] on span "Approve" at bounding box center [106, 192] width 17 height 4
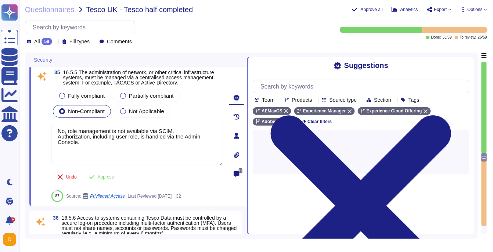
type textarea "The Adobe Authentication Standard mandate unique user ID."
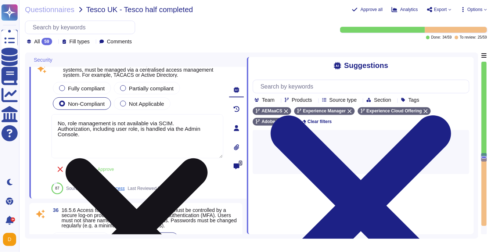
scroll to position [4767, 0]
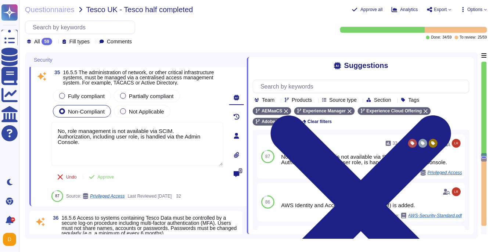
drag, startPoint x: 96, startPoint y: 158, endPoint x: 50, endPoint y: 145, distance: 48.1
click at [50, 145] on div "35 16.5.5 The administration of network, or other critical infrastructure syste…" at bounding box center [129, 136] width 188 height 132
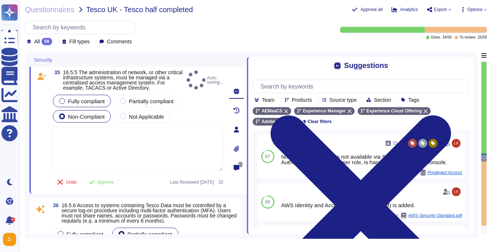
click at [75, 104] on span "Fully compliant" at bounding box center [86, 101] width 37 height 6
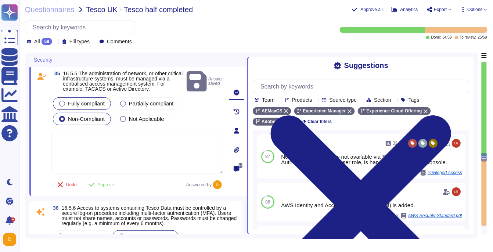
click at [65, 110] on div "Fully compliant" at bounding box center [82, 103] width 58 height 12
click at [83, 157] on textarea at bounding box center [137, 152] width 172 height 44
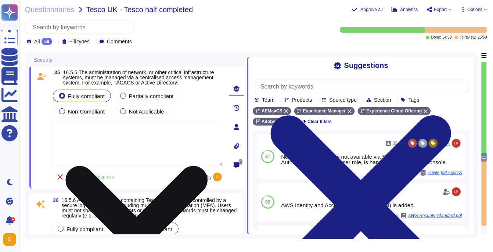
type textarea "<"
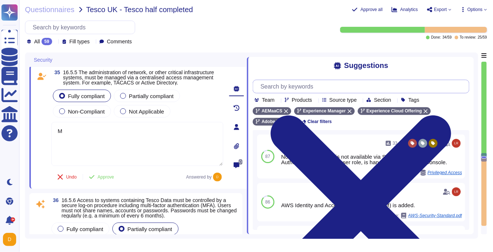
type textarea "M"
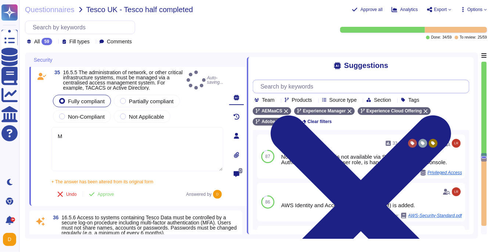
click at [290, 88] on input "text" at bounding box center [363, 86] width 212 height 13
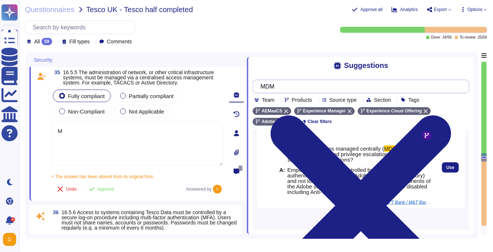
scroll to position [83, 0]
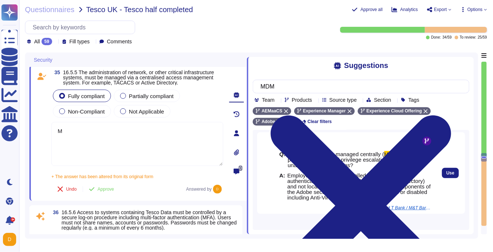
drag, startPoint x: 402, startPoint y: 199, endPoint x: 289, endPoint y: 173, distance: 116.5
click at [289, 173] on span "Employee profiles are controlled by a centralized authentication system (e.g. A…" at bounding box center [360, 187] width 146 height 28
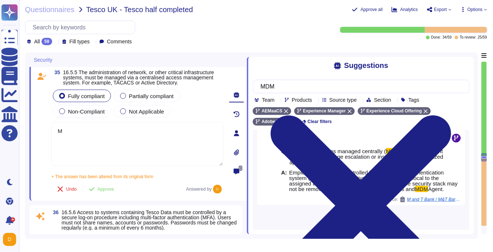
click at [364, 222] on span "Load more..." at bounding box center [361, 220] width 217 height 6
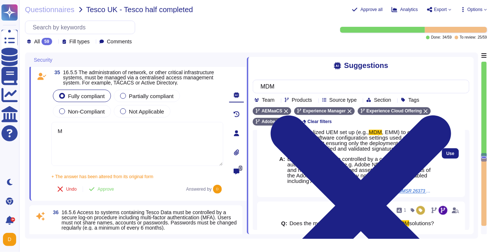
scroll to position [276, 0]
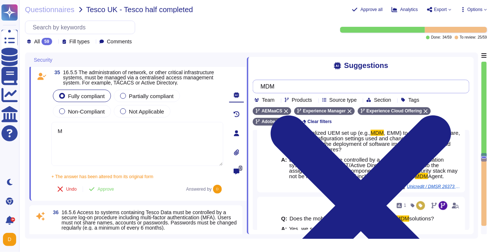
drag, startPoint x: 287, startPoint y: 87, endPoint x: 264, endPoint y: 87, distance: 23.2
click at [264, 87] on input "MDM" at bounding box center [359, 86] width 205 height 13
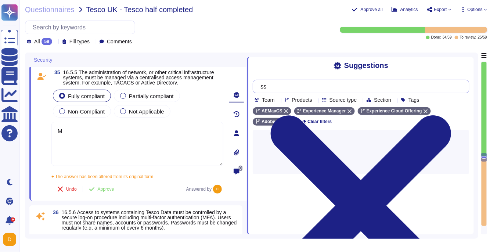
type input "s"
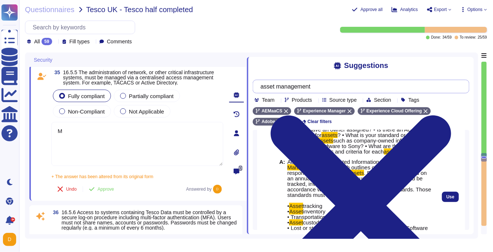
scroll to position [39, 0]
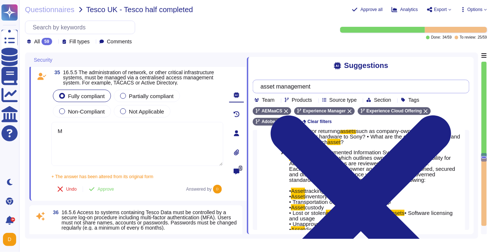
drag, startPoint x: 282, startPoint y: 89, endPoint x: 270, endPoint y: 89, distance: 11.8
click at [270, 89] on input "asset management" at bounding box center [359, 86] width 205 height 13
type input "asset management"
drag, startPoint x: 65, startPoint y: 93, endPoint x: 114, endPoint y: 93, distance: 48.9
click at [114, 86] on span "16.5.5 The administration of network, or other critical infrastructure systems,…" at bounding box center [138, 77] width 151 height 16
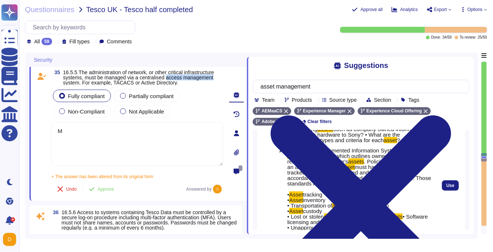
scroll to position [45, 0]
click at [451, 189] on span "Use" at bounding box center [451, 186] width 8 height 4
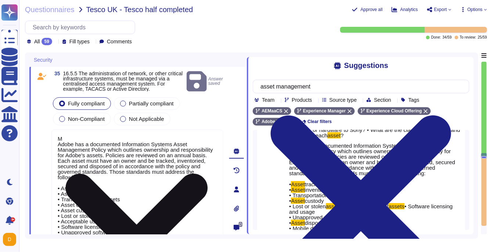
click at [69, 149] on textarea "M Adobe has a documented Information Systems Asset Management Policy which outl…" at bounding box center [137, 205] width 172 height 150
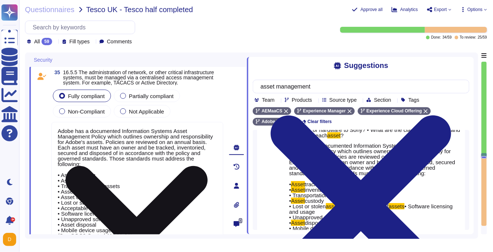
type textarea "Adobe has a documented Information Systems Asset Management Policy which outlin…"
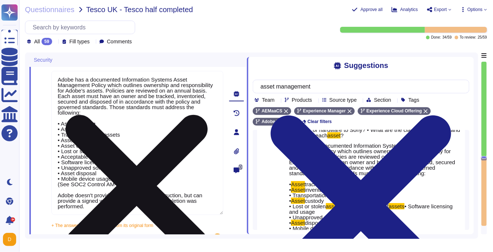
type textarea "The Adobe Authentication Standard mandate unique user ID."
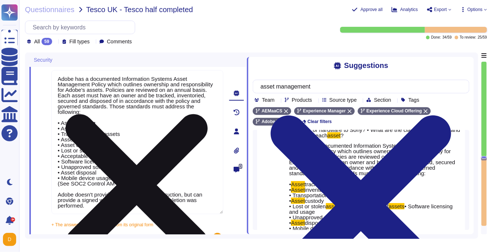
scroll to position [4824, 0]
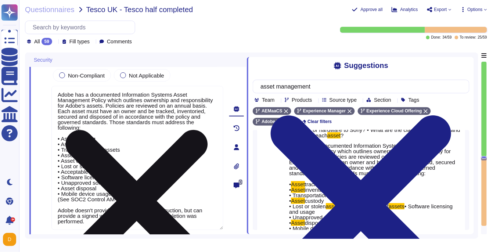
type textarea "Account permissions must be based on the principle of least privilege. Logical …"
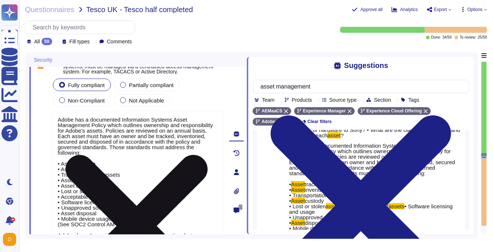
scroll to position [4778, 0]
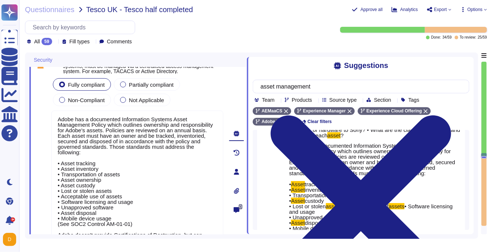
type textarea "Adobe has a documented Information Systems Asset Management Policy which outlin…"
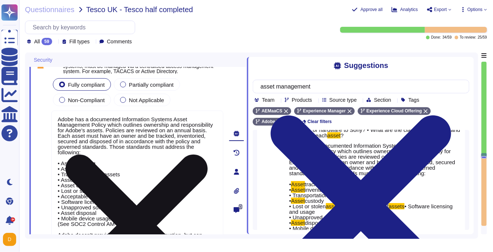
click at [108, 183] on textarea "Adobe has a documented Information Systems Asset Management Policy which outlin…" at bounding box center [137, 183] width 172 height 144
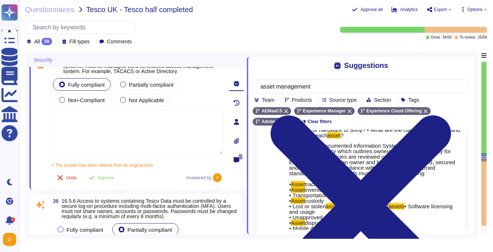
type textarea "The Adobe Authentication Standard mandate unique user ID."
paste textarea "Identity and Access Management (IAM) — Adobe uses Microsoft Active Directory in…"
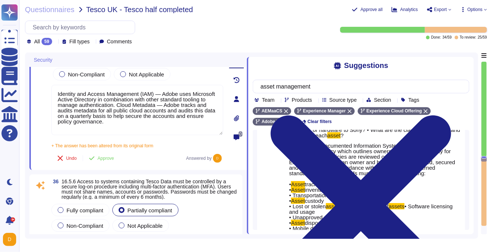
scroll to position [4809, 0]
type textarea "Identity and Access Management (IAM) — Adobe uses Microsoft Active Directory in…"
click at [99, 160] on span "Approve" at bounding box center [106, 158] width 17 height 4
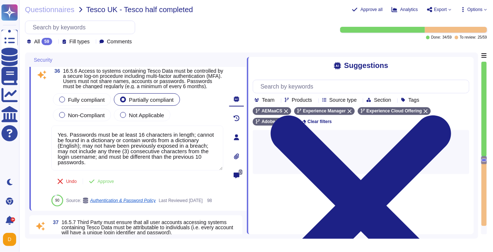
type textarea "Multi-factor authentication is required for remote access. (See SOC 2 control –…"
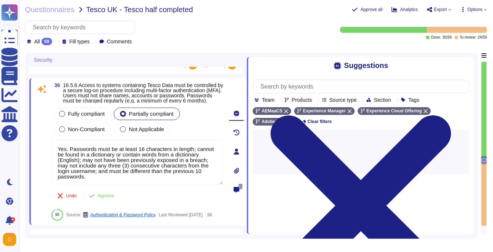
scroll to position [4895, 0]
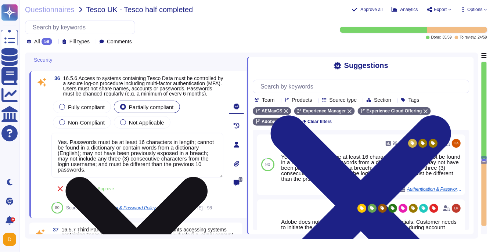
click at [57, 146] on textarea "Yes. Passwords must be at least 16 characters in length; cannot be found in a d…" at bounding box center [137, 155] width 172 height 45
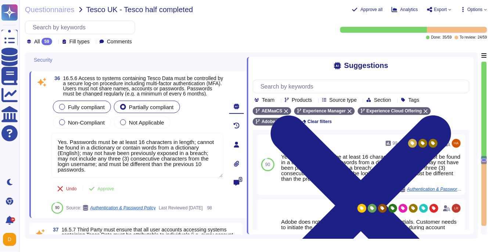
click at [61, 110] on div at bounding box center [62, 107] width 6 height 6
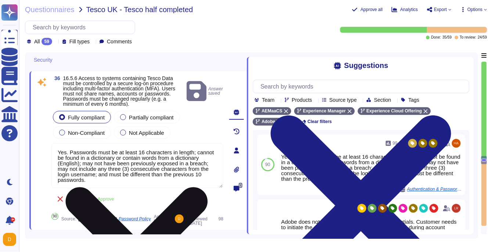
drag, startPoint x: 58, startPoint y: 151, endPoint x: 193, endPoint y: 160, distance: 134.4
click at [193, 160] on textarea "Yes. Passwords must be at least 16 characters in length; cannot be found in a d…" at bounding box center [137, 165] width 172 height 45
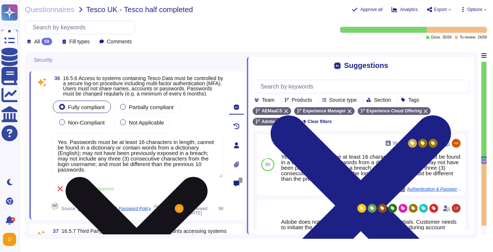
click at [58, 149] on textarea "Yes. Passwords must be at least 16 characters in length; cannot be found in a d…" at bounding box center [137, 155] width 172 height 45
click at [167, 162] on textarea "Yes. Passwords must be at least 16 characters in length; cannot be found in a d…" at bounding box center [137, 155] width 172 height 45
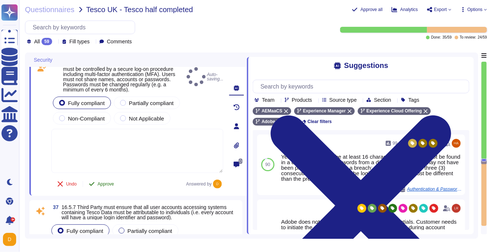
click at [99, 177] on button "Approve" at bounding box center [101, 184] width 37 height 15
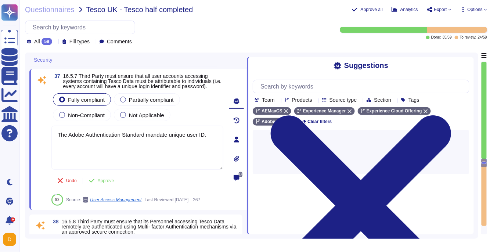
type textarea "In the event of employee or vendor termination (leaving Adobe voluntarily, redu…"
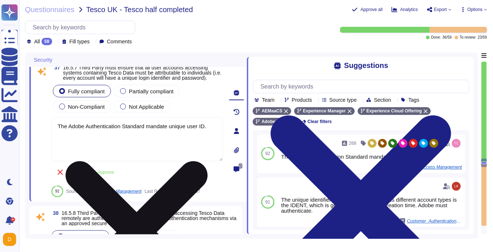
scroll to position [5030, 0]
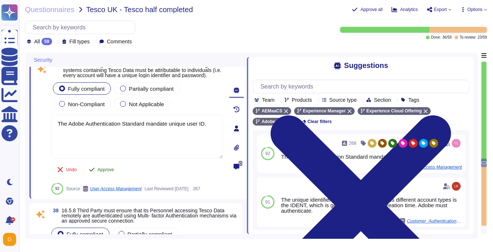
click at [106, 176] on button "Approve" at bounding box center [101, 169] width 37 height 15
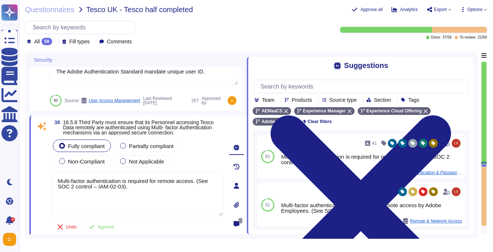
type textarea "For a list, please see: https://www.adobe.com/ie/privacy/sub-processors.html. C…"
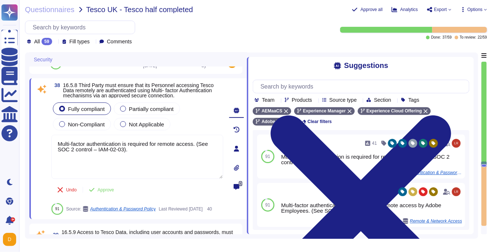
scroll to position [5122, 0]
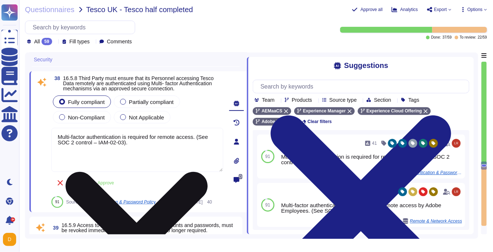
click at [143, 152] on textarea "Multi-factor authentication is required for remote access. (See SOC 2 control –…" at bounding box center [137, 150] width 172 height 44
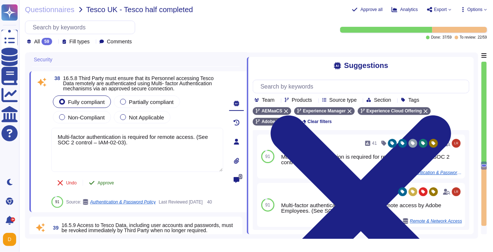
click at [103, 185] on button "Approve" at bounding box center [101, 183] width 37 height 15
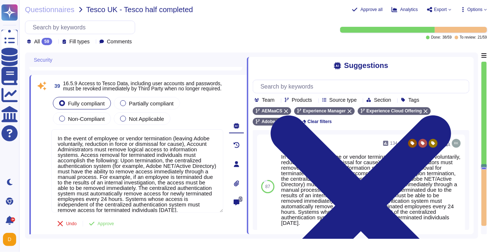
scroll to position [5227, 0]
type textarea "Review frequency depends on the classification of the data the vendor is involv…"
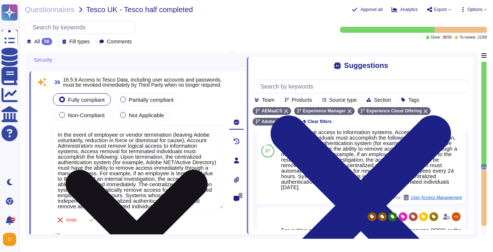
scroll to position [30, 0]
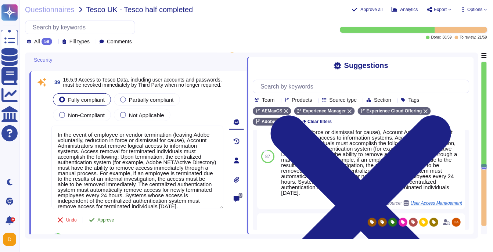
click at [111, 223] on button "Approve" at bounding box center [101, 220] width 37 height 15
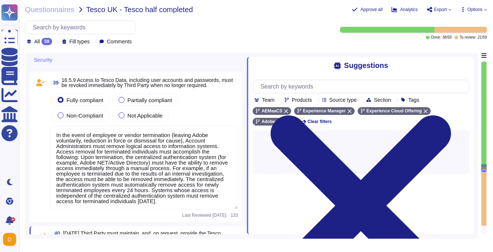
type textarea "A Security Incident and Event Management (SIEM) solution is used to perform his…"
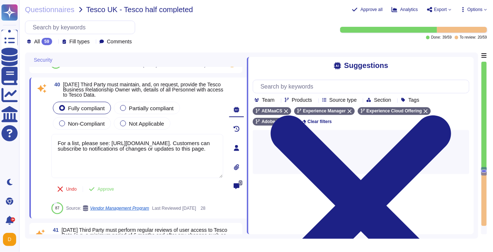
scroll to position [5392, 0]
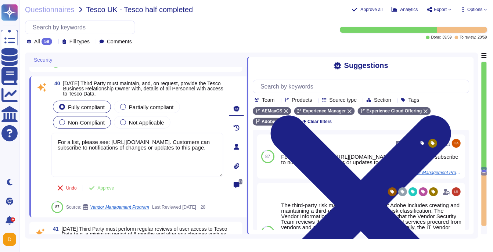
click at [101, 125] on div "Non-Compliant" at bounding box center [82, 122] width 58 height 12
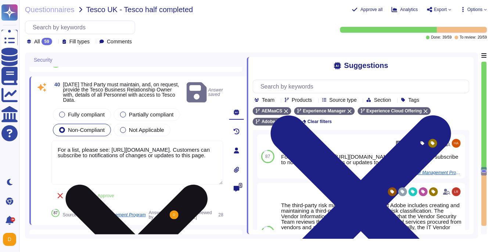
click at [97, 156] on textarea "For a list, please see: https://www.adobe.com/ie/privacy/sub-processors.html. C…" at bounding box center [137, 163] width 172 height 44
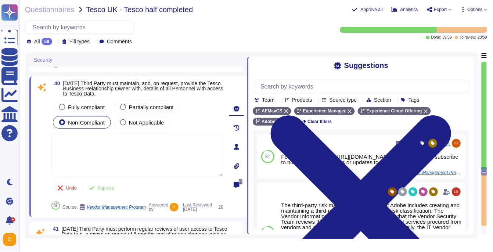
click at [86, 141] on textarea at bounding box center [137, 155] width 172 height 44
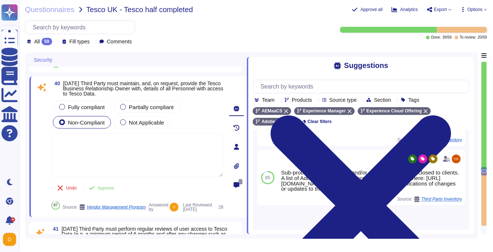
scroll to position [288, 0]
click at [115, 152] on textarea at bounding box center [137, 155] width 172 height 44
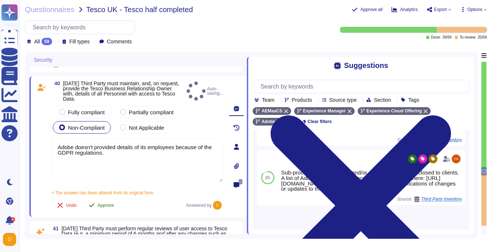
type textarea "Adobe doesn't provided details of its employees because of the GDPR regulations."
click at [100, 187] on div "40 16.5.10 Third Party must maintain, and, on request, provide the Tesco Busine…" at bounding box center [129, 147] width 188 height 132
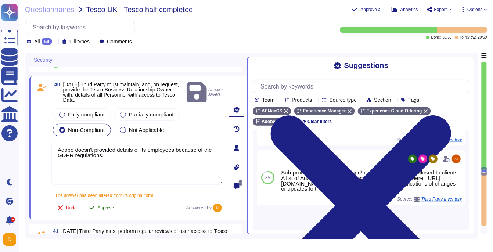
click at [99, 206] on span "Approve" at bounding box center [106, 208] width 17 height 4
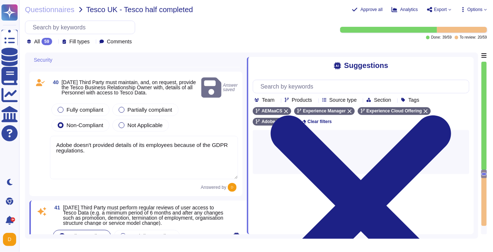
type textarea "Adobe does not use data outside of production. Please refer to the privacy poli…"
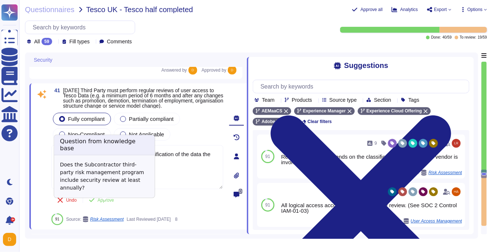
scroll to position [5508, 0]
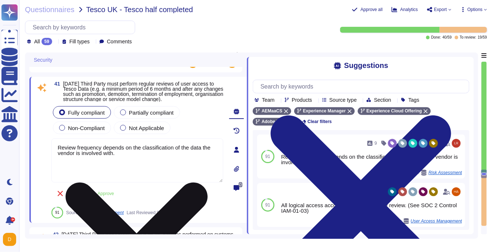
click at [139, 161] on textarea "Review frequency depends on the classification of the data the vendor is involv…" at bounding box center [137, 161] width 172 height 44
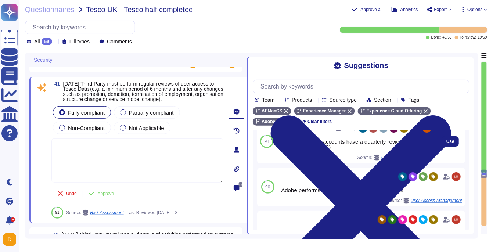
scroll to position [55, 0]
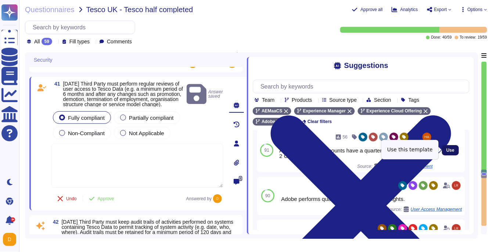
click at [449, 148] on span "Use" at bounding box center [451, 150] width 8 height 4
type textarea "All logical access accounts have a quarterly review. (See SOC 2 Control IAM-01-…"
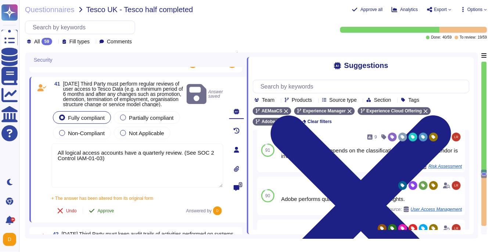
click at [98, 218] on button "Approve" at bounding box center [101, 211] width 37 height 15
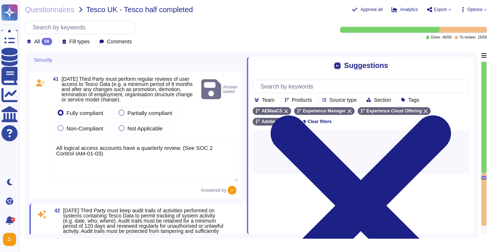
type textarea "Third Parties do not have logical access to client Scoped Data. Refer to the Te…"
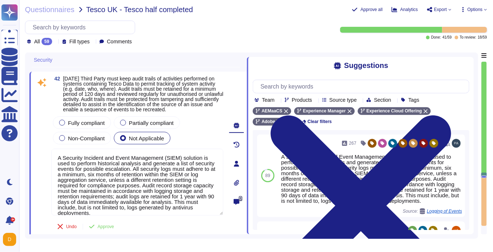
scroll to position [5630, 0]
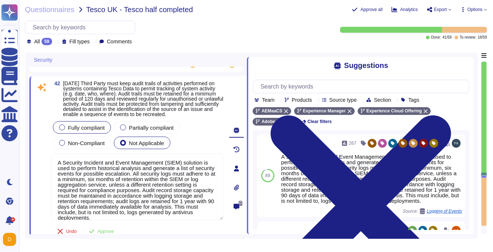
click at [85, 131] on span "Fully compliant" at bounding box center [86, 128] width 37 height 6
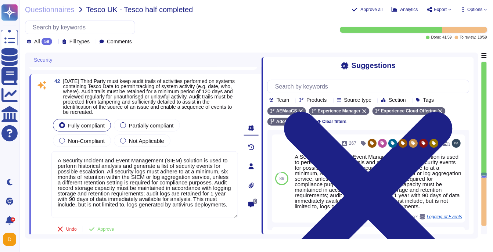
drag, startPoint x: 248, startPoint y: 76, endPoint x: 262, endPoint y: 76, distance: 14.0
click at [262, 76] on span at bounding box center [261, 144] width 3 height 182
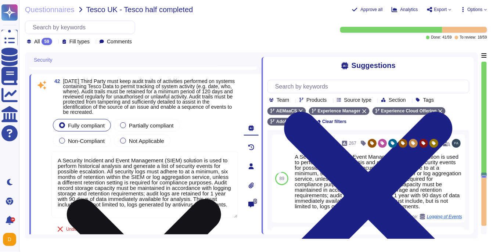
scroll to position [0, 0]
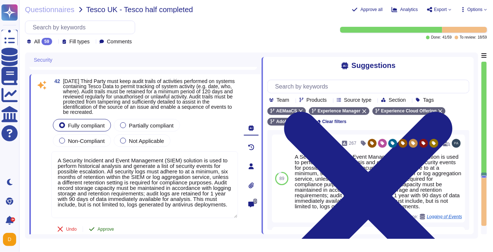
click at [106, 227] on button "Approve" at bounding box center [101, 229] width 37 height 15
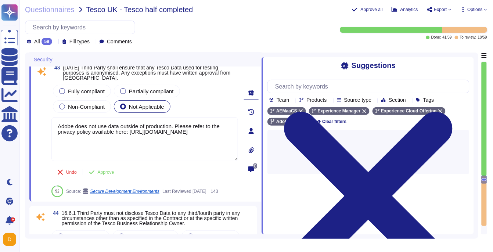
type textarea "Connectivity to services must be encrypted in transit using an Adobe-approved e…"
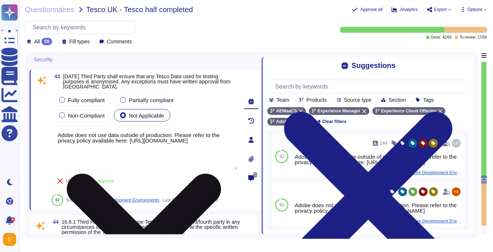
scroll to position [5800, 0]
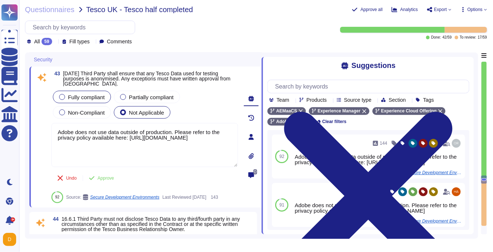
click at [90, 100] on span "Fully compliant" at bounding box center [86, 97] width 37 height 6
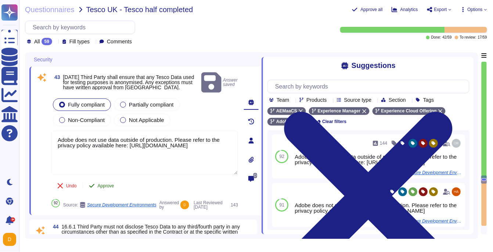
click at [104, 184] on span "Approve" at bounding box center [106, 186] width 17 height 4
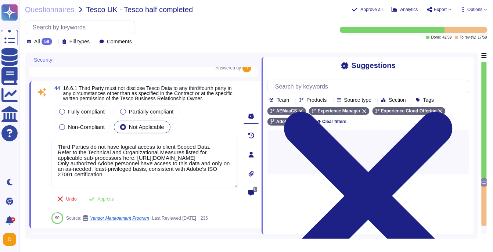
type textarea "Scoped data is sent and received electronically."
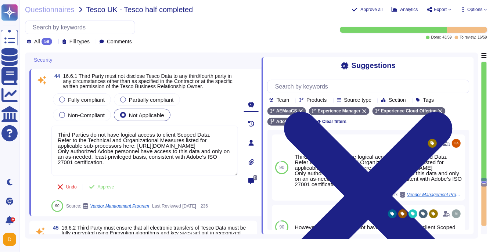
scroll to position [5909, 0]
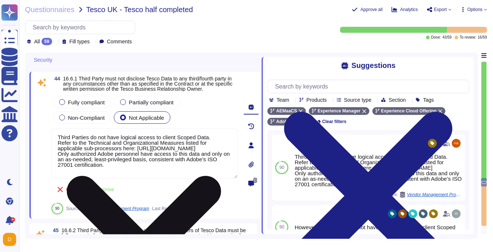
click at [109, 151] on textarea "Third Parties do not have logical access to client Scoped Data. Refer to the Te…" at bounding box center [144, 153] width 187 height 50
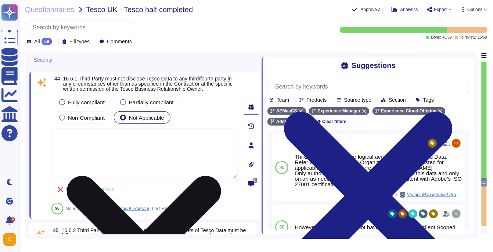
type textarea "Third Parties do not have logical access to client Scoped Data. Refer to the Te…"
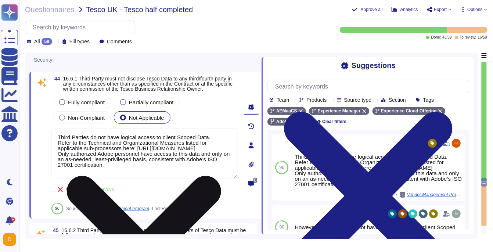
click at [104, 160] on textarea "Third Parties do not have logical access to client Scoped Data. Refer to the Te…" at bounding box center [144, 153] width 187 height 50
click at [85, 141] on textarea "Third Parties do not have logical access to client Scoped Data. Refer to the Te…" at bounding box center [144, 153] width 187 height 50
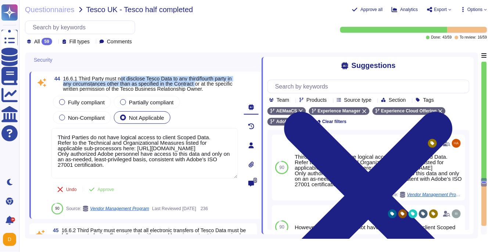
drag, startPoint x: 122, startPoint y: 83, endPoint x: 211, endPoint y: 87, distance: 88.3
click at [211, 87] on span "16.6.1 Third Party must not disclose Tesco Data to any third/fourth party in an…" at bounding box center [147, 84] width 169 height 16
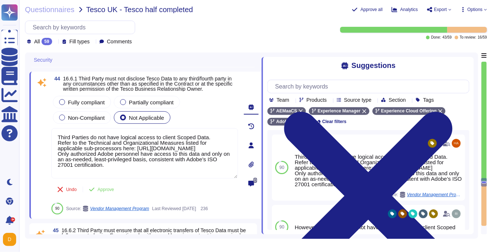
click at [173, 92] on span "16.6.1 Third Party must not disclose Tesco Data to any third/fourth party in an…" at bounding box center [147, 84] width 169 height 16
click at [89, 105] on span "Fully compliant" at bounding box center [86, 102] width 37 height 6
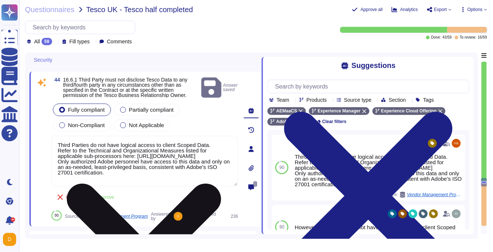
click at [105, 161] on textarea "Third Parties do not have logical access to client Scoped Data. Refer to the Te…" at bounding box center [144, 161] width 187 height 50
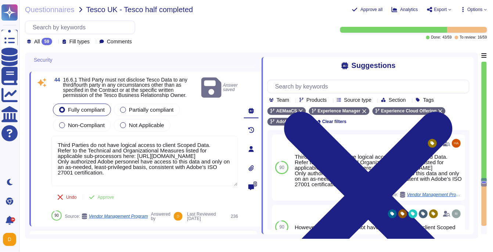
drag, startPoint x: 108, startPoint y: 178, endPoint x: 43, endPoint y: 148, distance: 71.4
click at [43, 148] on div "44 16.6.1 Third Party must not disclose Tesco Data to any third/fourth party in…" at bounding box center [136, 149] width 203 height 146
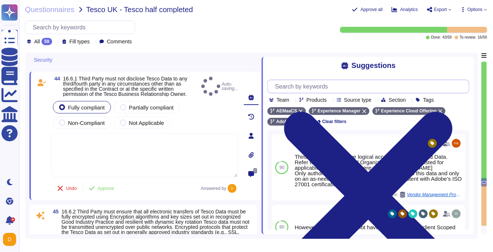
click at [319, 85] on input "text" at bounding box center [371, 86] width 198 height 13
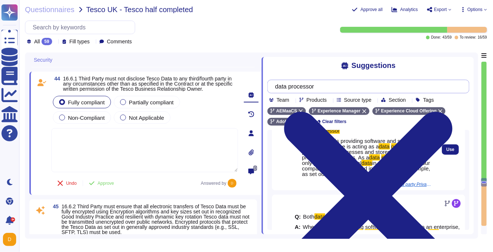
scroll to position [0, 0]
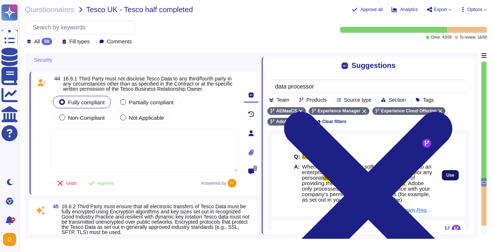
type input "data processor"
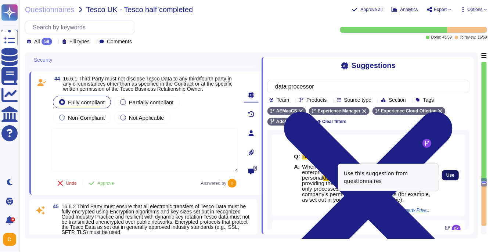
click at [454, 178] on span "Use" at bounding box center [451, 175] width 8 height 4
type textarea "When Adobe is providing software and services to an enterprise, Adobe is acting…"
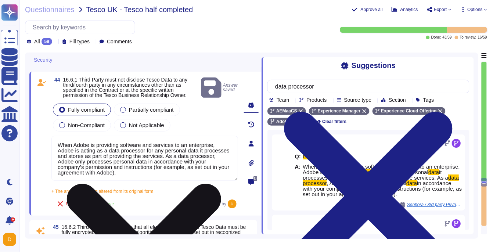
drag, startPoint x: 60, startPoint y: 176, endPoint x: 152, endPoint y: 176, distance: 92.3
click at [152, 176] on textarea "When Adobe is providing software and services to an enterprise, Adobe is acting…" at bounding box center [144, 158] width 187 height 45
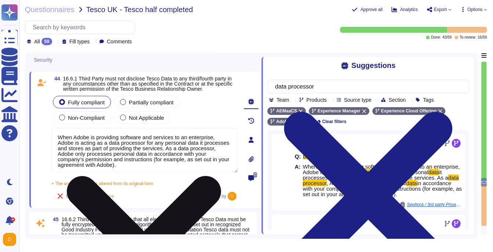
click at [153, 173] on textarea "When Adobe is providing software and services to an enterprise, Adobe is acting…" at bounding box center [144, 150] width 187 height 45
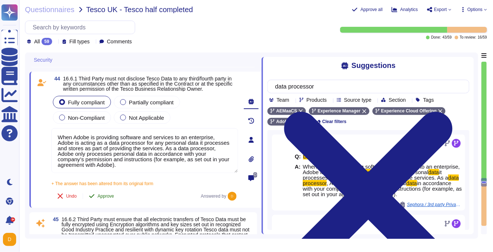
click at [106, 203] on button "Approve" at bounding box center [101, 196] width 37 height 15
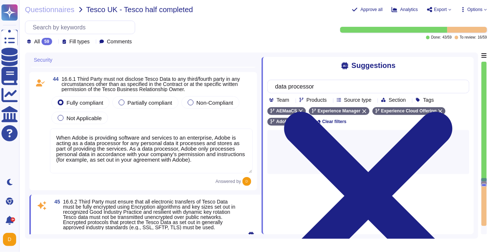
type textarea "Removable media is not used to provide the service."
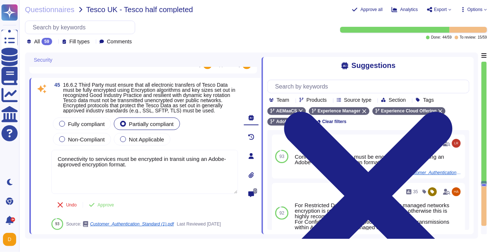
scroll to position [6027, 0]
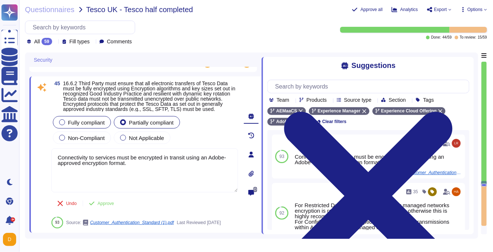
click at [64, 129] on div "Fully compliant" at bounding box center [82, 122] width 58 height 12
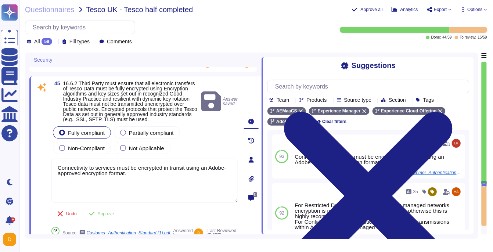
drag, startPoint x: 157, startPoint y: 185, endPoint x: 45, endPoint y: 165, distance: 114.2
click at [45, 165] on div "45 16.6.2 Third Party must ensure that all electronic transfers of Tesco Data m…" at bounding box center [136, 160] width 203 height 158
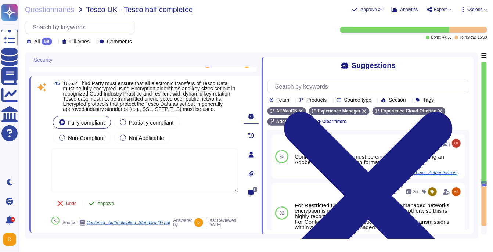
click at [101, 205] on div "45 16.6.2 Third Party must ensure that all electronic transfers of Tesco Data m…" at bounding box center [136, 155] width 203 height 148
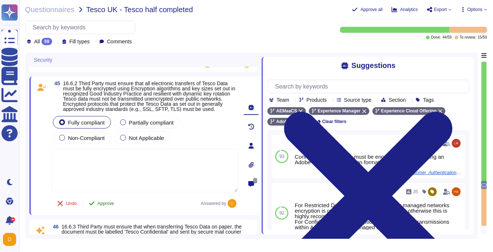
click at [94, 207] on icon at bounding box center [92, 204] width 6 height 6
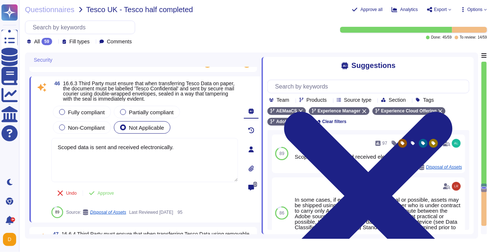
scroll to position [6159, 0]
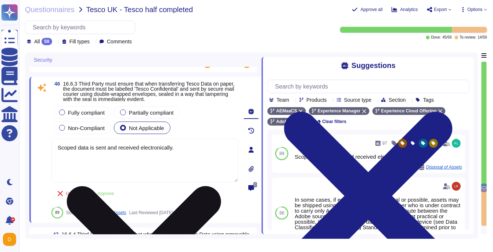
drag, startPoint x: 198, startPoint y: 147, endPoint x: 182, endPoint y: 148, distance: 15.5
click at [182, 148] on textarea "Scoped data is sent and received electronically." at bounding box center [144, 161] width 187 height 44
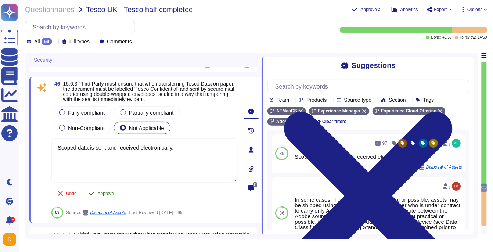
click at [104, 193] on span "Approve" at bounding box center [106, 193] width 17 height 4
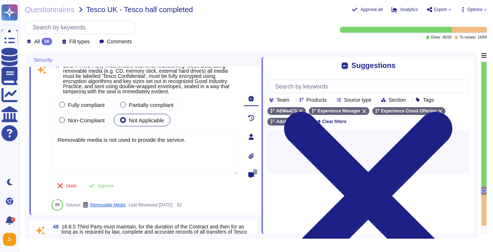
type textarea "Scoped data is sent and received electronically."
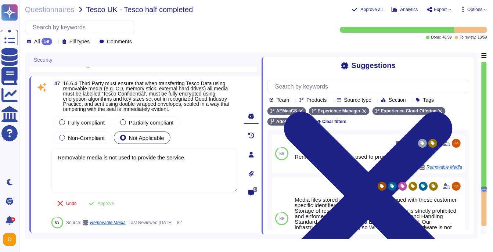
scroll to position [6263, 0]
click at [97, 201] on button "Approve" at bounding box center [101, 203] width 37 height 15
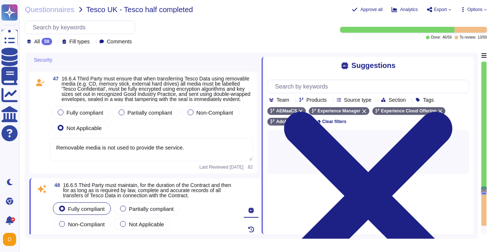
type textarea "Sub-processing agreements and/or contracts are not disclosed to clients. A list…"
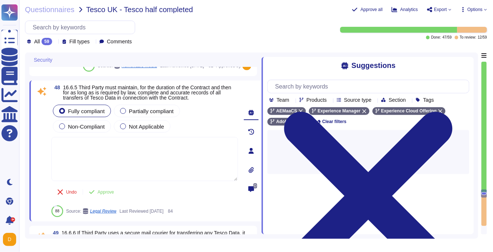
scroll to position [6383, 0]
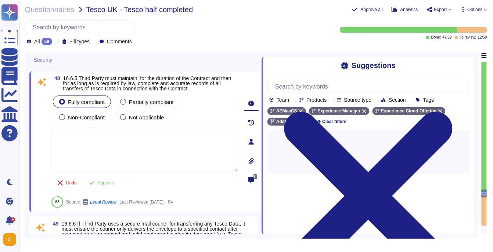
click at [218, 114] on div "Fully compliant Partially compliant Non-Compliant Not Applicable" at bounding box center [144, 109] width 187 height 31
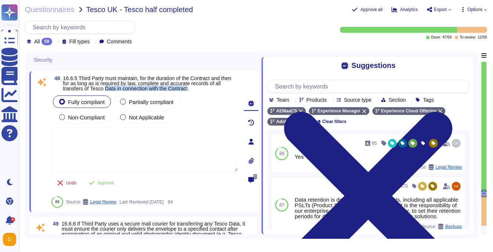
drag, startPoint x: 118, startPoint y: 93, endPoint x: 204, endPoint y: 95, distance: 86.0
click at [204, 92] on span "16.6.5 Third Party must maintain, for the duration of the Contract and then for…" at bounding box center [147, 83] width 168 height 16
click at [297, 87] on input "text" at bounding box center [371, 86] width 198 height 13
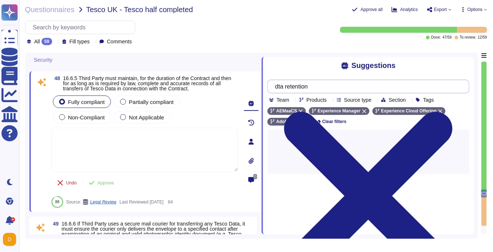
click at [284, 86] on input "dta retention" at bounding box center [367, 86] width 190 height 13
type input "ta retention"
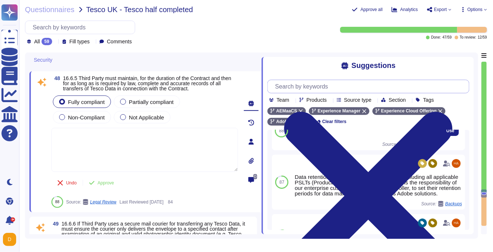
scroll to position [27, 0]
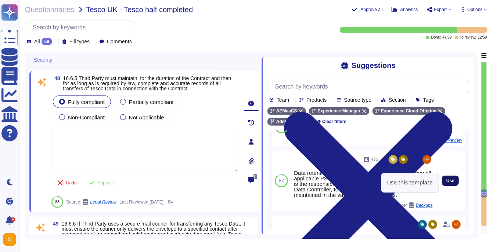
click at [449, 180] on span "Use" at bounding box center [451, 181] width 8 height 4
type textarea "Data retention is defined in the agreements, including all applicable PSLTs (Pr…"
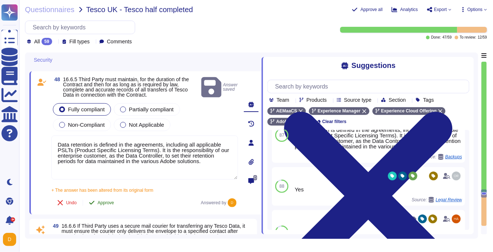
click at [97, 204] on button "Approve" at bounding box center [101, 203] width 37 height 15
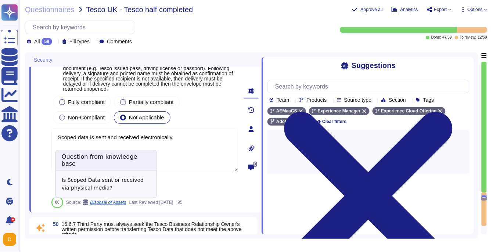
type textarea "No additional requirements are needed."
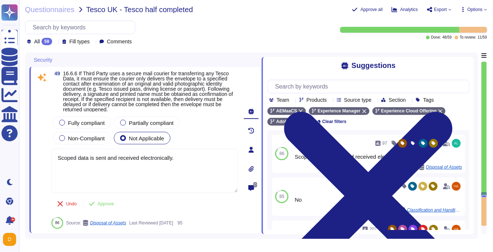
scroll to position [6499, 0]
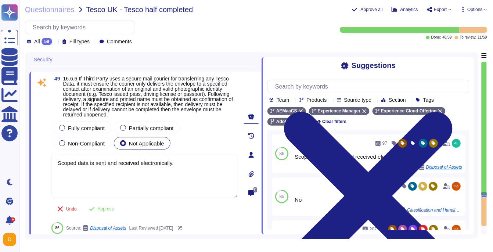
click at [215, 134] on div "Fully compliant Partially compliant Non-Compliant Not Applicable" at bounding box center [144, 135] width 187 height 31
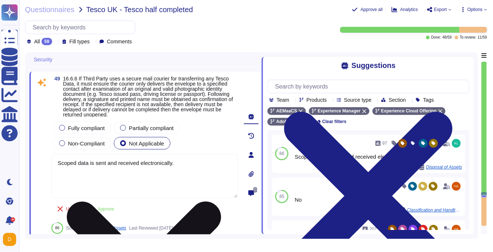
click at [150, 172] on textarea "Scoped data is sent and received electronically." at bounding box center [144, 176] width 187 height 44
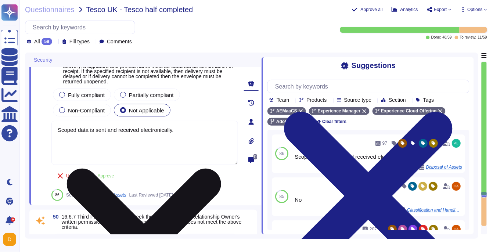
scroll to position [6536, 0]
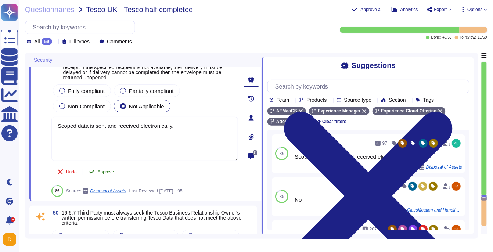
click at [95, 175] on icon at bounding box center [92, 172] width 6 height 6
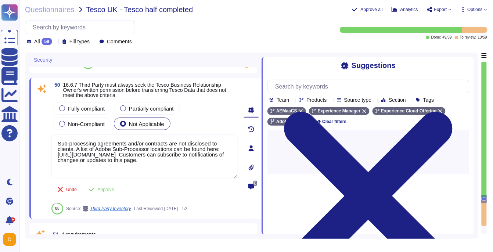
scroll to position [6623, 0]
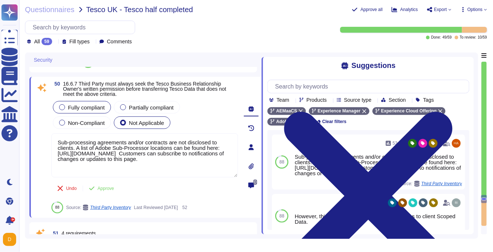
click at [96, 108] on span "Fully compliant" at bounding box center [86, 107] width 37 height 6
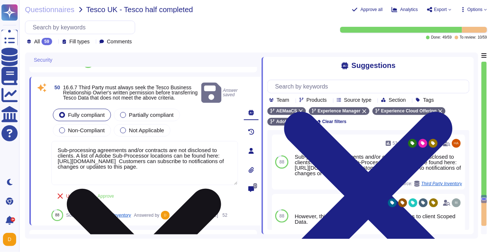
click at [103, 157] on textarea "Sub-processing agreements and/or contracts are not disclosed to clients. A list…" at bounding box center [144, 163] width 187 height 44
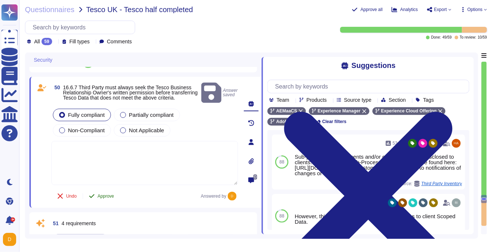
click at [105, 189] on button "Approve" at bounding box center [101, 196] width 37 height 15
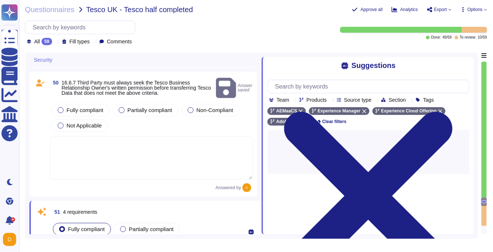
scroll to position [6740, 0]
type textarea "Adobe has a documented and approved incident response plan in place to assist d…"
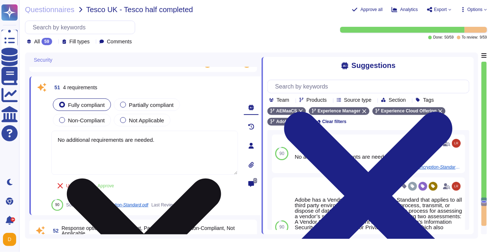
click at [106, 156] on textarea "No additional requirements are needed." at bounding box center [144, 153] width 187 height 44
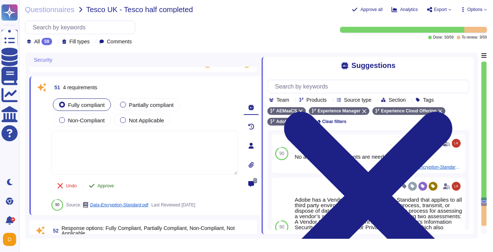
click at [111, 187] on span "Approve" at bounding box center [106, 186] width 17 height 4
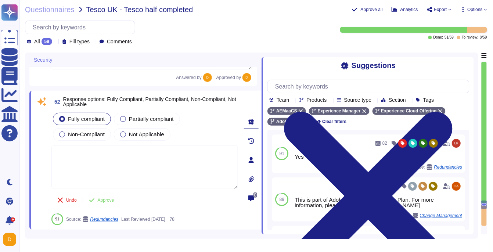
scroll to position [6854, 0]
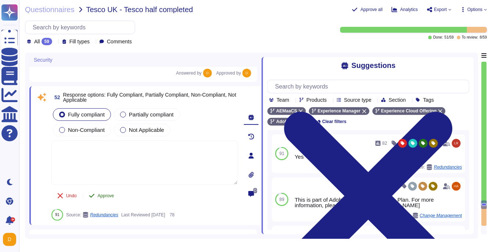
click at [107, 194] on span "Approve" at bounding box center [106, 196] width 17 height 4
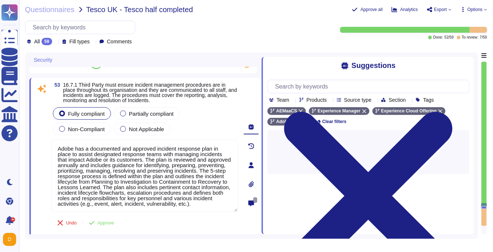
scroll to position [6952, 0]
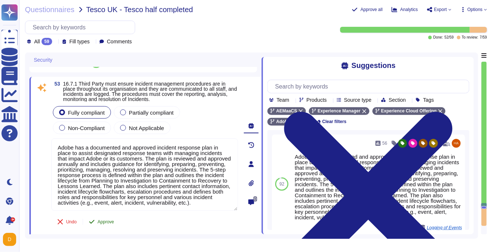
click at [101, 221] on span "Approve" at bounding box center [106, 222] width 17 height 4
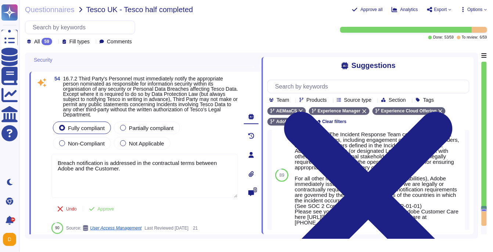
scroll to position [70, 0]
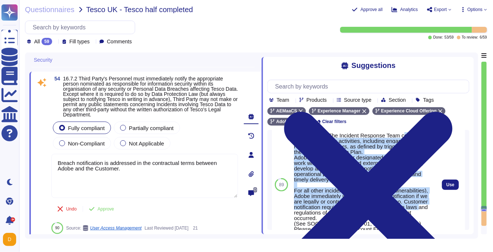
drag, startPoint x: 297, startPoint y: 139, endPoint x: 350, endPoint y: 211, distance: 89.6
click at [350, 211] on div "For incidents: The Incident Response Team coordinates incident response activit…" at bounding box center [363, 188] width 139 height 110
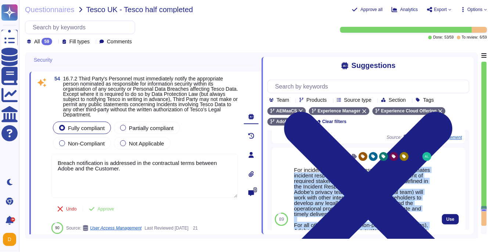
scroll to position [27, 0]
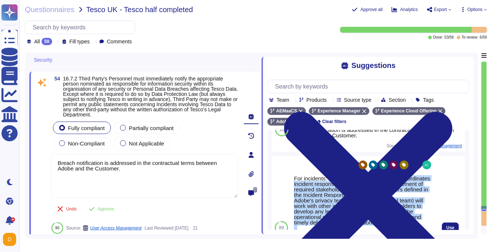
click at [320, 196] on div "For incidents: The Incident Response Team coordinates incident response activit…" at bounding box center [363, 231] width 139 height 110
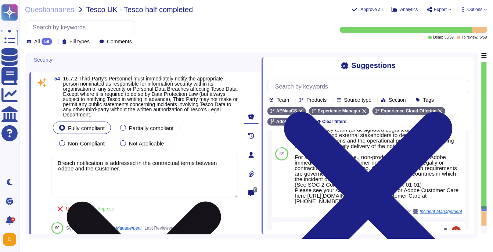
scroll to position [84, 0]
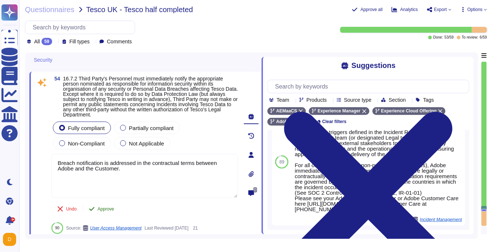
click at [101, 207] on span "Approve" at bounding box center [106, 209] width 17 height 4
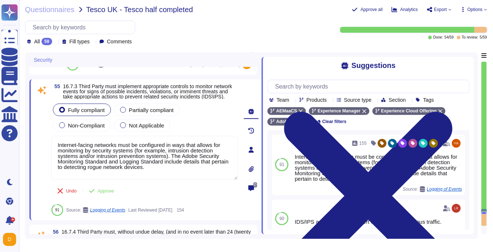
scroll to position [7228, 0]
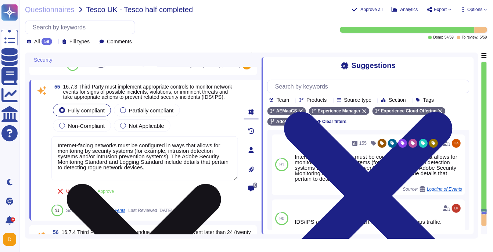
click at [133, 165] on textarea "Internet-facing networks must be configured in ways that allows for monitoring …" at bounding box center [144, 158] width 187 height 44
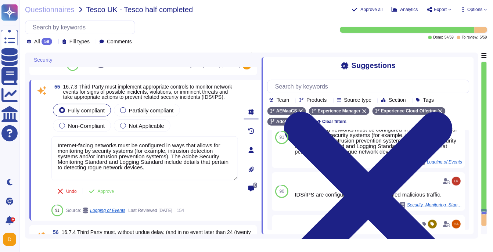
scroll to position [24, 0]
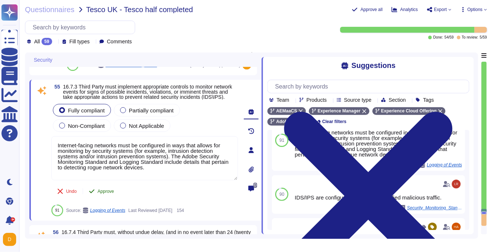
click at [99, 194] on span "Approve" at bounding box center [106, 191] width 17 height 4
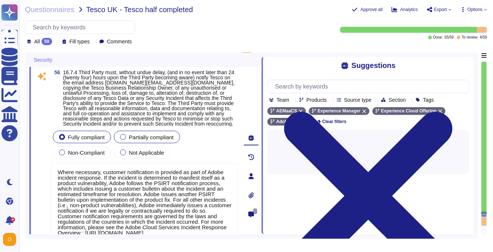
scroll to position [7357, 0]
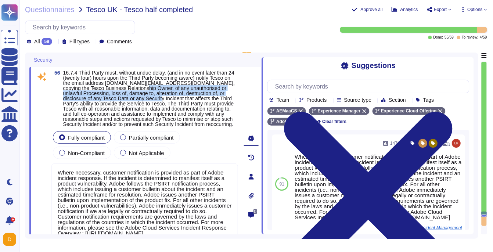
drag, startPoint x: 163, startPoint y: 98, endPoint x: 193, endPoint y: 107, distance: 31.5
click at [193, 107] on span "16.7.4 Third Party must, without undue delay, (and in no event later than 24 (t…" at bounding box center [149, 98] width 172 height 57
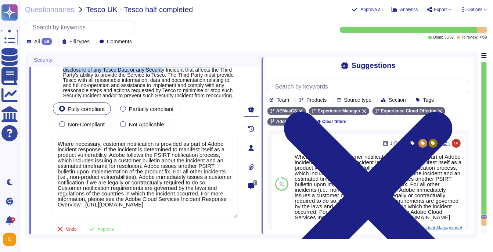
scroll to position [7394, 0]
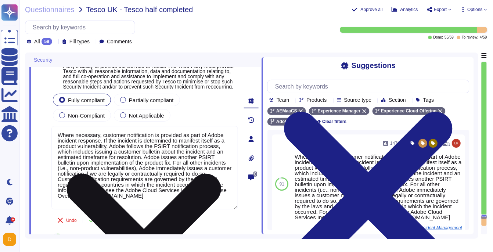
click at [172, 173] on textarea "Where necessary, customer notification is provided as part of Adobe incident re…" at bounding box center [144, 167] width 187 height 83
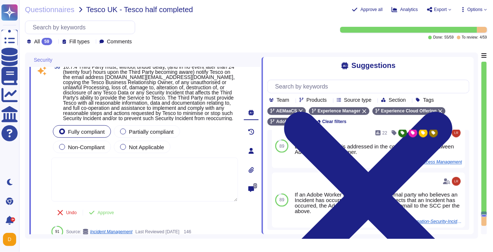
scroll to position [7358, 0]
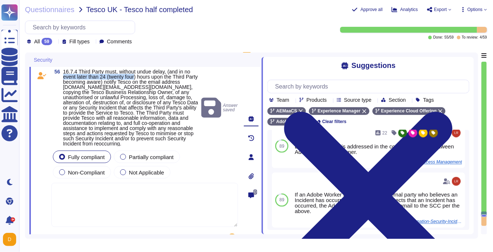
drag, startPoint x: 65, startPoint y: 87, endPoint x: 141, endPoint y: 88, distance: 76.1
click at [141, 88] on span "16.7.4 Third Party must, without undue delay, (and in no event later than 24 (t…" at bounding box center [130, 108] width 135 height 78
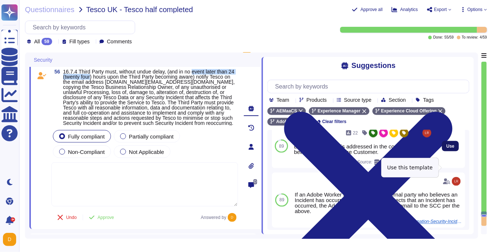
click at [448, 148] on span "Use" at bounding box center [451, 146] width 8 height 4
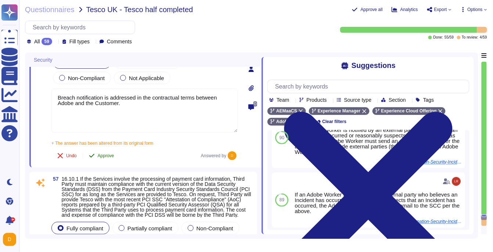
click at [101, 158] on span "Approve" at bounding box center [106, 156] width 17 height 4
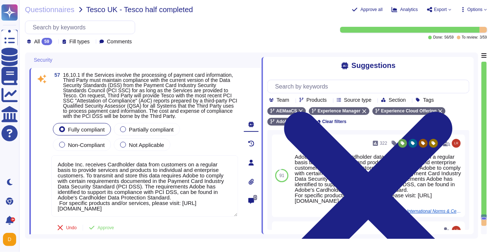
scroll to position [7515, 0]
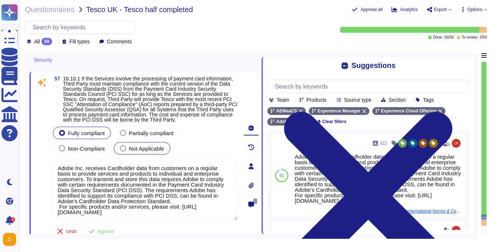
click at [153, 152] on span "Not Applicable" at bounding box center [146, 149] width 35 height 6
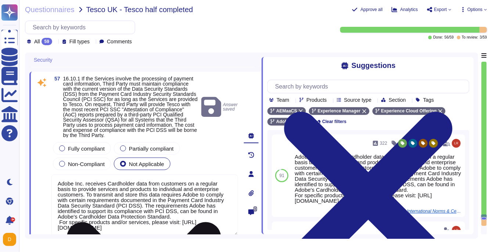
scroll to position [0, 0]
click at [144, 204] on textarea "Adobe Inc. receives Cardholder data from customers on a regular basis to provid…" at bounding box center [144, 205] width 187 height 61
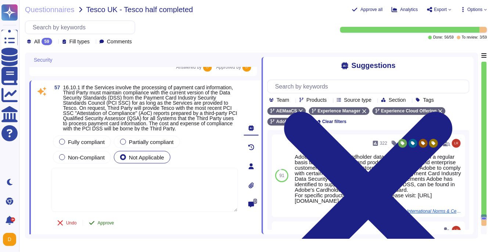
scroll to position [7505, 0]
click at [97, 184] on textarea at bounding box center [144, 190] width 187 height 44
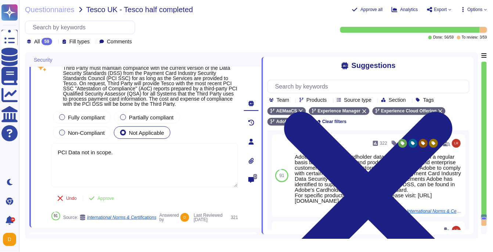
scroll to position [7533, 0]
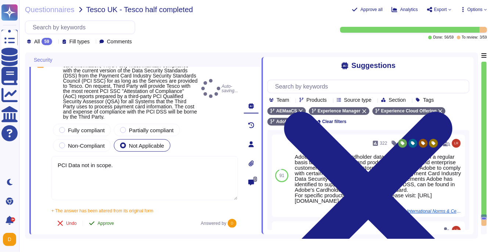
click at [98, 205] on div "57 16.10.1 If the Services involve the processing of payment card information, …" at bounding box center [136, 144] width 203 height 173
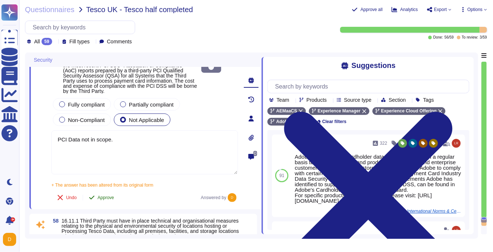
click at [107, 200] on span "Approve" at bounding box center [106, 198] width 17 height 4
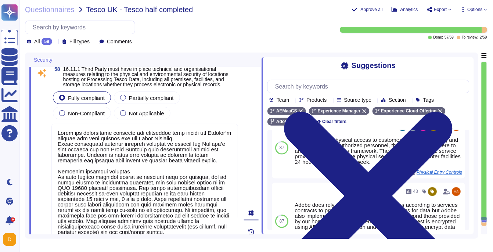
scroll to position [7672, 0]
click at [333, 88] on input "text" at bounding box center [371, 86] width 198 height 13
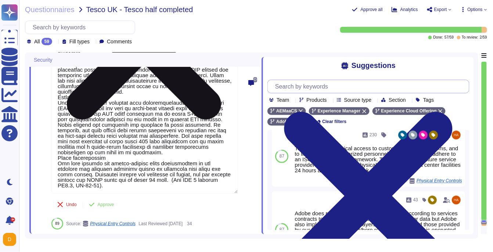
scroll to position [7885, 0]
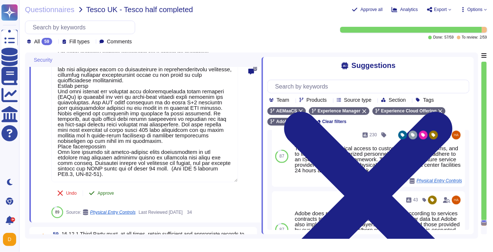
click at [96, 198] on button "Approve" at bounding box center [101, 193] width 37 height 15
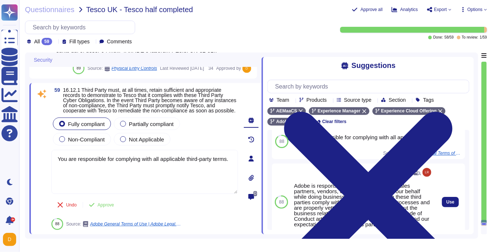
scroll to position [8, 0]
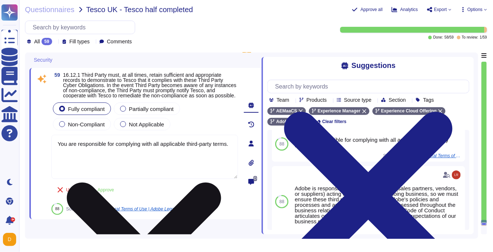
click at [224, 179] on textarea "You are responsible for complying with all applicable third-party terms." at bounding box center [144, 157] width 187 height 44
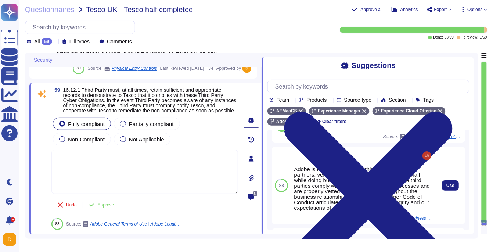
scroll to position [8012, 0]
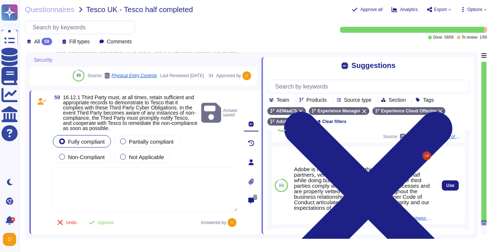
drag, startPoint x: 299, startPoint y: 170, endPoint x: 418, endPoint y: 171, distance: 118.4
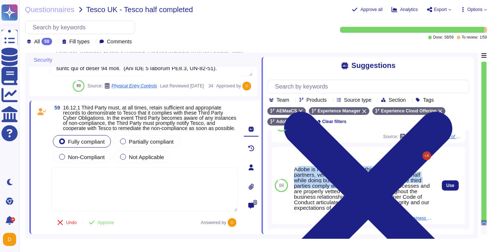
scroll to position [8006, 0]
drag, startPoint x: 296, startPoint y: 167, endPoint x: 400, endPoint y: 196, distance: 108.0
click at [400, 196] on div "Adobe is responsible for any third parties (sales partners, vendors, or supplie…" at bounding box center [363, 189] width 139 height 44
click at [305, 170] on div "Adobe is responsible for any third parties (sales partners, vendors, or supplie…" at bounding box center [363, 189] width 139 height 44
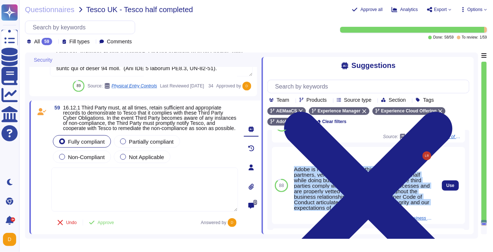
drag, startPoint x: 294, startPoint y: 169, endPoint x: 365, endPoint y: 205, distance: 79.2
click at [365, 205] on div "Adobe is responsible for any third parties (sales partners, vendors, or supplie…" at bounding box center [363, 189] width 139 height 44
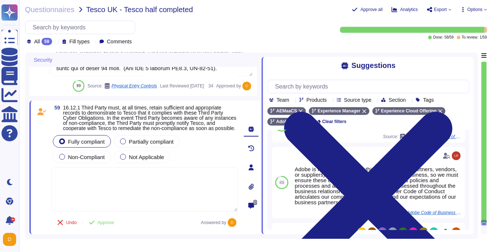
click at [204, 151] on div "Fully compliant Partially compliant Non-Compliant Not Applicable" at bounding box center [144, 149] width 187 height 31
click at [143, 182] on textarea at bounding box center [144, 190] width 187 height 44
click at [106, 222] on span "Approve" at bounding box center [106, 223] width 17 height 4
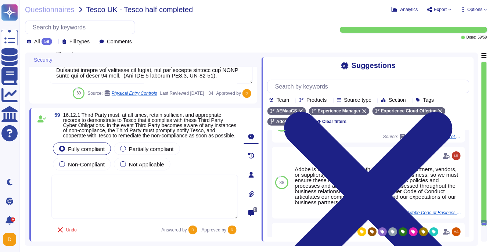
scroll to position [7999, 0]
click at [444, 10] on span "Export" at bounding box center [440, 9] width 13 height 4
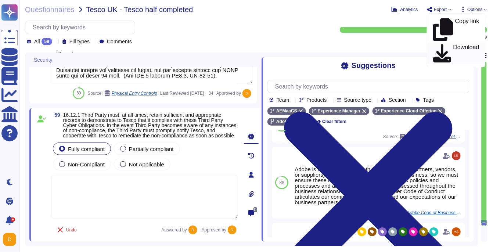
click at [443, 43] on link "Download" at bounding box center [456, 53] width 58 height 21
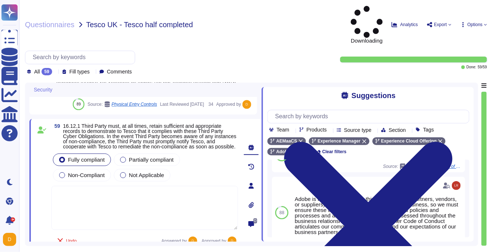
click at [450, 22] on span "Export" at bounding box center [439, 25] width 25 height 6
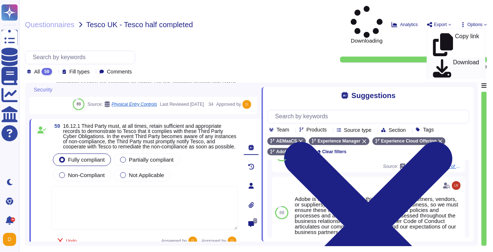
click at [437, 59] on icon at bounding box center [442, 68] width 18 height 18
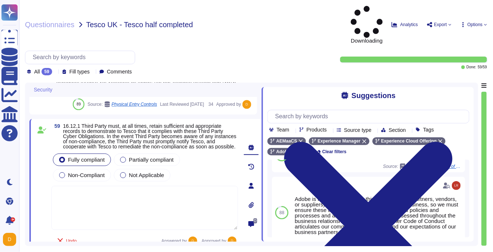
click at [335, 11] on div "Questionnaires Tesco UK - Tesco half completed" at bounding box center [181, 24] width 312 height 37
click at [351, 10] on icon at bounding box center [367, 22] width 32 height 32
click at [361, 10] on span "Downloading" at bounding box center [367, 24] width 32 height 37
click at [336, 10] on div "Questionnaires Tesco UK - Tesco half completed" at bounding box center [181, 24] width 312 height 37
click at [371, 9] on span "Downloading" at bounding box center [367, 24] width 32 height 37
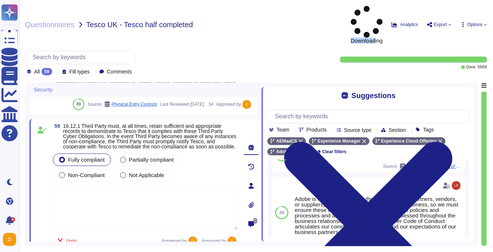
drag, startPoint x: 341, startPoint y: 8, endPoint x: 366, endPoint y: 10, distance: 25.5
click at [366, 10] on div "Questionnaires Tesco UK - Tesco half completed Downloading Analytics Export Cop…" at bounding box center [256, 24] width 462 height 37
click at [352, 7] on span "Downloading" at bounding box center [367, 24] width 32 height 37
click at [340, 8] on div "Questionnaires Tesco UK - Tesco half completed Downloading Analytics Export Cop…" at bounding box center [256, 24] width 462 height 37
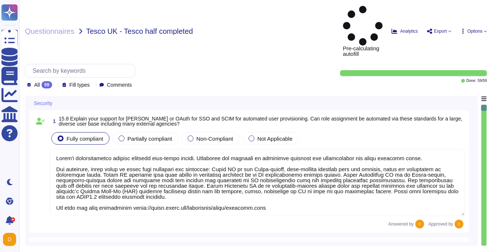
type textarea "Lorem'i dolorsitametco adipisc elitsedd eius-tempo incidi. Utlaboree dol magnaa…"
type textarea "Customer data is only stored in cloud environments, managed by our cloud provid…"
type textarea "Yes, Adobe uses content credentials, which are part of the Content Authenticity…"
type textarea "To view a complete history of an asset in Adobe Experience Manager (AEM) Digita…"
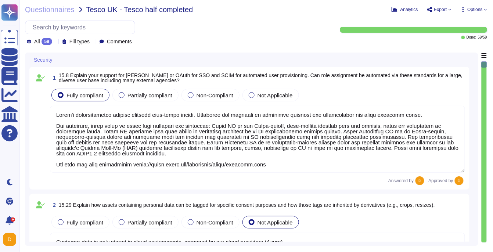
click at [449, 9] on icon at bounding box center [450, 9] width 3 height 3
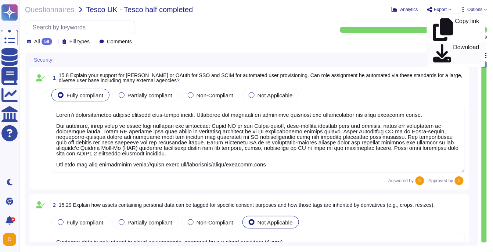
click at [454, 44] on p "Download" at bounding box center [467, 53] width 26 height 18
